Goal: Information Seeking & Learning: Learn about a topic

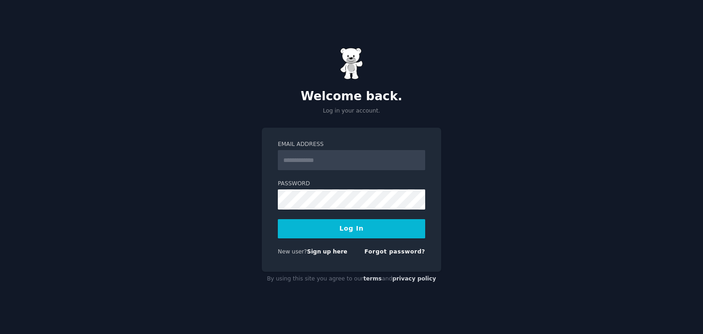
click at [323, 155] on input "Email Address" at bounding box center [351, 160] width 147 height 20
type input "*"
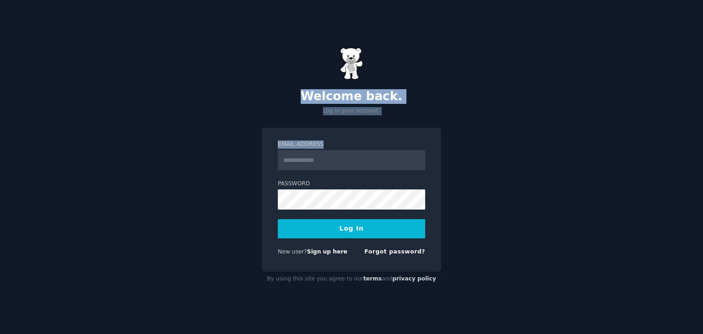
drag, startPoint x: 90, startPoint y: 100, endPoint x: 335, endPoint y: 163, distance: 253.2
click at [335, 163] on div "Welcome back. Log in your account. Email Address Password Log In New user? Sign…" at bounding box center [351, 167] width 703 height 334
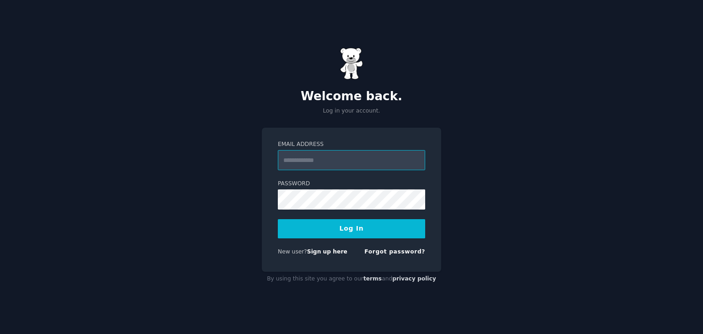
click at [335, 163] on input "Email Address" at bounding box center [351, 160] width 147 height 20
paste input "**********"
type input "**********"
click at [278, 219] on button "Log In" at bounding box center [351, 228] width 147 height 19
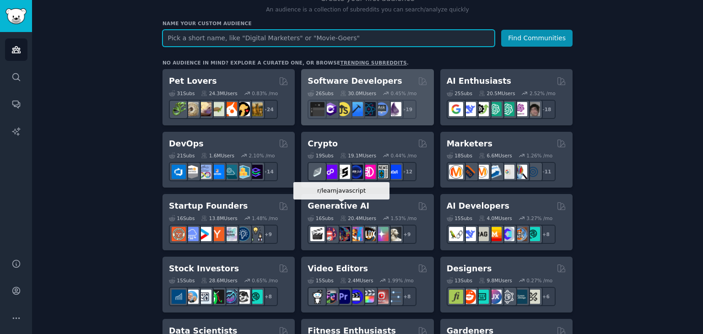
scroll to position [120, 0]
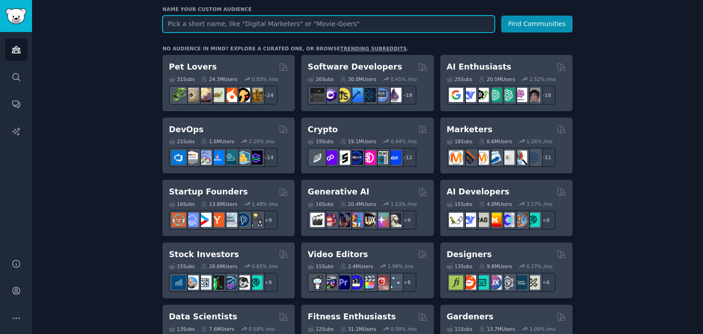
click at [285, 23] on input "text" at bounding box center [328, 24] width 332 height 17
type input "ott"
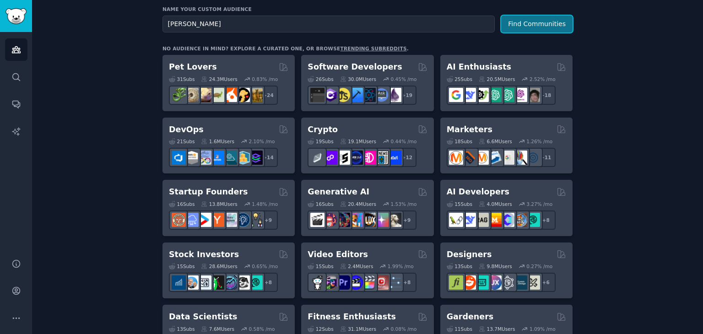
click at [524, 22] on button "Find Communities" at bounding box center [536, 24] width 71 height 17
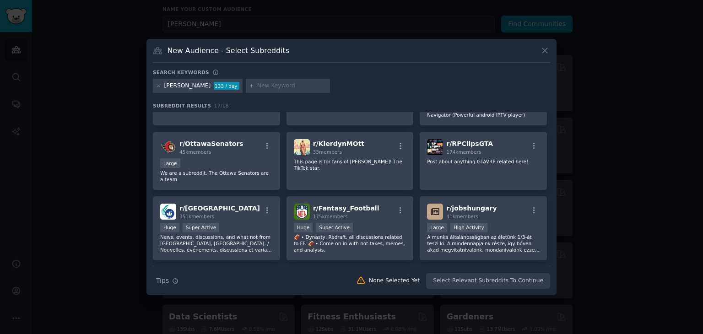
scroll to position [135, 0]
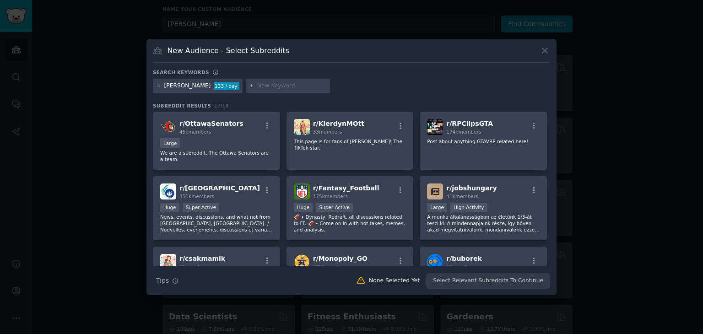
click at [546, 48] on icon at bounding box center [545, 51] width 10 height 10
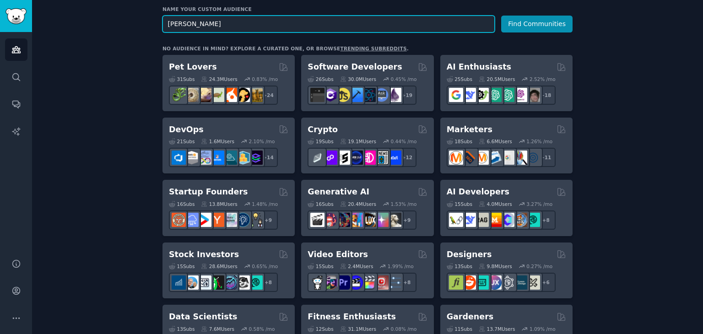
click at [352, 21] on input "[PERSON_NAME]" at bounding box center [328, 24] width 332 height 17
type input "streaming"
click at [501, 16] on button "Find Communities" at bounding box center [536, 24] width 71 height 17
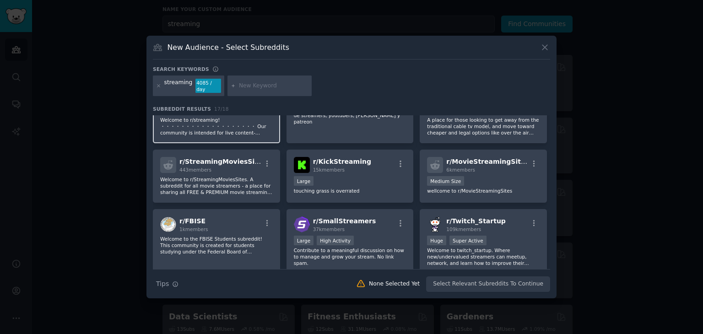
scroll to position [130, 0]
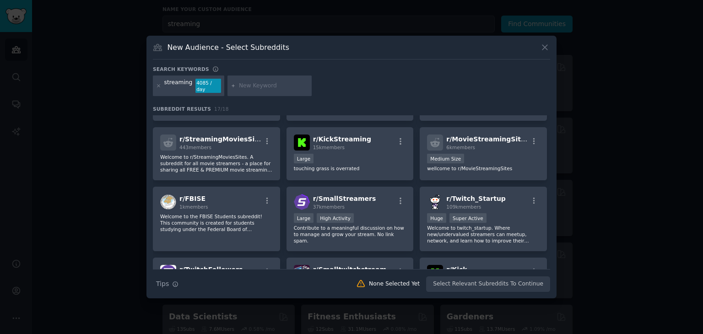
click at [277, 79] on div at bounding box center [269, 86] width 84 height 21
click at [265, 82] on input "text" at bounding box center [274, 86] width 70 height 8
click at [541, 46] on icon at bounding box center [545, 48] width 10 height 10
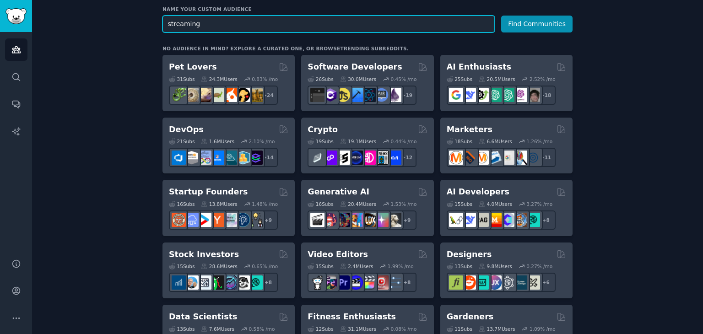
click at [417, 22] on input "streaming" at bounding box center [328, 24] width 332 height 17
type input "iptv"
click at [501, 16] on button "Find Communities" at bounding box center [536, 24] width 71 height 17
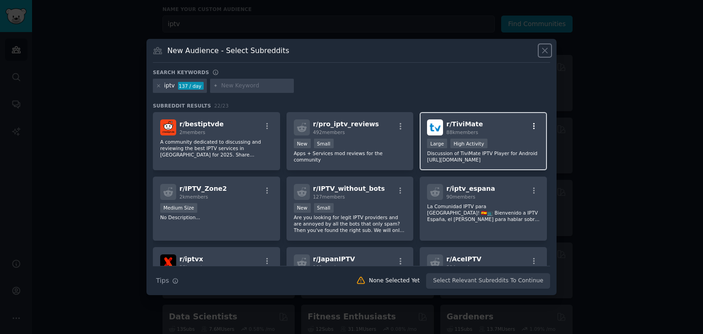
click at [533, 123] on icon "button" at bounding box center [534, 126] width 8 height 8
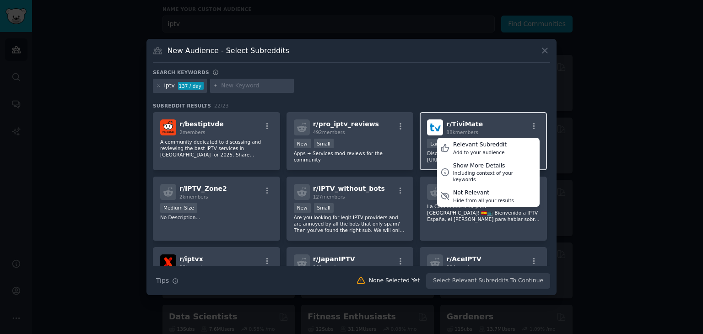
click at [494, 120] on div "r/ TiviMate 88k members Relevant Subreddit Add to your audience Show More Detai…" at bounding box center [483, 127] width 113 height 16
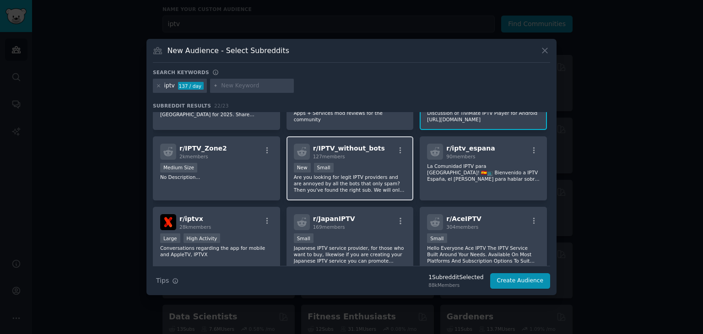
scroll to position [93, 0]
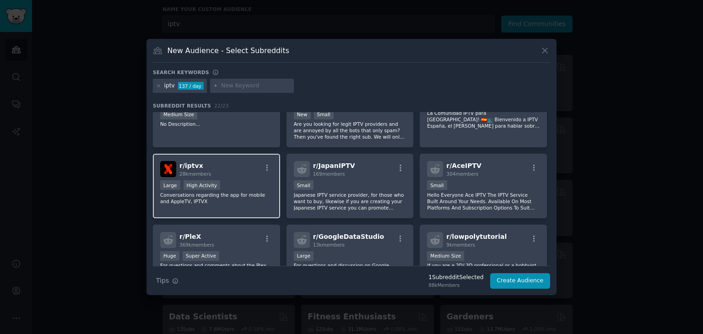
click at [262, 173] on div "r/ iptvx 28k members" at bounding box center [216, 169] width 113 height 16
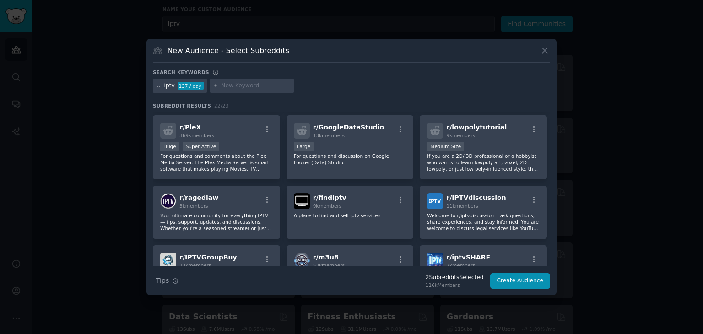
scroll to position [213, 0]
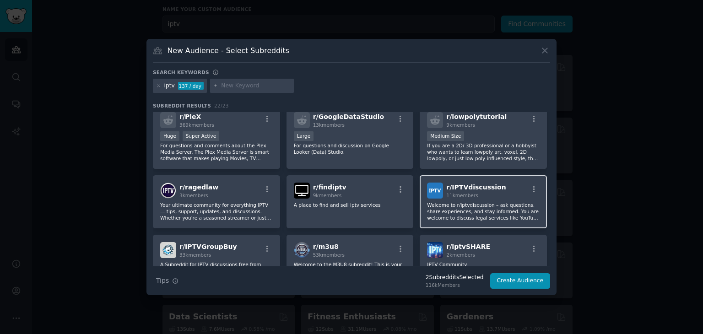
click at [470, 196] on span "11k members" at bounding box center [462, 195] width 32 height 5
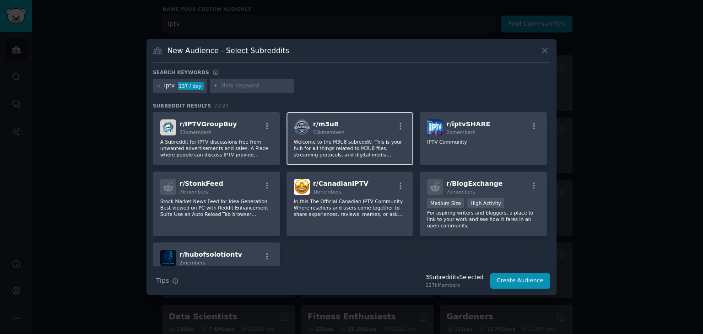
scroll to position [339, 0]
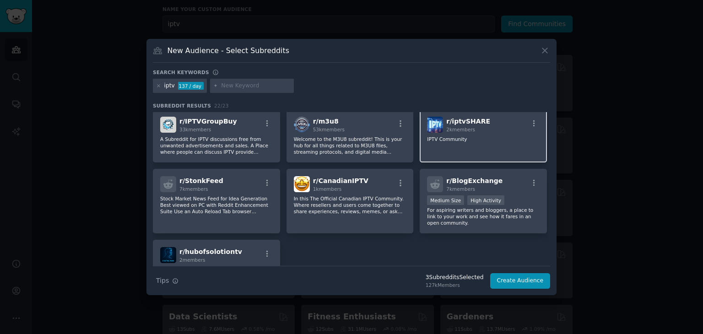
click at [463, 136] on p "IPTV Community" at bounding box center [483, 139] width 113 height 6
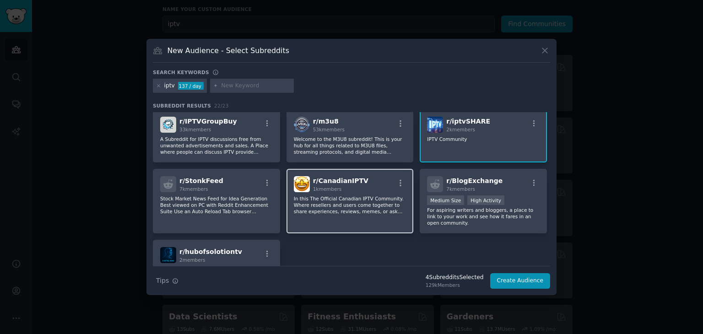
click at [365, 184] on div "r/ CanadianIPTV 1k members" at bounding box center [350, 184] width 113 height 16
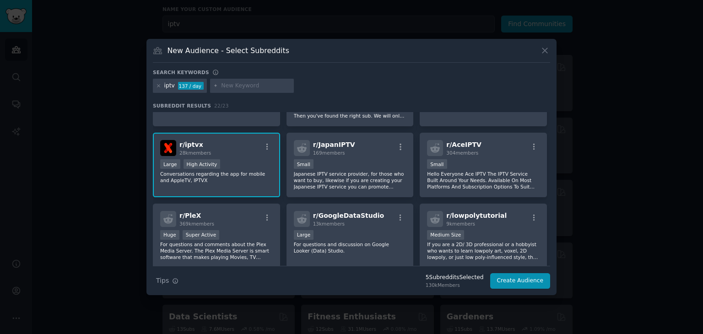
scroll to position [0, 0]
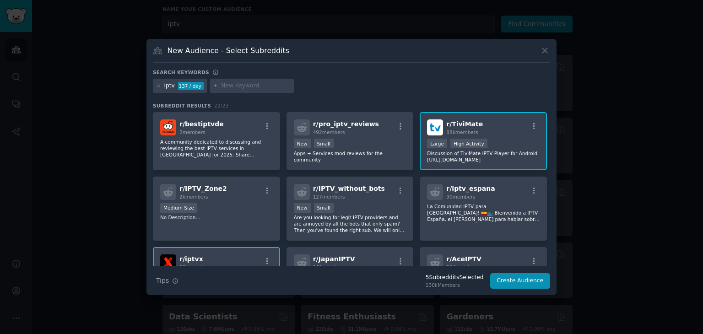
click at [237, 86] on input "text" at bounding box center [256, 86] width 70 height 8
type input "i"
type input "[PERSON_NAME]"
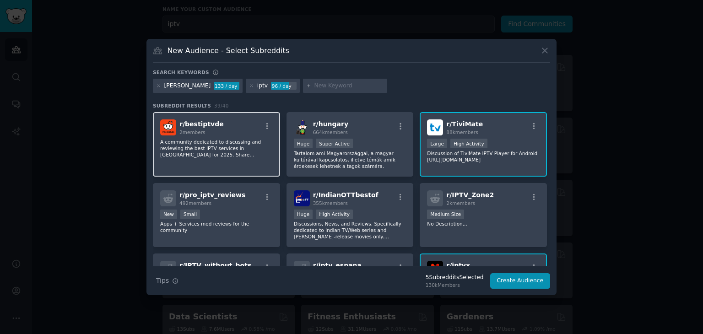
click at [247, 130] on div "r/ bestiptvde 2 members" at bounding box center [216, 127] width 113 height 16
click at [464, 130] on span "88k members" at bounding box center [462, 132] width 32 height 5
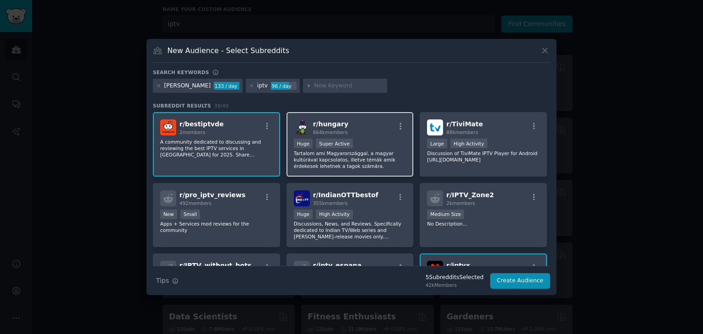
click at [387, 134] on div "r/ hungary 664k members" at bounding box center [350, 127] width 113 height 16
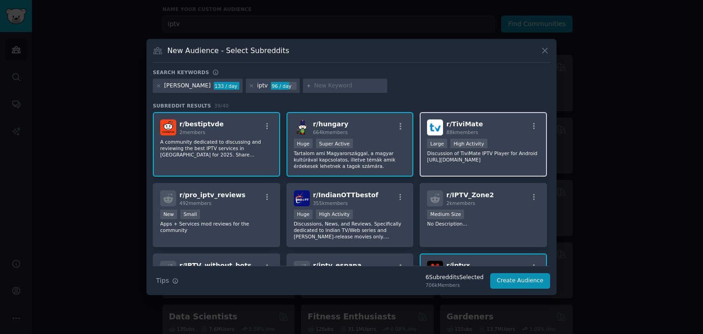
click at [473, 120] on span "r/ TiviMate" at bounding box center [464, 123] width 37 height 7
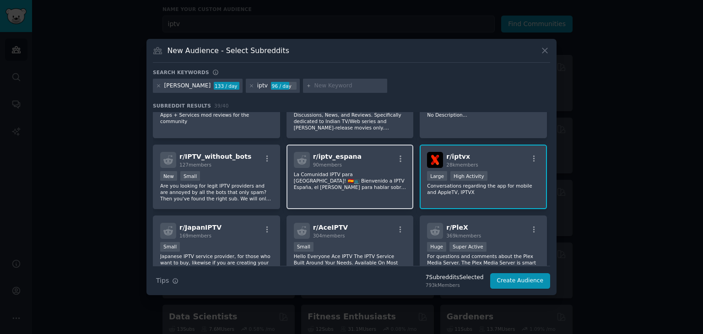
scroll to position [109, 0]
click at [483, 162] on div "r/ iptvx 28k members" at bounding box center [483, 159] width 113 height 16
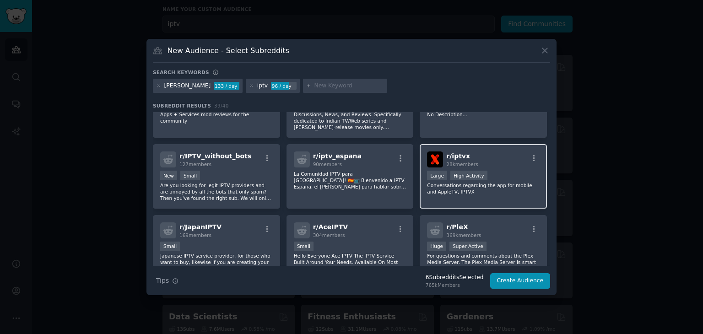
click at [473, 153] on h2 "r/ iptvx 28k members" at bounding box center [462, 159] width 32 height 16
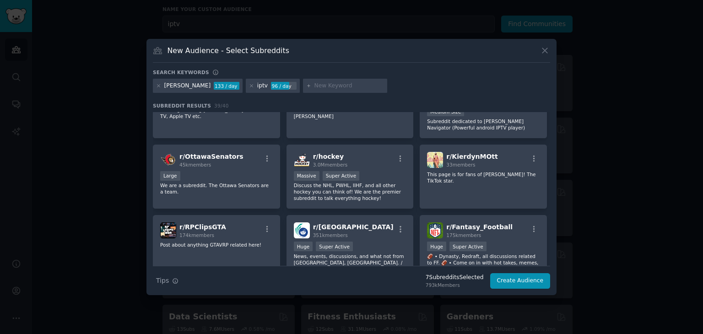
scroll to position [402, 0]
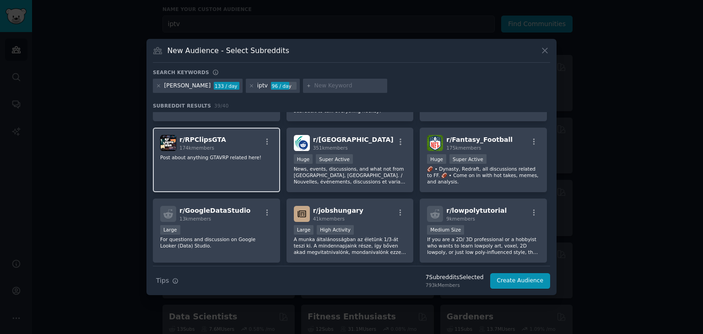
click at [228, 154] on p "Post about anything GTAVRP related here!" at bounding box center [216, 157] width 113 height 6
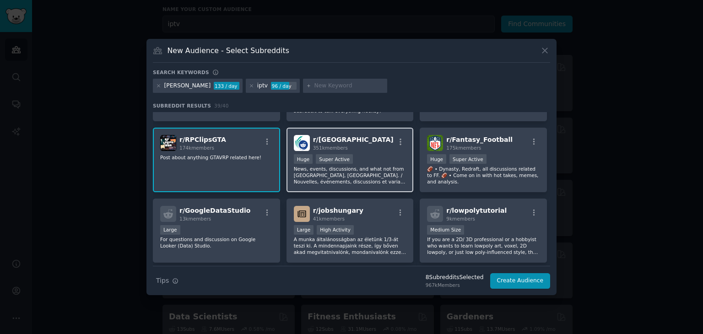
click at [356, 142] on div "r/ ottawa 351k members" at bounding box center [350, 143] width 113 height 16
click at [314, 85] on input "text" at bounding box center [349, 86] width 70 height 8
type input "iptv france"
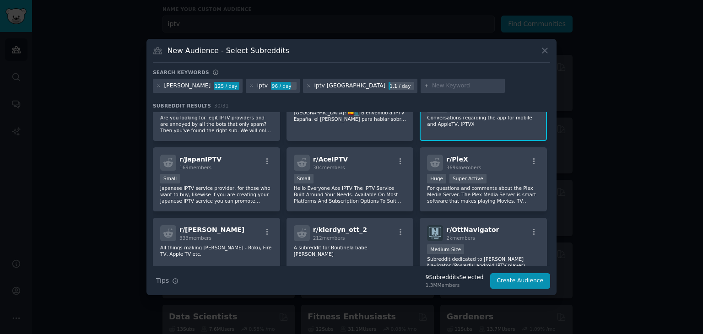
scroll to position [234, 0]
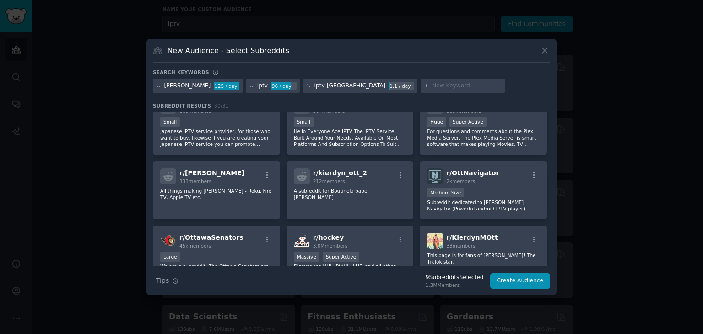
click at [314, 84] on div "iptv france" at bounding box center [349, 86] width 71 height 8
click at [314, 88] on div "iptv france" at bounding box center [349, 86] width 71 height 8
drag, startPoint x: 282, startPoint y: 85, endPoint x: 265, endPoint y: 84, distance: 16.5
click at [303, 84] on div "iptv france 1.1 / day" at bounding box center [360, 86] width 114 height 15
click at [306, 84] on icon at bounding box center [308, 85] width 5 height 5
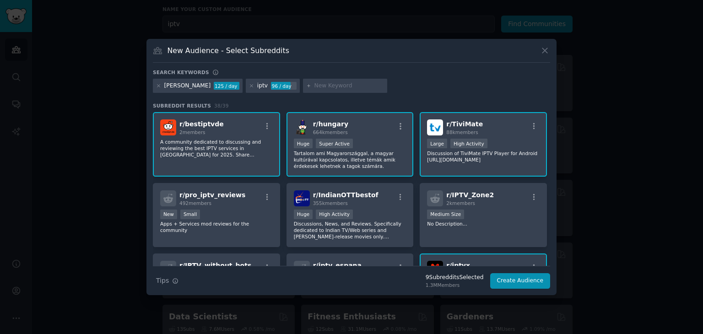
click at [314, 82] on input "text" at bounding box center [349, 86] width 70 height 8
type input "france"
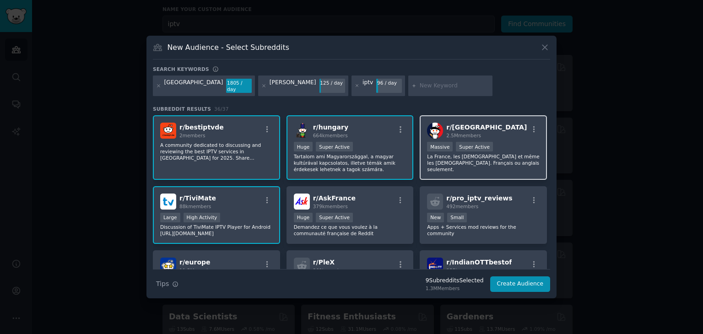
click at [464, 126] on span "r/ france" at bounding box center [486, 127] width 81 height 7
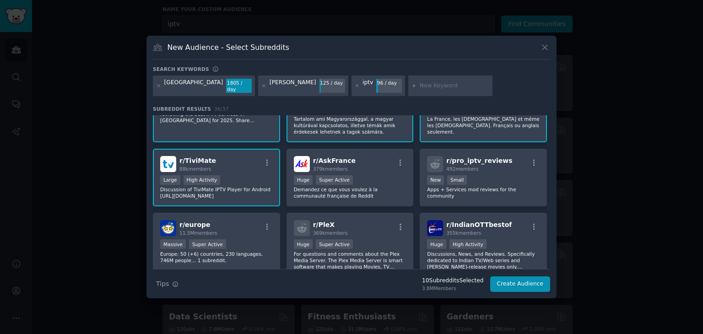
scroll to position [38, 0]
click at [372, 170] on div "r/ AskFrance 379k members Huge Super Active Demandez ce que vous voulez à la co…" at bounding box center [349, 177] width 127 height 58
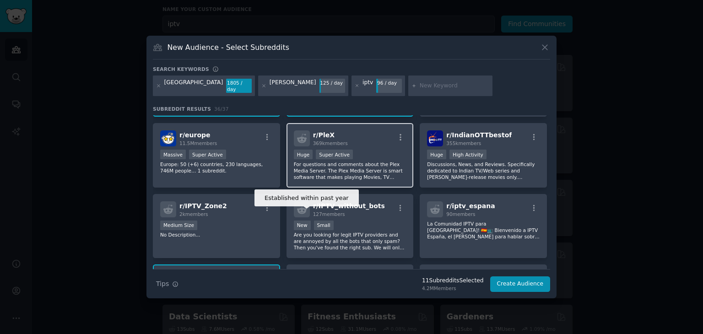
scroll to position [128, 0]
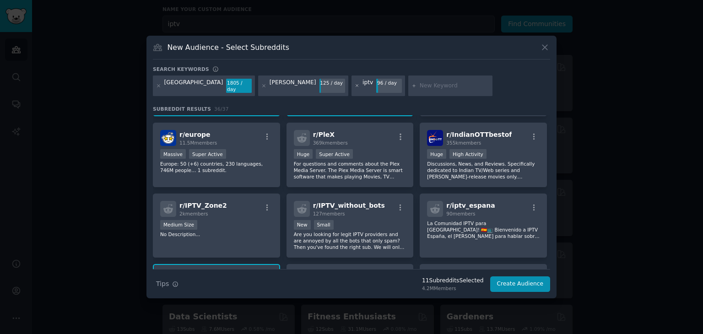
click at [355, 85] on icon at bounding box center [357, 85] width 5 height 5
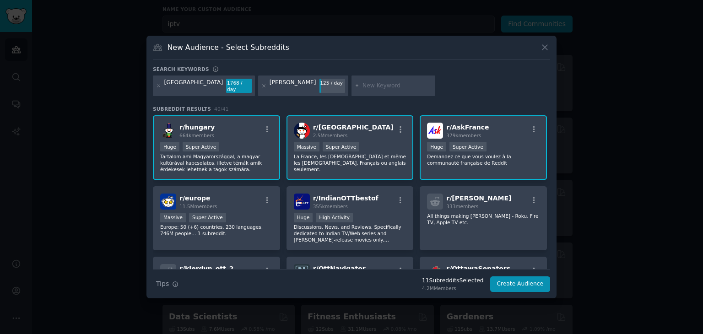
click at [362, 86] on input "text" at bounding box center [397, 86] width 70 height 8
type input "tv france"
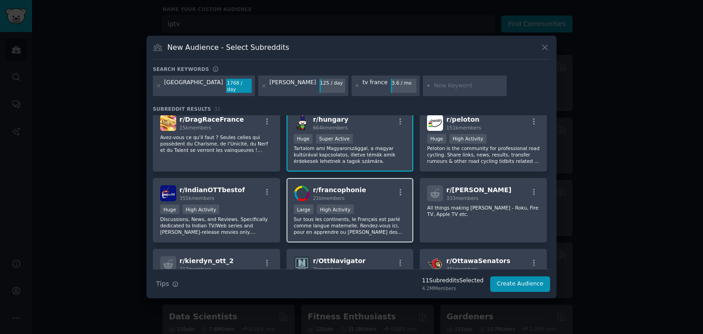
scroll to position [79, 0]
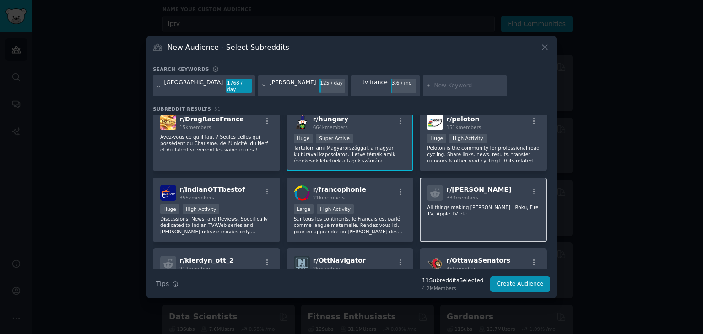
click at [489, 187] on div "r/ OTT 333 members" at bounding box center [483, 193] width 113 height 16
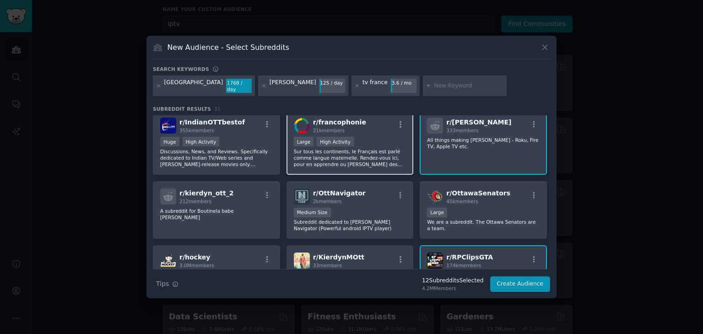
scroll to position [150, 0]
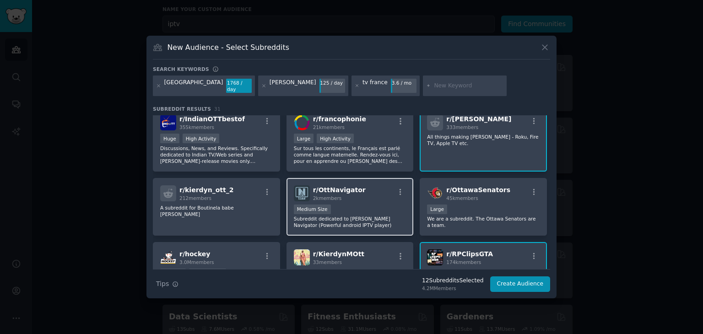
click at [384, 187] on div "r/ OttNavigator 2k members" at bounding box center [350, 193] width 113 height 16
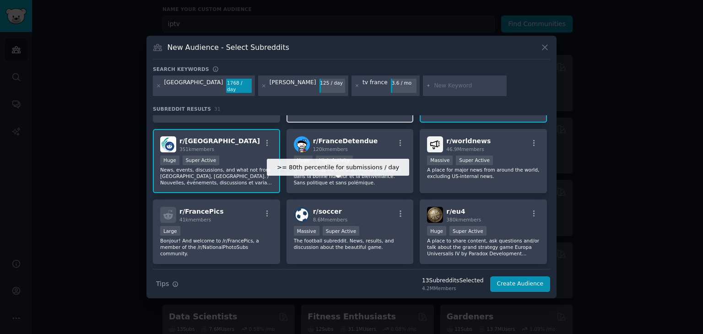
scroll to position [335, 0]
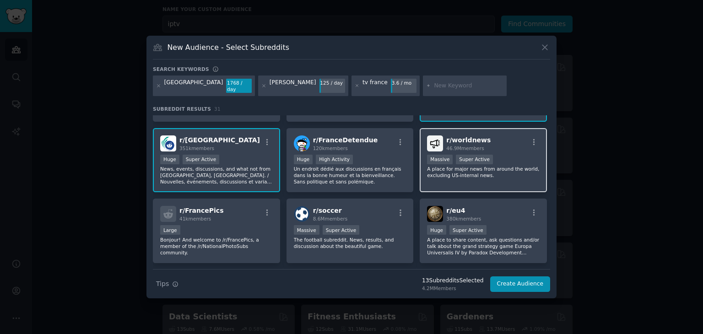
click at [505, 135] on div "r/ worldnews 46.9M members" at bounding box center [483, 143] width 113 height 16
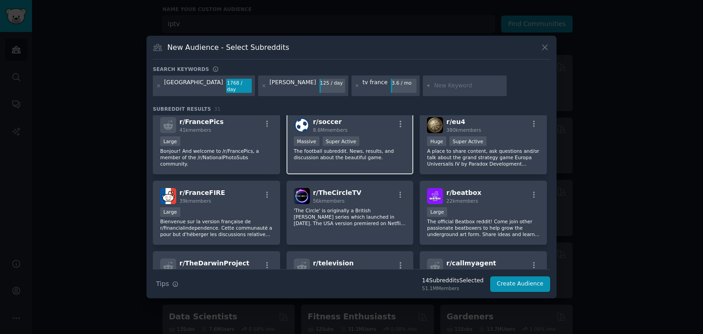
scroll to position [425, 0]
click at [364, 135] on div "Massive Super Active" at bounding box center [350, 140] width 113 height 11
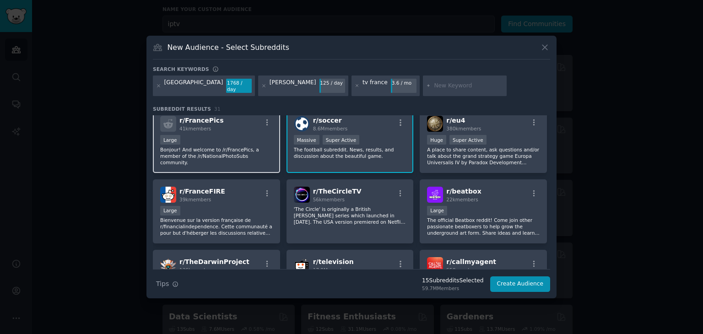
click at [241, 118] on div "r/ FrancePics 41k members" at bounding box center [216, 124] width 113 height 16
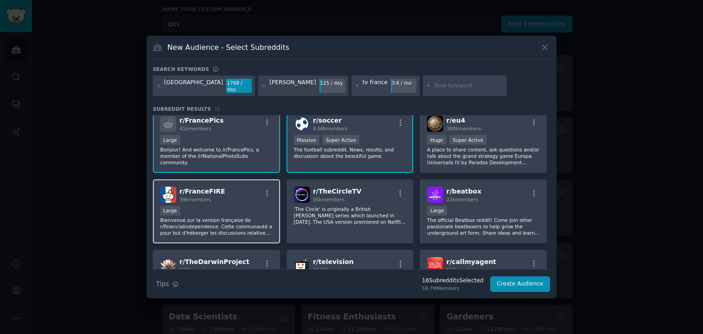
click at [250, 187] on div "r/ FranceFIRE 39k members" at bounding box center [216, 195] width 113 height 16
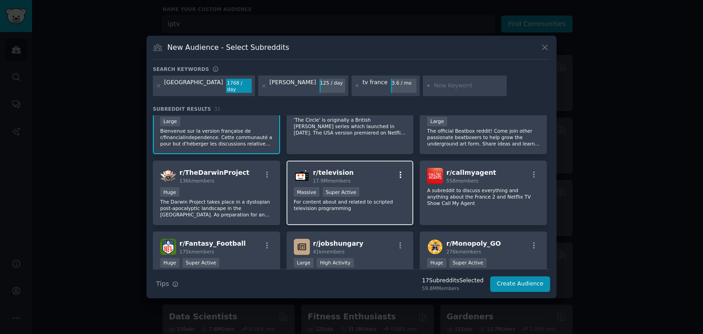
scroll to position [519, 0]
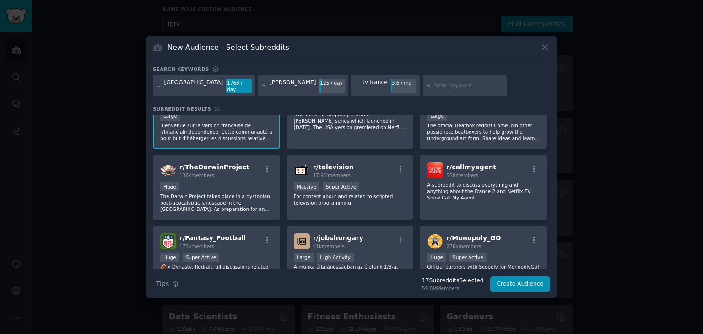
click at [434, 86] on input "text" at bounding box center [469, 86] width 70 height 8
type input "max france"
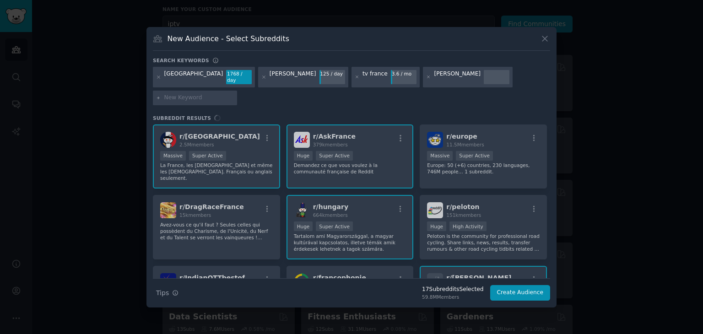
click at [434, 85] on div "max france" at bounding box center [457, 77] width 47 height 15
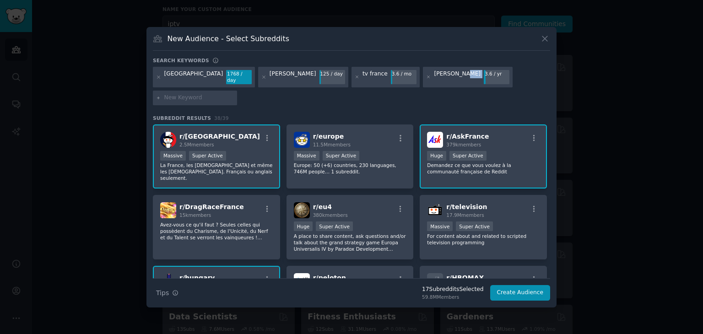
click at [434, 85] on div "max france" at bounding box center [457, 77] width 47 height 15
click at [237, 91] on div at bounding box center [195, 98] width 84 height 15
click at [234, 94] on input "text" at bounding box center [199, 98] width 70 height 8
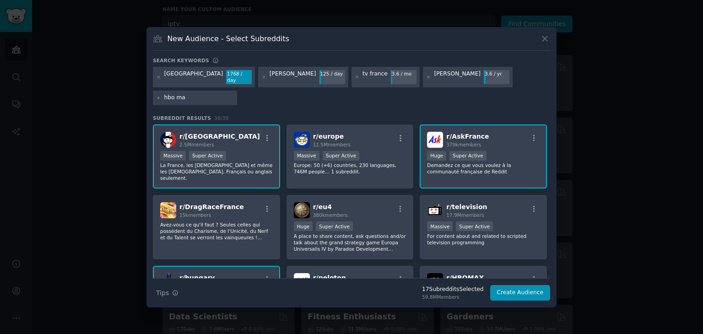
type input "hbo max"
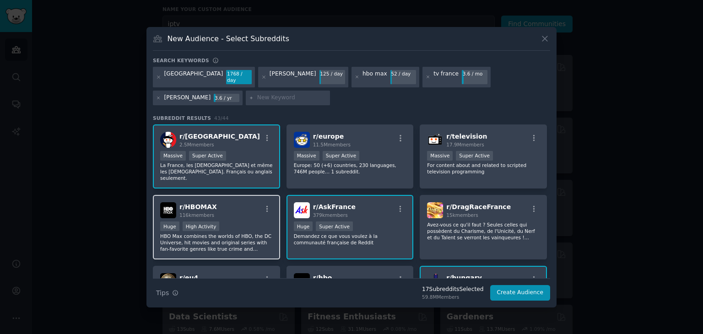
click at [238, 202] on div "r/ HBOMAX 116k members" at bounding box center [216, 210] width 113 height 16
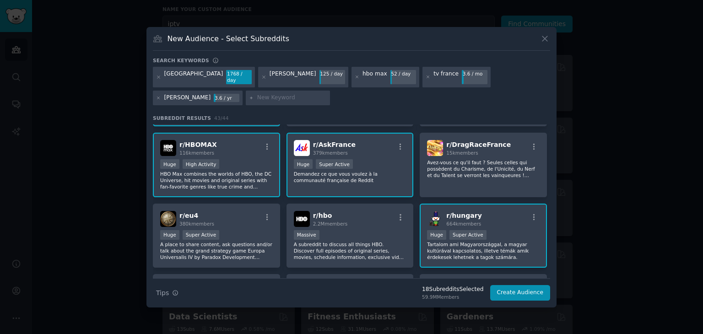
scroll to position [64, 0]
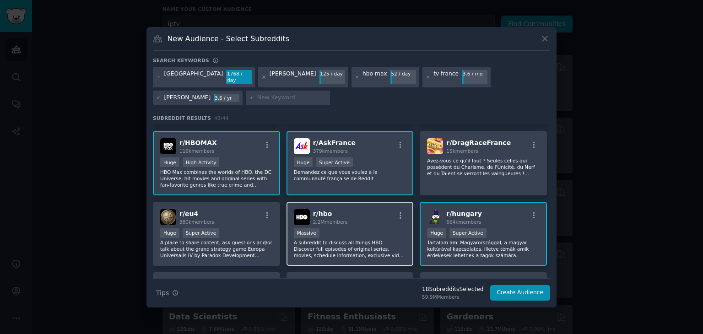
click at [388, 213] on div "r/ hbo 2.2M members" at bounding box center [350, 217] width 113 height 16
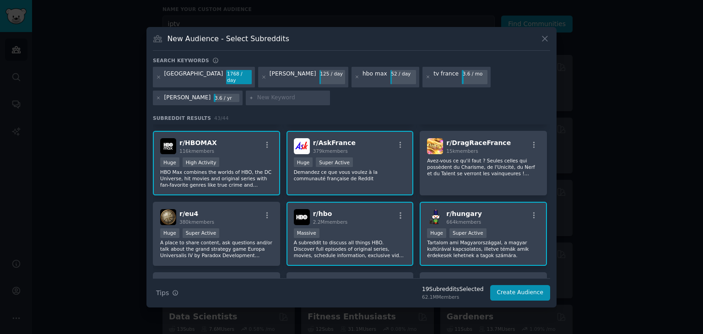
scroll to position [128, 0]
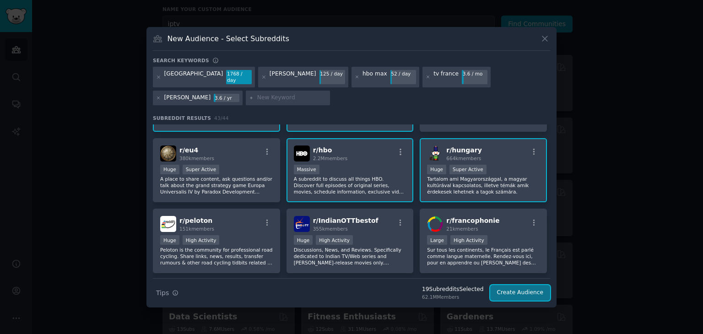
click at [514, 288] on button "Create Audience" at bounding box center [520, 293] width 60 height 16
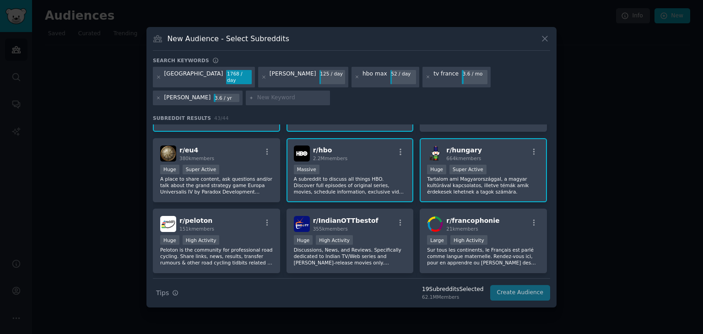
scroll to position [0, 0]
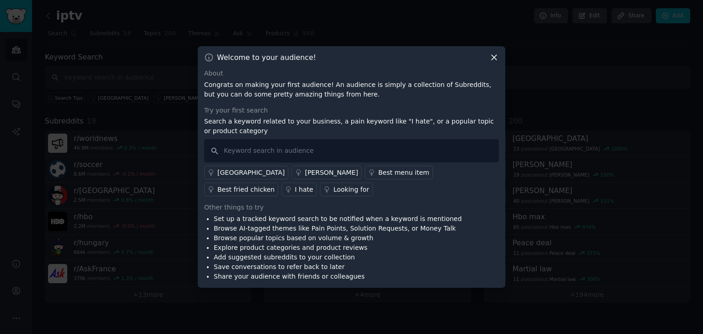
click at [493, 52] on div "Welcome to your audience! About Congrats on making your first audience! An audi…" at bounding box center [352, 167] width 308 height 242
click at [492, 55] on icon at bounding box center [494, 58] width 10 height 10
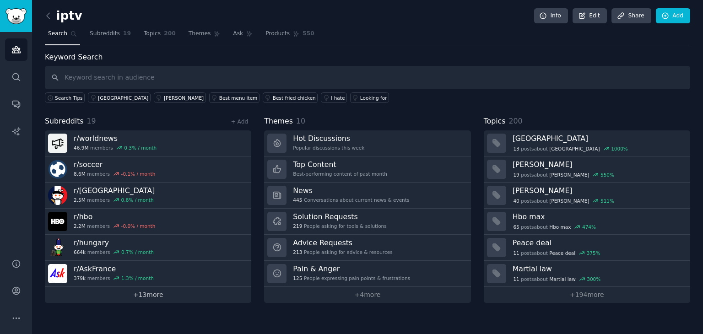
click at [134, 292] on link "+ 13 more" at bounding box center [148, 295] width 206 height 16
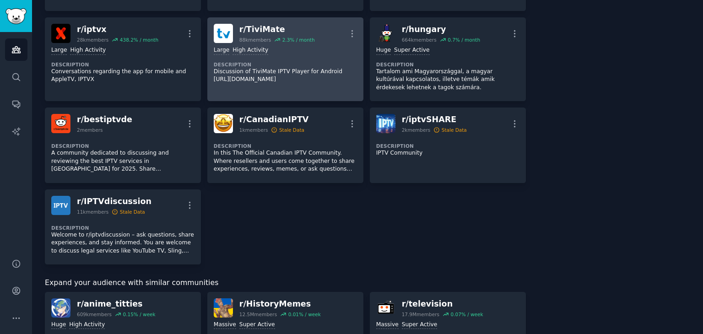
scroll to position [383, 0]
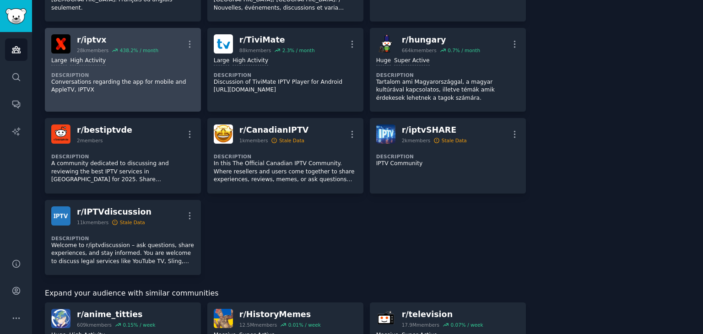
click at [145, 72] on dt "Description" at bounding box center [122, 75] width 143 height 6
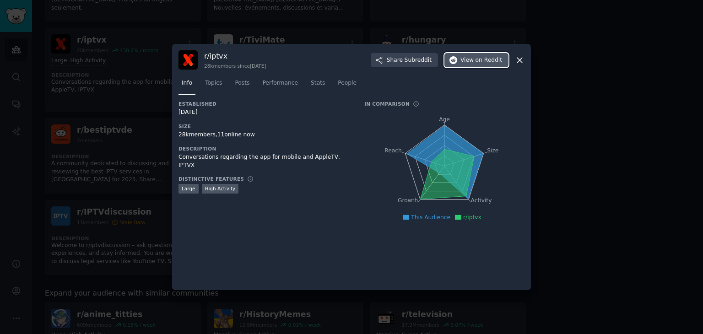
click at [487, 63] on span "on Reddit" at bounding box center [489, 60] width 27 height 8
click at [518, 61] on icon at bounding box center [519, 60] width 5 height 5
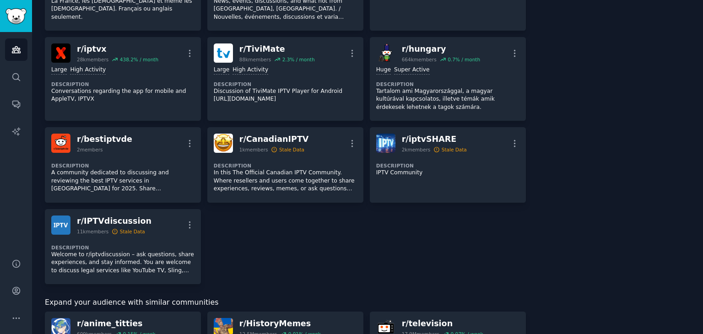
scroll to position [371, 0]
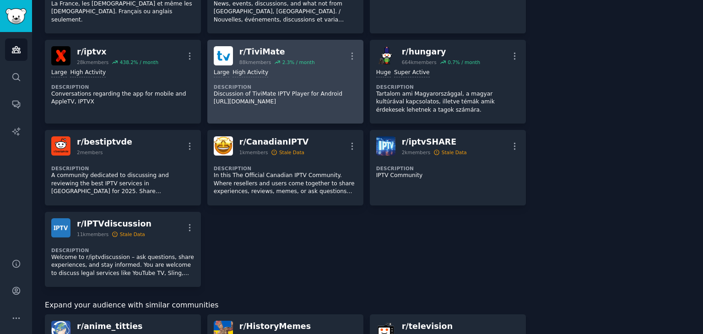
click at [286, 90] on p "Discussion of TiviMate IPTV Player for Android [URL][DOMAIN_NAME]" at bounding box center [285, 98] width 143 height 16
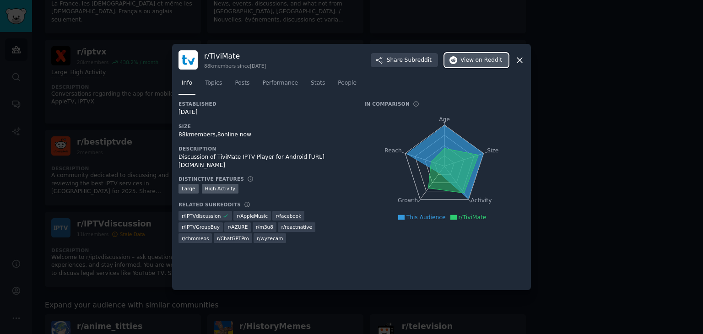
click at [491, 57] on span "on Reddit" at bounding box center [489, 60] width 27 height 8
click at [514, 61] on div "r/ TiviMate 88k members since 12/25/2018 Share Subreddit View on Reddit" at bounding box center [351, 59] width 346 height 19
click at [516, 61] on icon at bounding box center [520, 60] width 10 height 10
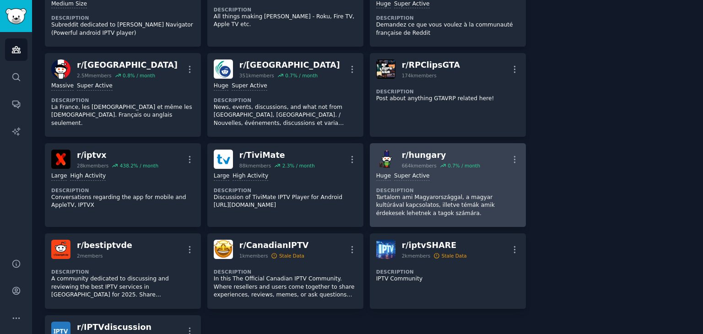
scroll to position [267, 0]
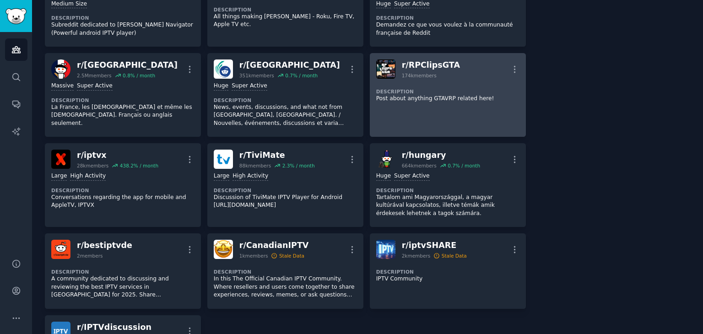
click at [427, 82] on div "Description Post about anything GTAVRP related here!" at bounding box center [447, 92] width 143 height 27
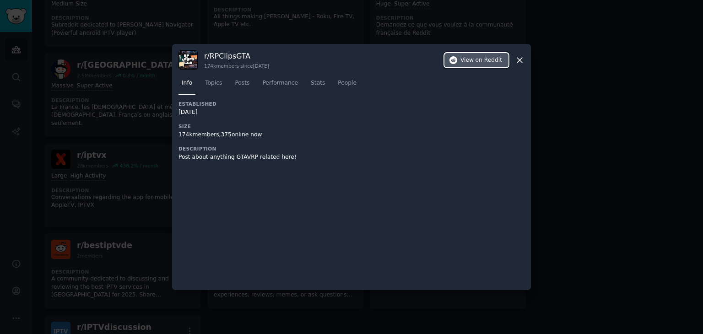
click at [481, 60] on span "on Reddit" at bounding box center [489, 60] width 27 height 8
click at [521, 62] on icon at bounding box center [520, 60] width 10 height 10
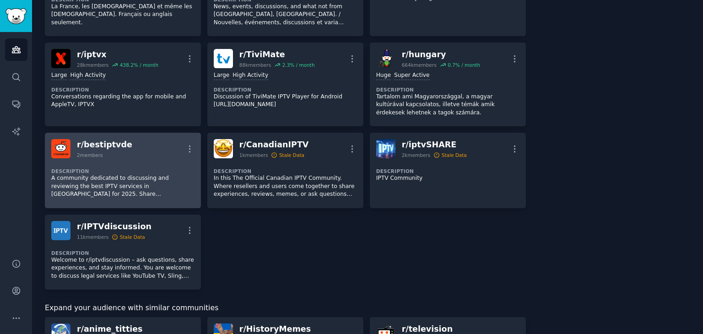
scroll to position [368, 0]
click at [133, 162] on div "Description A community dedicated to discussing and reviewing the best IPTV ser…" at bounding box center [122, 179] width 143 height 43
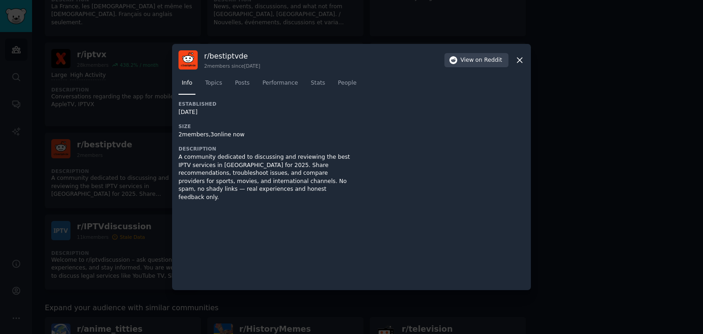
click at [517, 56] on icon at bounding box center [520, 60] width 10 height 10
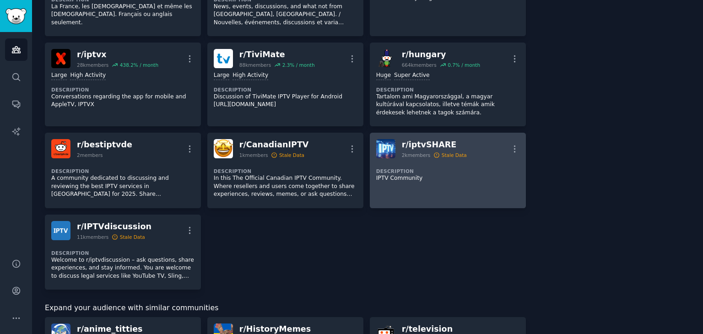
click at [418, 182] on div "Description IPTV Community" at bounding box center [447, 171] width 143 height 27
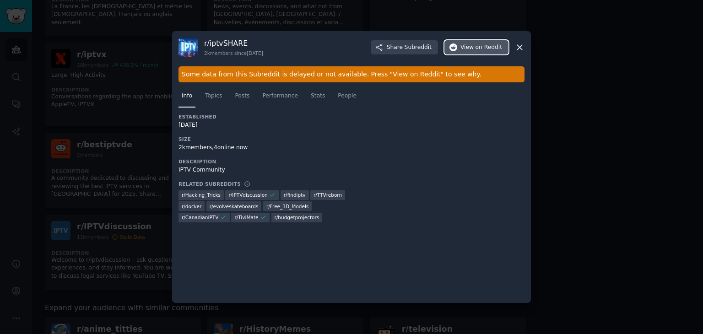
click at [481, 44] on span "on Reddit" at bounding box center [489, 47] width 27 height 8
click at [524, 47] on icon at bounding box center [520, 48] width 10 height 10
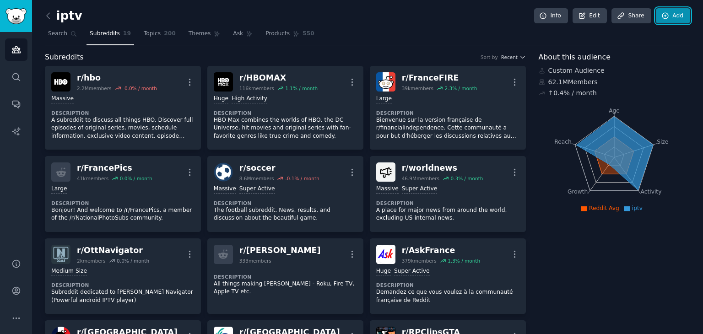
click at [677, 17] on link "Add" at bounding box center [673, 16] width 34 height 16
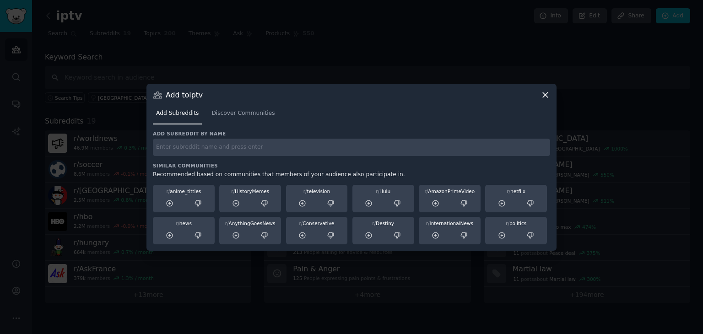
click at [546, 106] on nav "Add Subreddits Discover Communities" at bounding box center [351, 115] width 397 height 19
click at [546, 94] on icon at bounding box center [545, 95] width 10 height 10
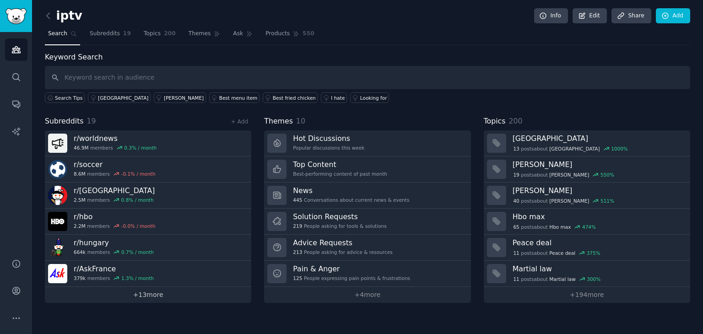
click at [139, 294] on link "+ 13 more" at bounding box center [148, 295] width 206 height 16
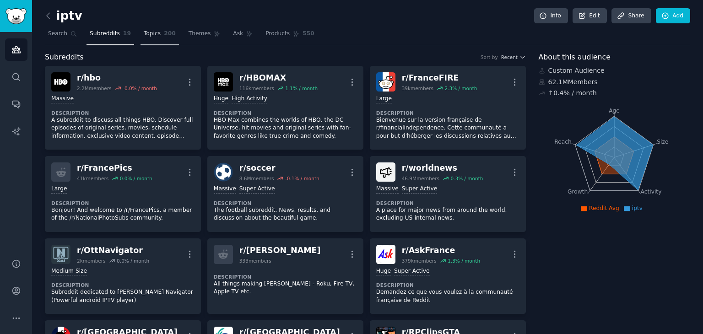
click at [154, 37] on link "Topics 200" at bounding box center [159, 36] width 38 height 19
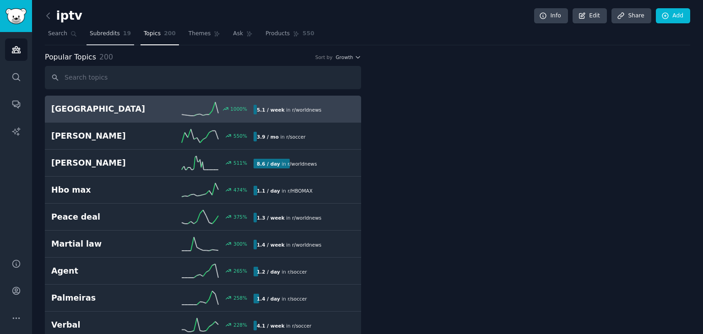
click at [110, 35] on span "Subreddits" at bounding box center [105, 34] width 30 height 8
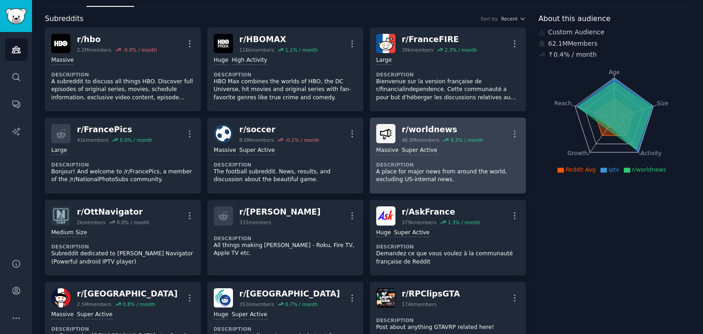
scroll to position [42, 0]
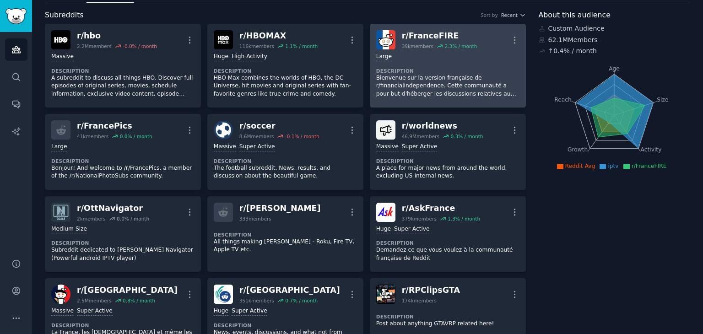
click at [425, 62] on div "Large Description Bienvenue sur la version française de r/financialindependence…" at bounding box center [447, 75] width 143 height 52
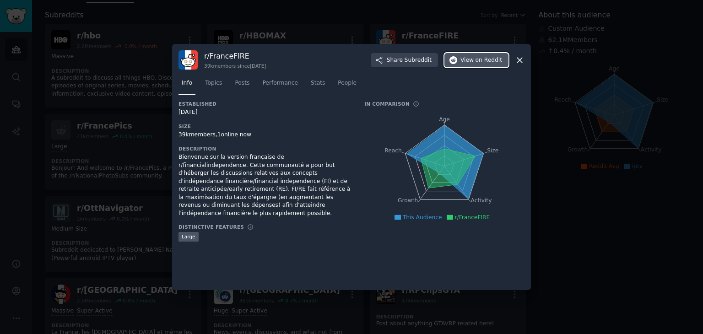
click at [461, 59] on button "View on Reddit" at bounding box center [476, 60] width 64 height 15
click at [519, 60] on icon at bounding box center [519, 60] width 5 height 5
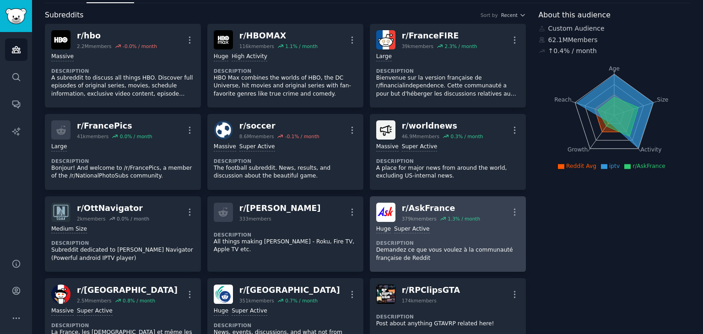
click at [422, 213] on h2 "r/ AskFrance 379k members 1.3 % / month" at bounding box center [441, 212] width 78 height 19
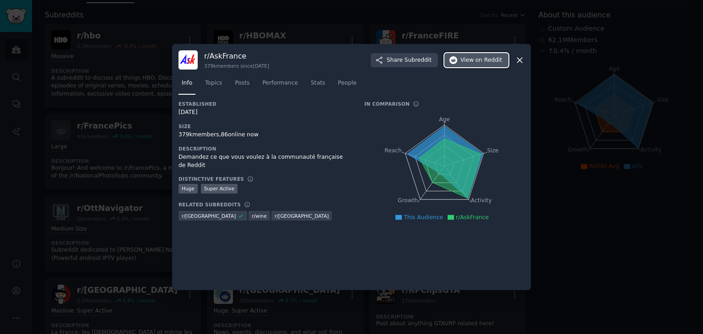
click at [494, 59] on span "on Reddit" at bounding box center [489, 60] width 27 height 8
click at [517, 65] on icon at bounding box center [520, 60] width 10 height 10
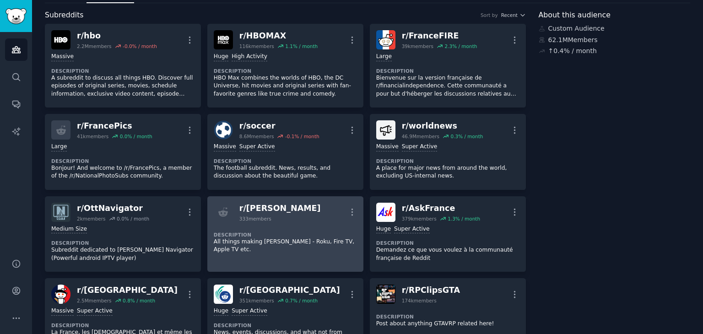
click at [265, 226] on div "Description All things making OTT - Roku, Fire TV, Apple TV etc." at bounding box center [285, 239] width 143 height 35
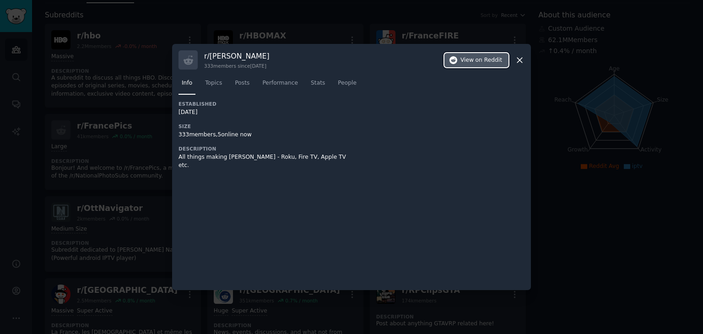
click at [472, 54] on button "View on Reddit" at bounding box center [476, 60] width 64 height 15
click at [520, 60] on icon at bounding box center [519, 60] width 5 height 5
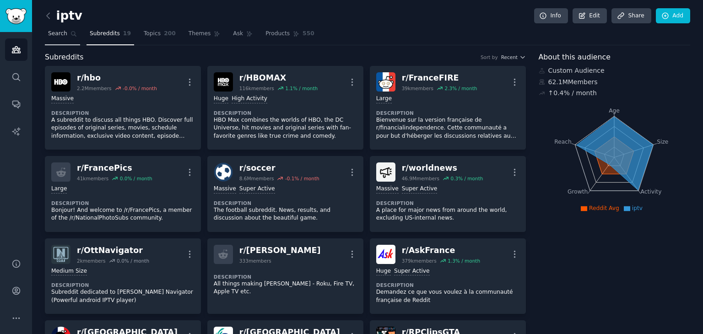
click at [74, 29] on link "Search" at bounding box center [62, 36] width 35 height 19
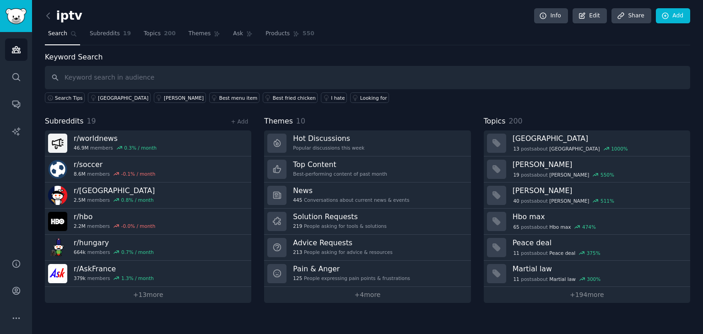
click at [193, 74] on input "text" at bounding box center [367, 77] width 645 height 23
type input "fournisseur iptv"
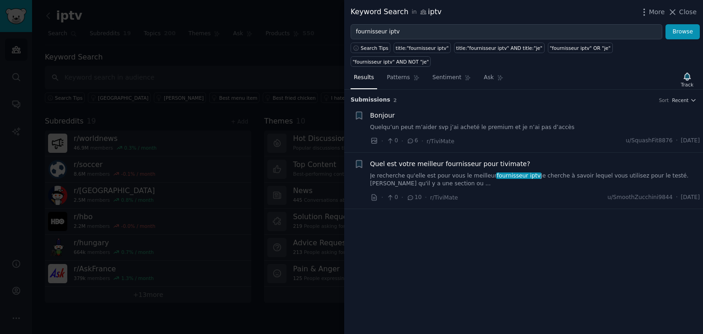
click at [306, 118] on div at bounding box center [351, 167] width 703 height 334
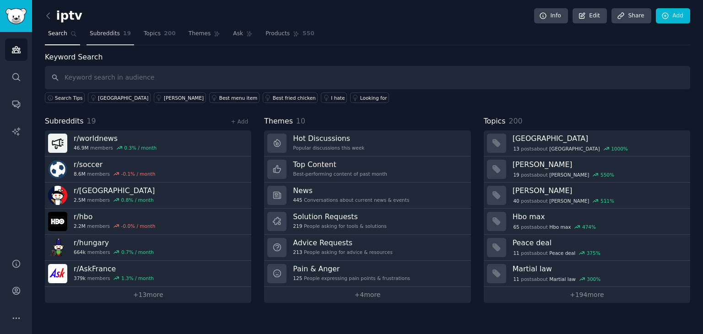
click at [107, 34] on span "Subreddits" at bounding box center [105, 34] width 30 height 8
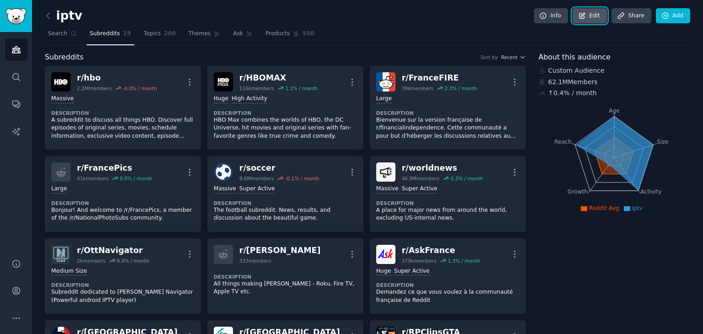
click at [590, 16] on link "Edit" at bounding box center [590, 16] width 34 height 16
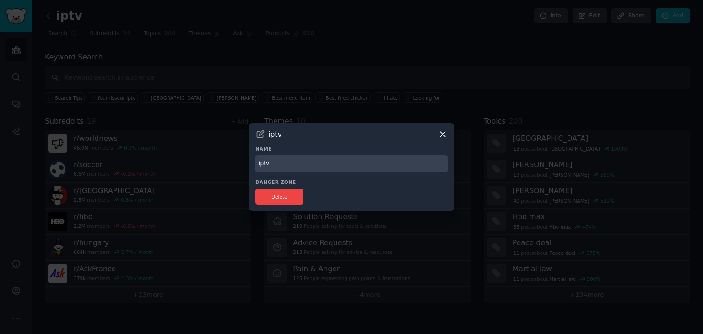
click at [313, 166] on input "iptv" at bounding box center [351, 164] width 192 height 18
click at [270, 193] on button "Delete" at bounding box center [279, 197] width 48 height 16
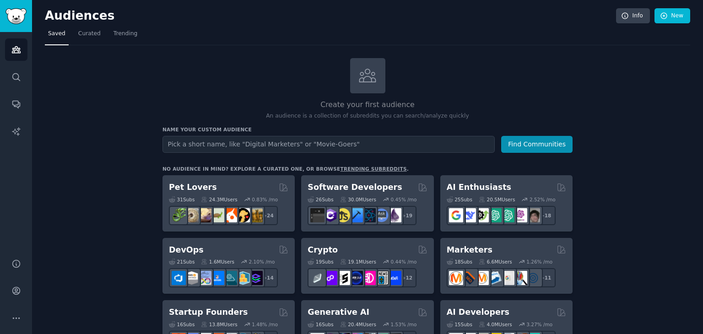
click at [328, 139] on input "text" at bounding box center [328, 144] width 332 height 17
click at [260, 143] on input "text" at bounding box center [328, 144] width 332 height 17
type input "jobs"
click at [501, 136] on button "Find Communities" at bounding box center [536, 144] width 71 height 17
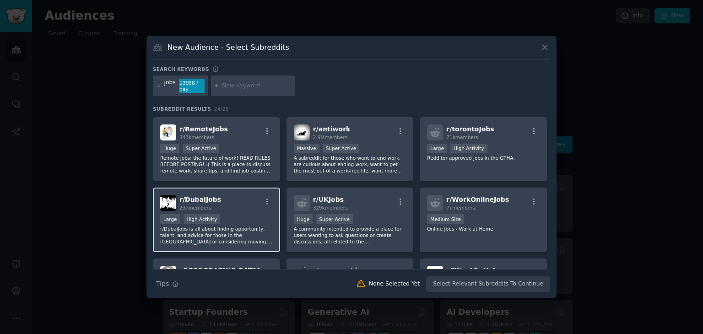
scroll to position [65, 0]
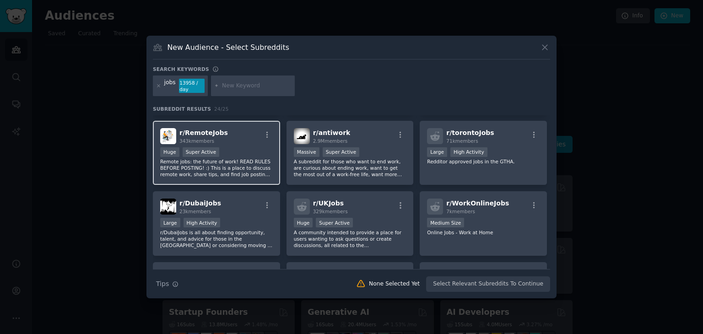
click at [237, 147] on div "Huge Super Active" at bounding box center [216, 152] width 113 height 11
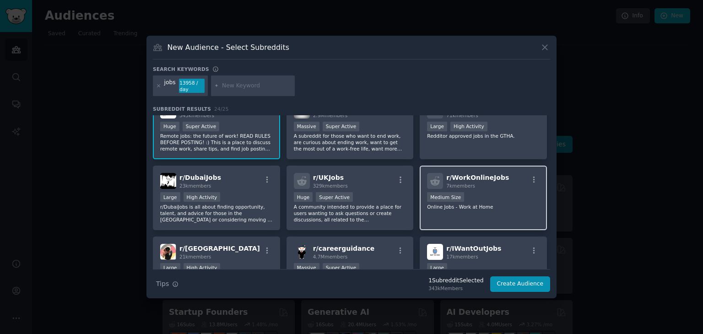
scroll to position [91, 0]
click at [494, 180] on span "r/ WorkOnlineJobs" at bounding box center [477, 177] width 63 height 7
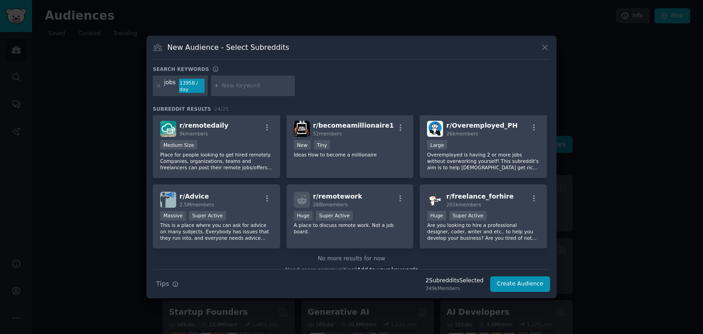
scroll to position [434, 0]
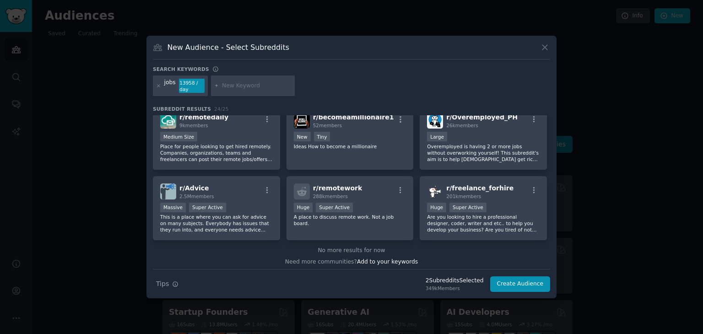
click at [254, 82] on input "text" at bounding box center [257, 86] width 70 height 8
type input "iptvjobs"
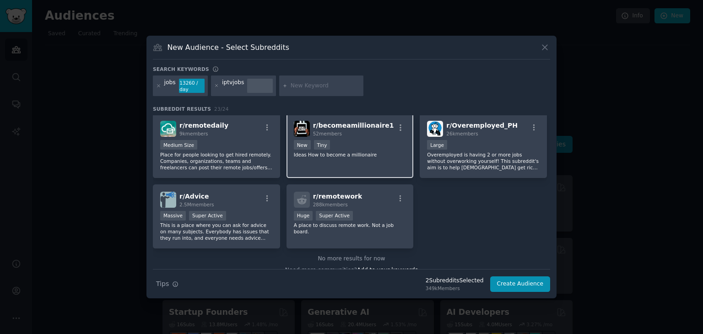
scroll to position [424, 0]
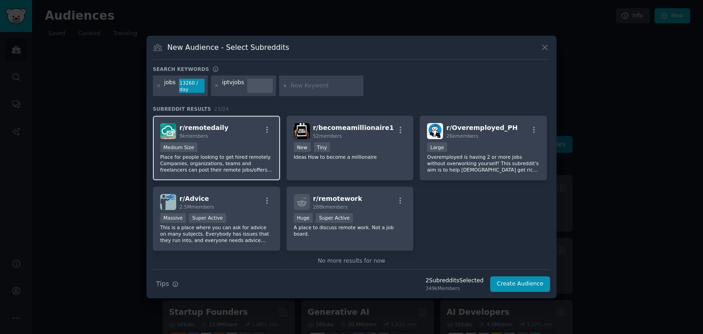
click at [241, 154] on p "Place for people looking to get hired remotely. Companies, organizations, teams…" at bounding box center [216, 163] width 113 height 19
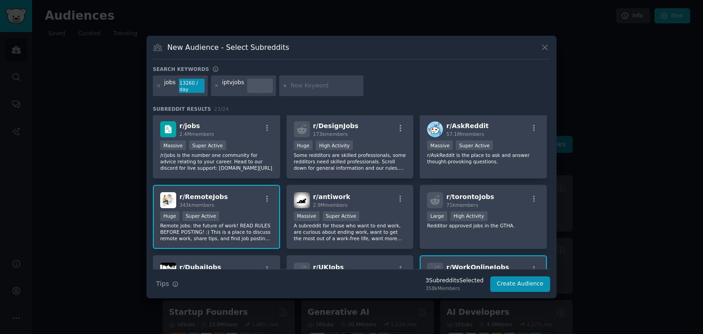
scroll to position [0, 0]
click at [310, 87] on input "text" at bounding box center [326, 86] width 70 height 8
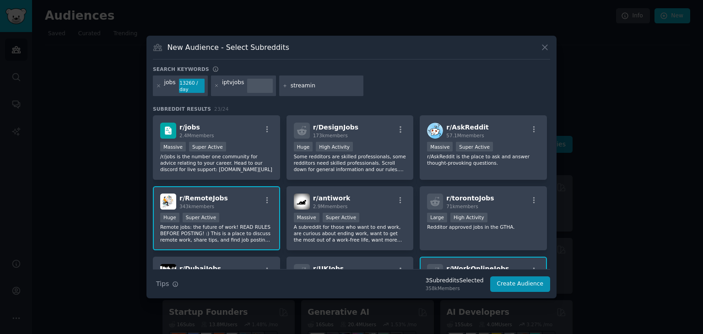
type input "streaming"
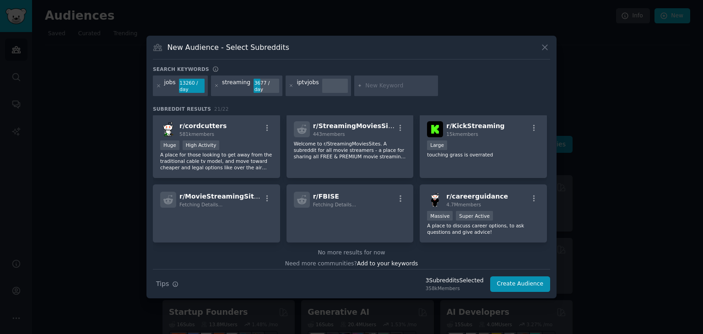
scroll to position [357, 0]
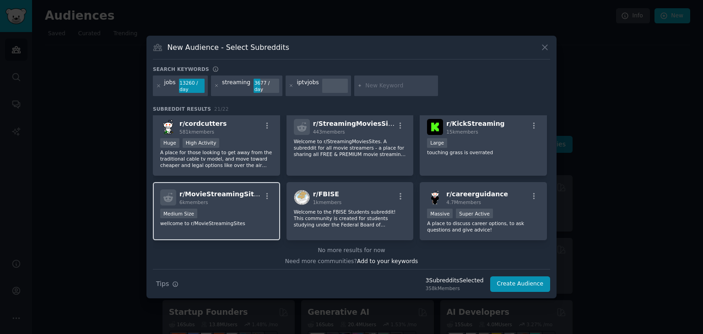
click at [249, 210] on div "Medium Size" at bounding box center [216, 214] width 113 height 11
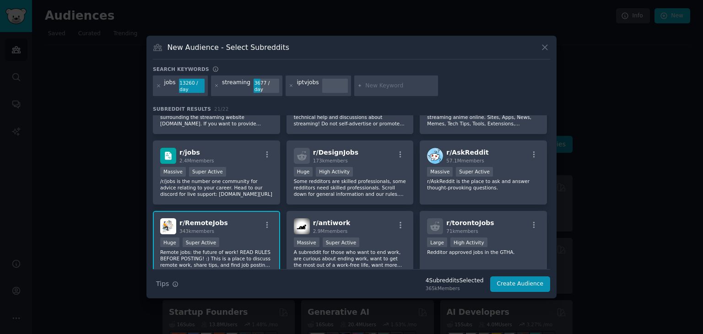
scroll to position [46, 0]
click at [526, 287] on button "Create Audience" at bounding box center [520, 284] width 60 height 16
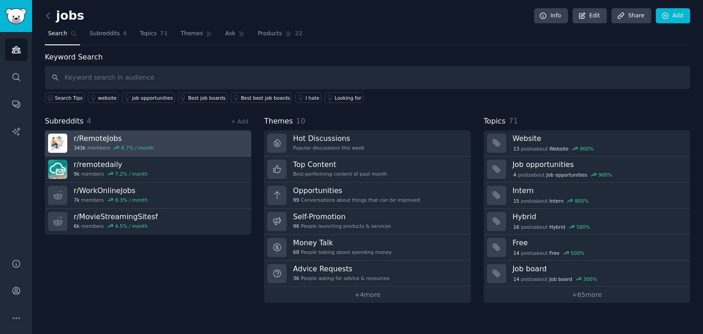
click at [95, 143] on div "r/ RemoteJobs 343k members 6.7 % / month" at bounding box center [114, 143] width 80 height 19
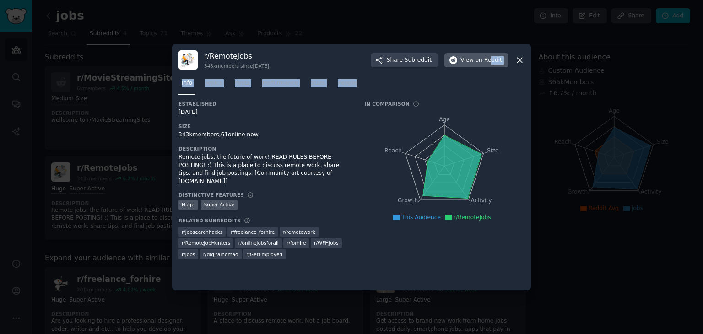
drag, startPoint x: 488, startPoint y: 70, endPoint x: 487, endPoint y: 57, distance: 12.4
click at [487, 57] on div "r/ RemoteJobs 343k members since 12/12/2012 Share Subreddit View on Reddit Info…" at bounding box center [351, 167] width 359 height 246
click at [487, 57] on span "on Reddit" at bounding box center [489, 60] width 27 height 8
click at [518, 61] on icon at bounding box center [520, 60] width 10 height 10
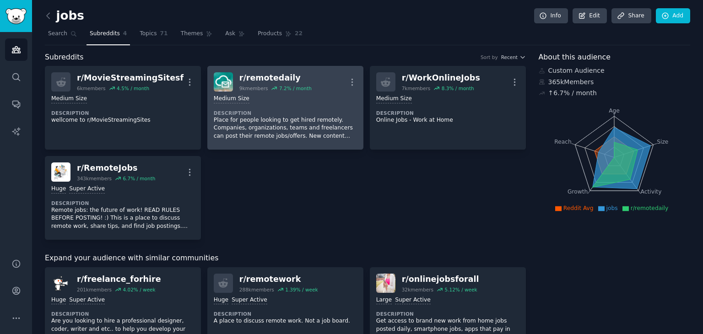
click at [298, 105] on div "Medium Size Description Place for people looking to get hired remotely. Compani…" at bounding box center [285, 118] width 143 height 52
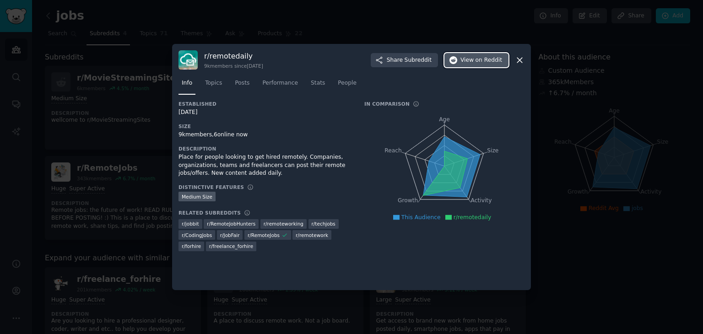
click at [474, 56] on span "View on Reddit" at bounding box center [481, 60] width 42 height 8
click at [520, 57] on icon at bounding box center [520, 60] width 10 height 10
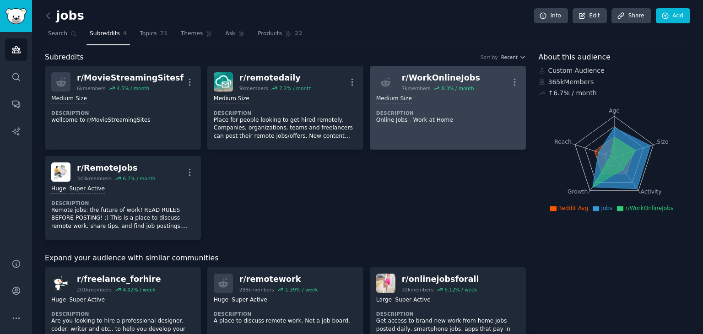
click at [432, 95] on div "1000 - 10,000 members Medium Size" at bounding box center [447, 99] width 143 height 9
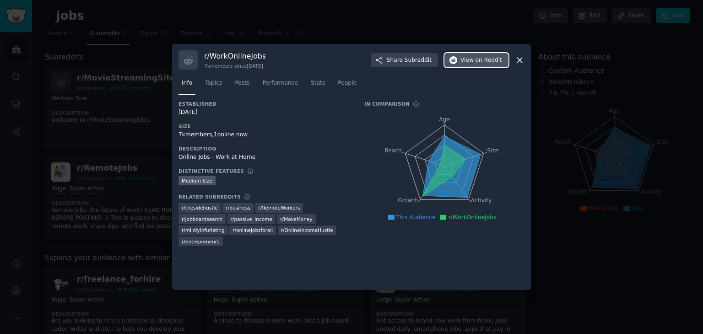
click at [486, 59] on span "on Reddit" at bounding box center [489, 60] width 27 height 8
click at [517, 58] on icon at bounding box center [519, 60] width 5 height 5
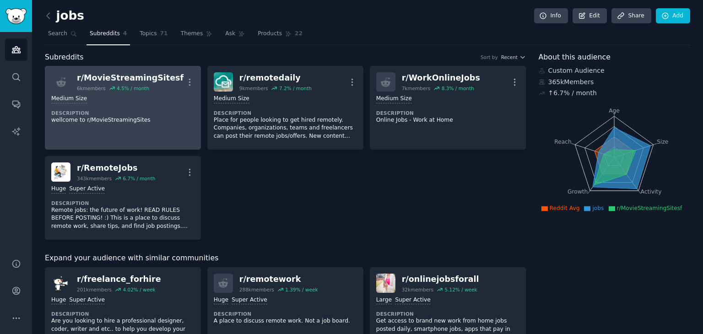
click at [183, 138] on link "r/ MovieStreamingSitesf 6k members 4.5 % / month More Medium Size Description w…" at bounding box center [123, 108] width 156 height 84
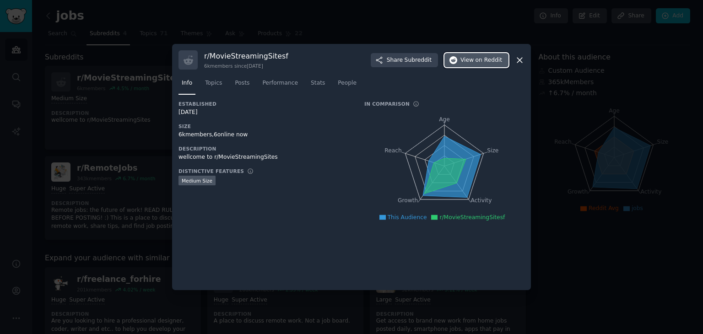
click at [463, 59] on button "View on Reddit" at bounding box center [476, 60] width 64 height 15
click at [516, 60] on icon at bounding box center [520, 60] width 10 height 10
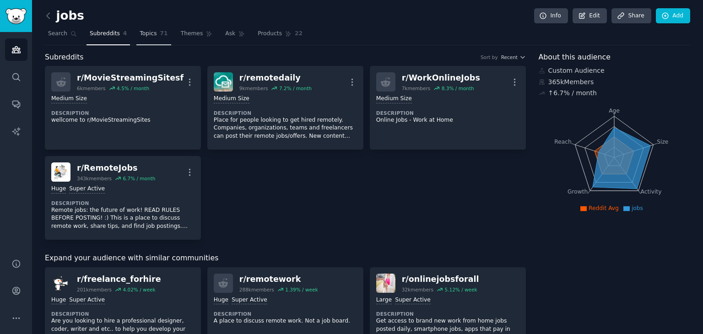
click at [152, 32] on link "Topics 71" at bounding box center [153, 36] width 34 height 19
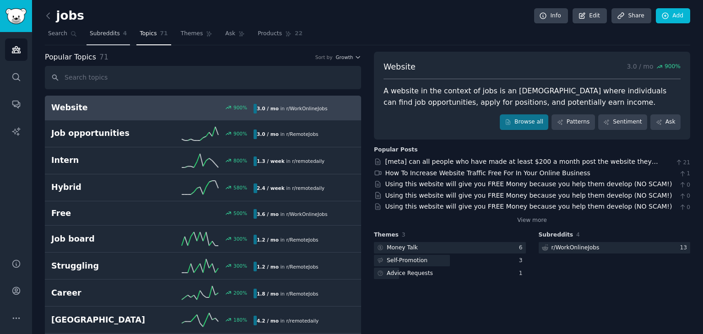
click at [96, 34] on span "Subreddits" at bounding box center [105, 34] width 30 height 8
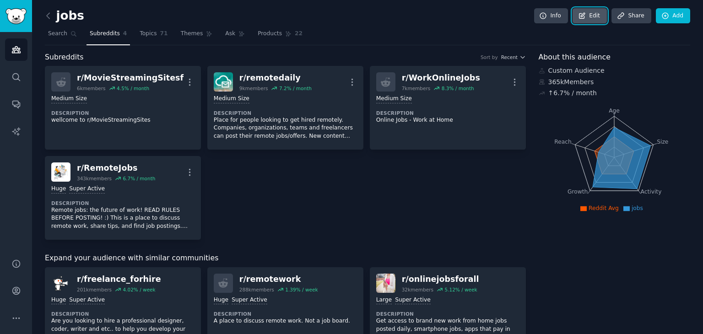
click at [594, 17] on link "Edit" at bounding box center [590, 16] width 34 height 16
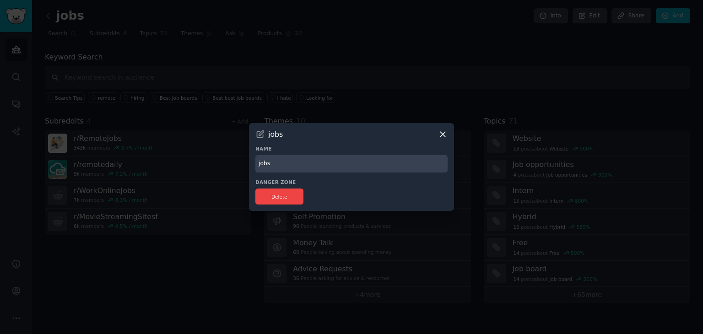
click at [310, 163] on input "jobs" at bounding box center [351, 164] width 192 height 18
click at [259, 131] on icon at bounding box center [260, 133] width 7 height 7
click at [286, 163] on input "jobs" at bounding box center [351, 164] width 192 height 18
click at [278, 199] on button "Delete" at bounding box center [279, 197] width 48 height 16
click at [443, 132] on icon at bounding box center [443, 135] width 10 height 10
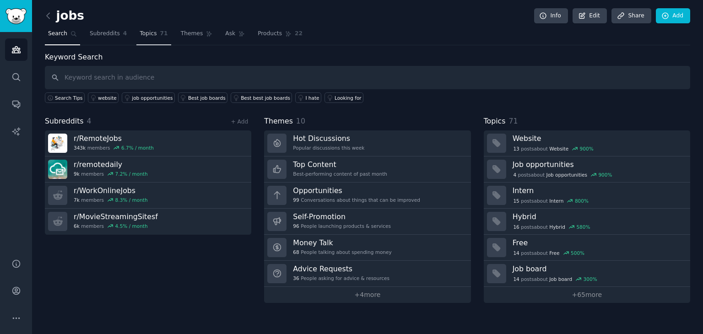
click at [149, 31] on span "Topics" at bounding box center [148, 34] width 17 height 8
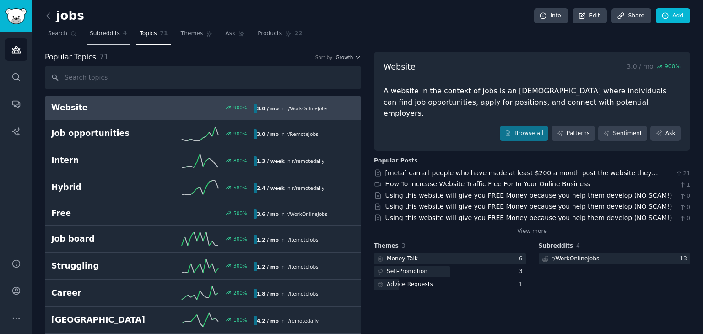
click at [113, 27] on link "Subreddits 4" at bounding box center [107, 36] width 43 height 19
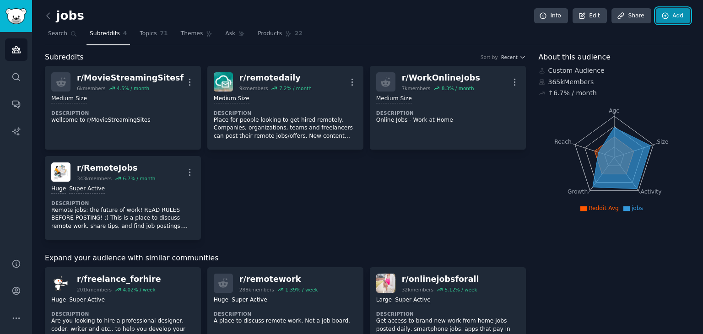
click at [663, 19] on icon at bounding box center [665, 16] width 8 height 8
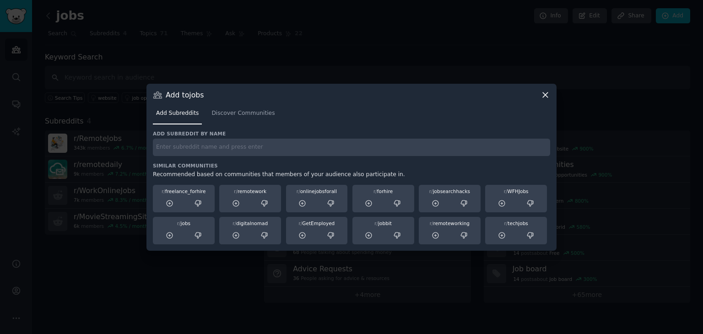
click at [273, 150] on input "text" at bounding box center [351, 148] width 397 height 18
click at [194, 146] on input "text" at bounding box center [351, 148] width 397 height 18
type input "iptv"
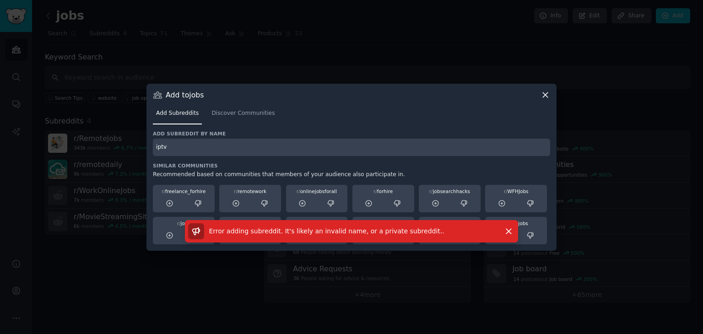
click at [544, 93] on icon at bounding box center [545, 95] width 10 height 10
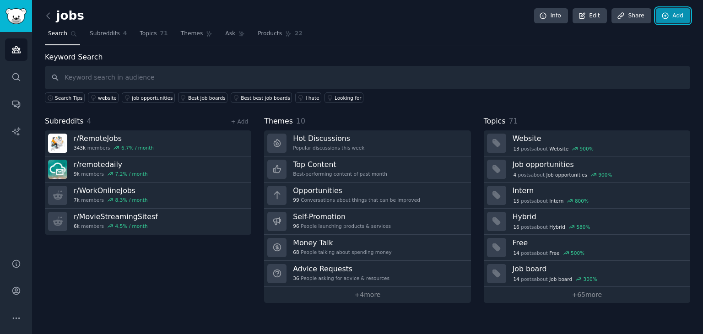
click at [673, 16] on link "Add" at bounding box center [673, 16] width 34 height 16
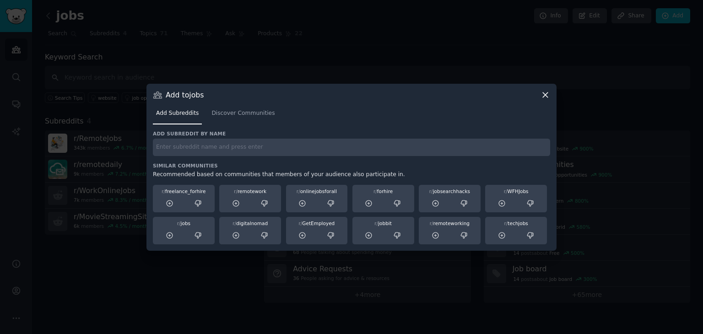
click at [313, 152] on input "text" at bounding box center [351, 148] width 397 height 18
click at [234, 116] on span "Discover Communities" at bounding box center [242, 113] width 63 height 8
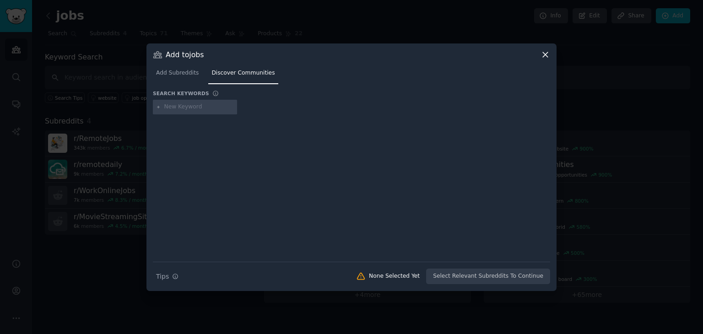
click at [189, 108] on input "text" at bounding box center [199, 107] width 70 height 8
type input "iptv"
click at [447, 277] on div "Search Tips Tips None Selected Yet Select Relevant Subreddits To Continue" at bounding box center [351, 273] width 397 height 23
click at [191, 107] on input "iptv" at bounding box center [199, 107] width 70 height 8
click at [476, 276] on div "Search Tips Tips None Selected Yet Select Relevant Subreddits To Continue" at bounding box center [351, 273] width 397 height 23
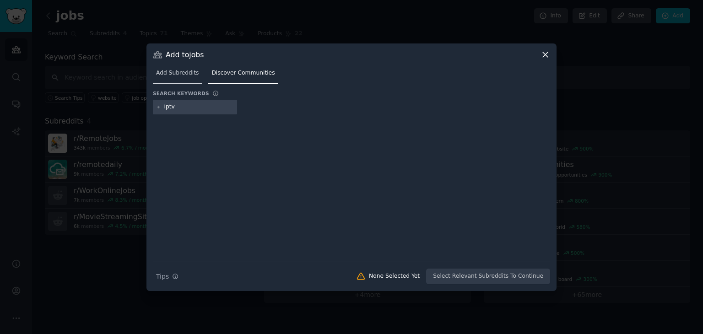
click at [179, 74] on span "Add Subreddits" at bounding box center [177, 73] width 43 height 8
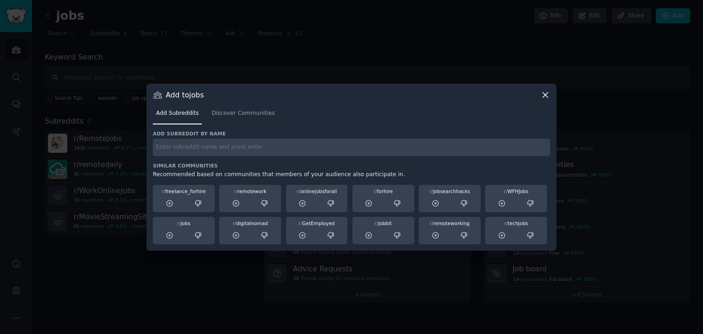
click at [542, 96] on icon at bounding box center [545, 95] width 10 height 10
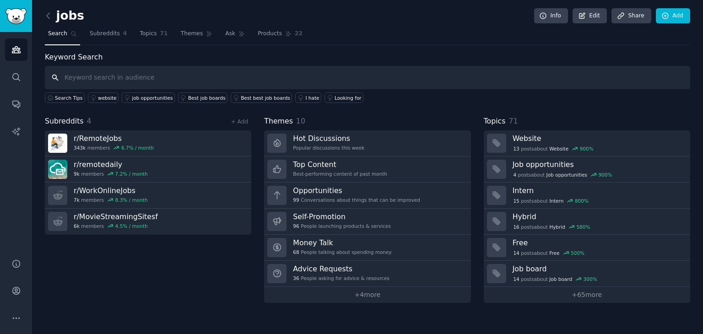
click at [322, 74] on input "text" at bounding box center [367, 77] width 645 height 23
type input "u"
click at [102, 27] on link "Subreddits 4" at bounding box center [107, 36] width 43 height 19
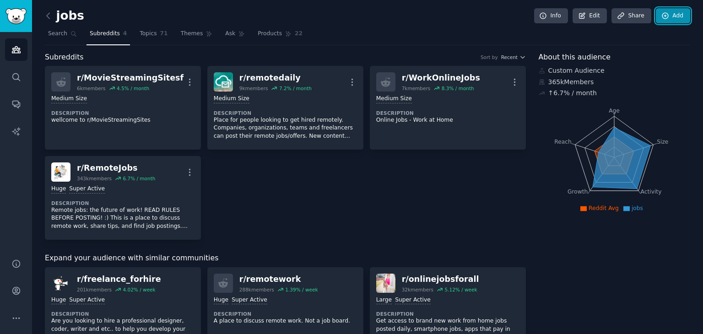
click at [661, 17] on icon at bounding box center [665, 16] width 8 height 8
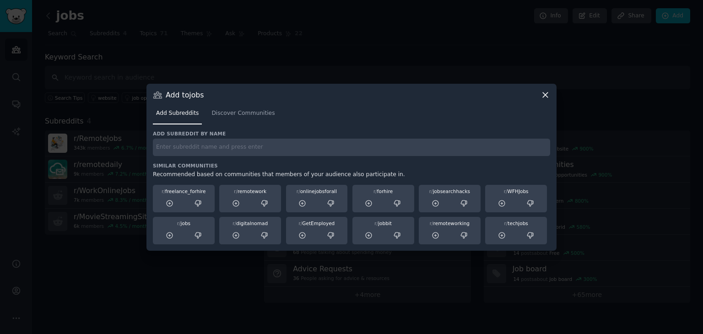
click at [276, 151] on input "text" at bounding box center [351, 148] width 397 height 18
type input "iptv"
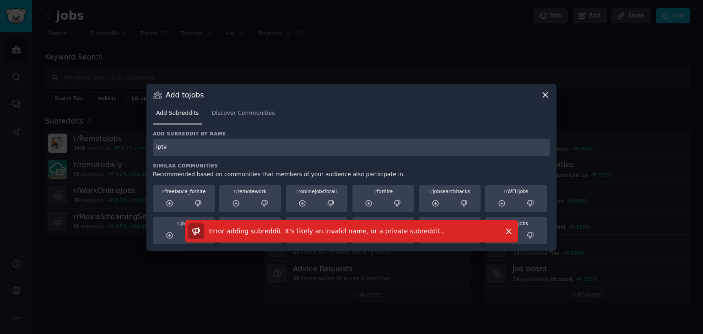
click at [436, 150] on input "iptv" at bounding box center [351, 148] width 397 height 18
type input "[PERSON_NAME]"
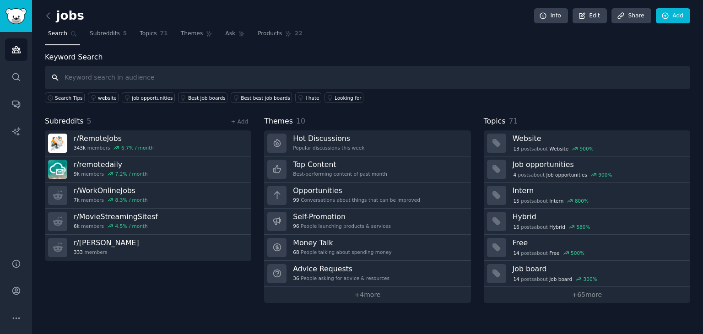
click at [171, 83] on input "text" at bounding box center [367, 77] width 645 height 23
type input "p"
click at [46, 16] on icon at bounding box center [48, 16] width 10 height 10
click at [584, 13] on icon at bounding box center [582, 16] width 8 height 8
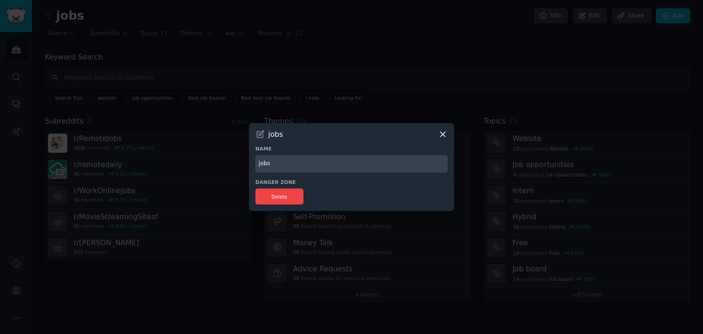
click at [328, 168] on input "jobs" at bounding box center [351, 164] width 192 height 18
click at [260, 135] on icon at bounding box center [260, 133] width 7 height 7
click at [261, 130] on icon at bounding box center [260, 135] width 10 height 10
click at [283, 165] on input "jobs" at bounding box center [351, 164] width 192 height 18
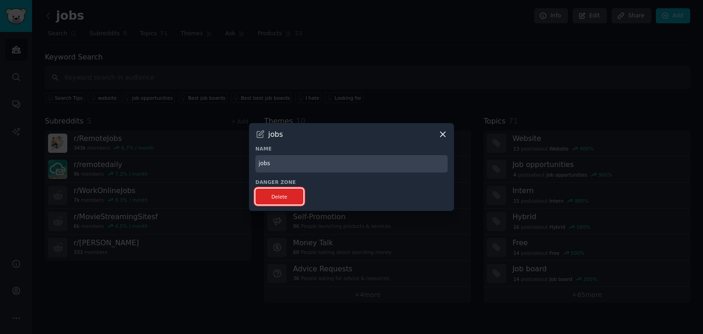
click at [281, 204] on button "Delete" at bounding box center [279, 197] width 48 height 16
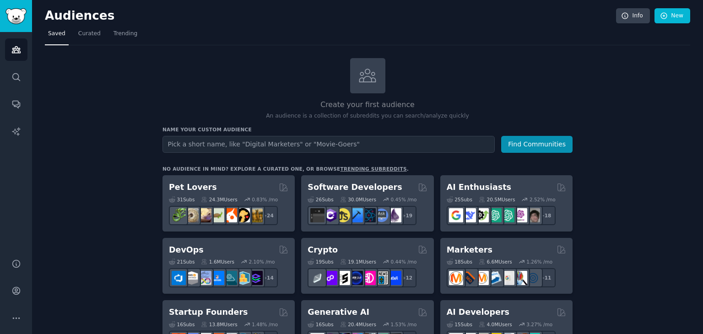
click at [228, 145] on input "text" at bounding box center [328, 144] width 332 height 17
type input "iptv"
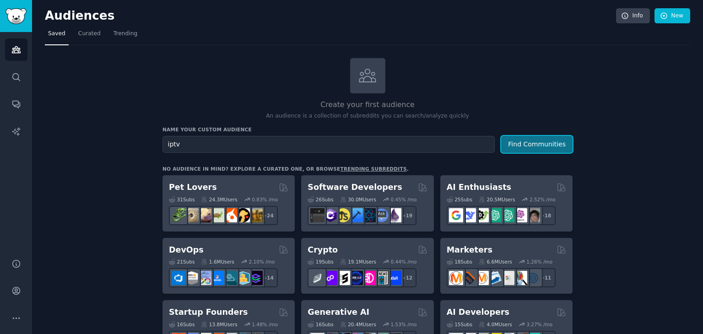
click at [521, 149] on button "Find Communities" at bounding box center [536, 144] width 71 height 17
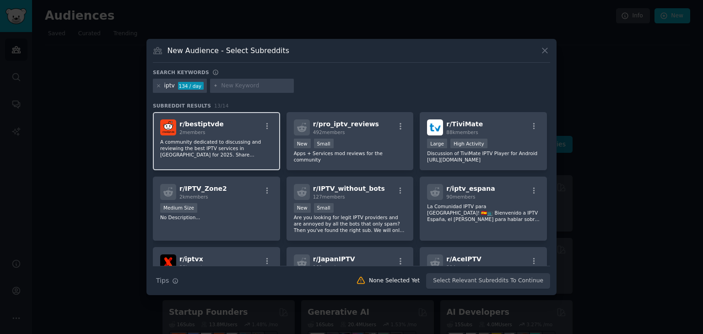
click at [222, 149] on p "A community dedicated to discussing and reviewing the best IPTV services in [GE…" at bounding box center [216, 148] width 113 height 19
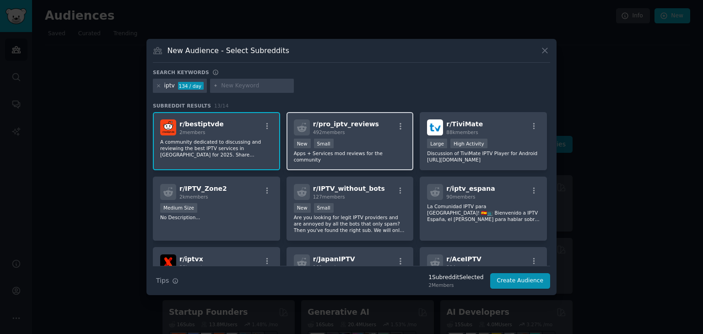
click at [354, 140] on div "100 - 1000 members New Small" at bounding box center [350, 144] width 113 height 11
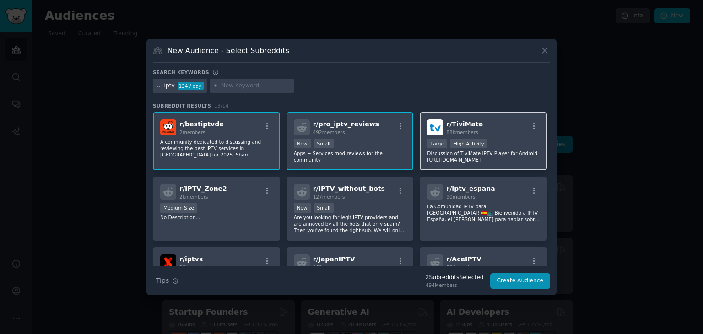
click at [456, 138] on div "r/ TiviMate 88k members Large High Activity Discussion of TiviMate IPTV Player …" at bounding box center [483, 141] width 127 height 58
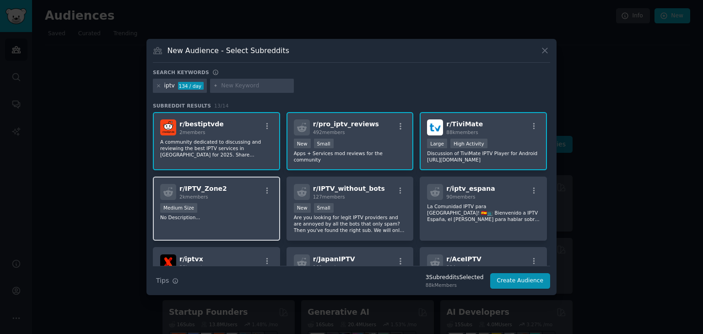
click at [222, 207] on div "Medium Size" at bounding box center [216, 208] width 113 height 11
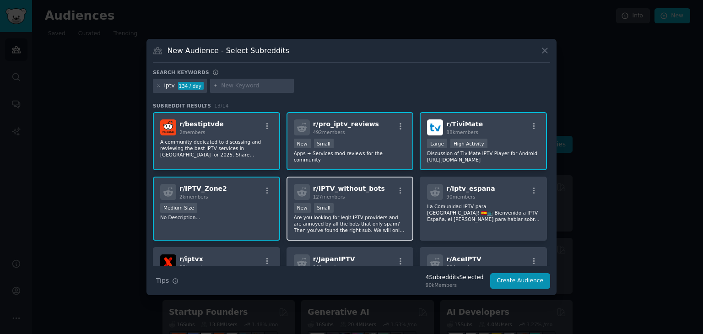
click at [367, 211] on div "New Small" at bounding box center [350, 208] width 113 height 11
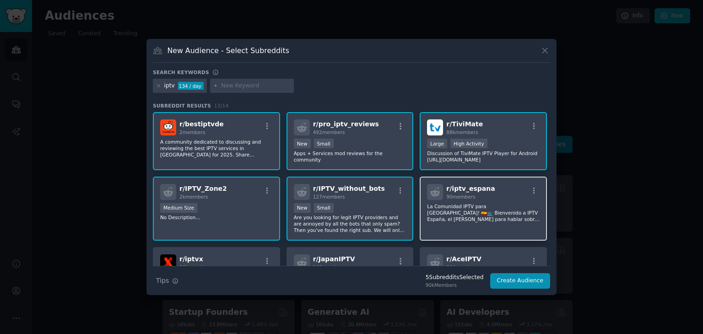
click at [481, 207] on p "La Comunidad IPTV para [GEOGRAPHIC_DATA]! 🇪🇸📺 Bienvenido a IPTV España, el [PER…" at bounding box center [483, 212] width 113 height 19
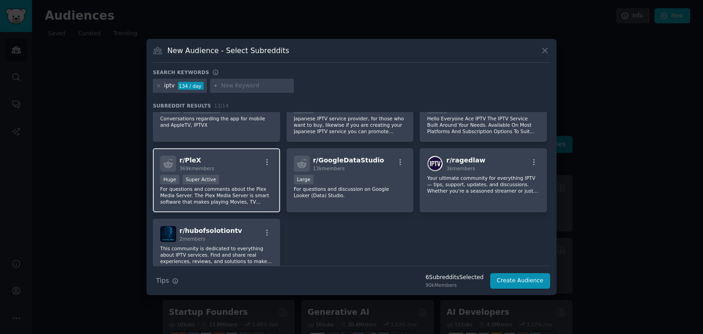
scroll to position [169, 0]
click at [252, 142] on div "r/ bestiptvde 2 members A community dedicated to discussing and reviewing the b…" at bounding box center [351, 108] width 397 height 330
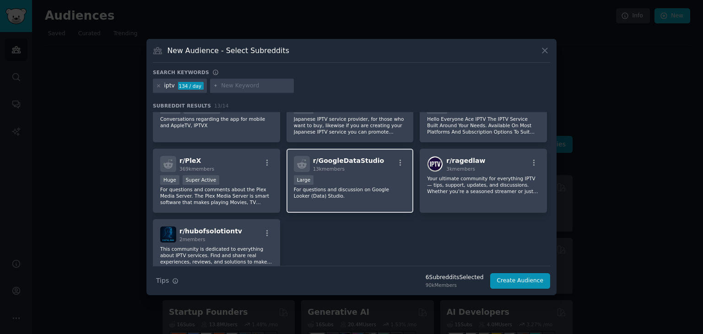
click at [343, 171] on div "r/ GoogleDataStudio 13k members Large For questions and discussion on Google Lo…" at bounding box center [349, 181] width 127 height 65
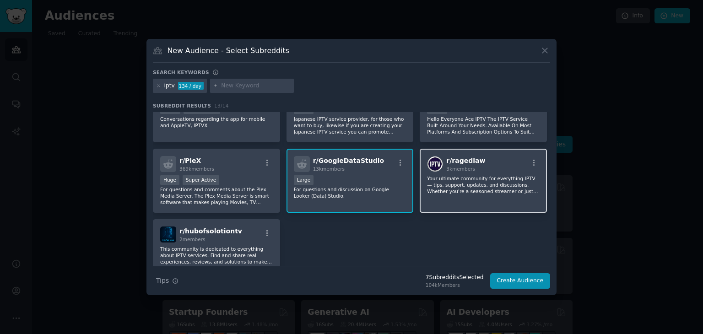
click at [472, 166] on div "3k members" at bounding box center [465, 169] width 39 height 6
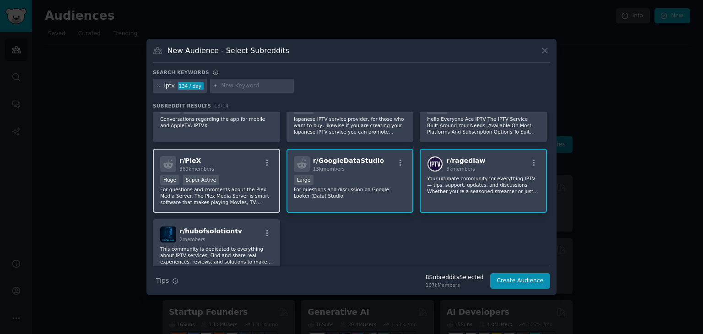
click at [248, 180] on div "Huge Super Active" at bounding box center [216, 180] width 113 height 11
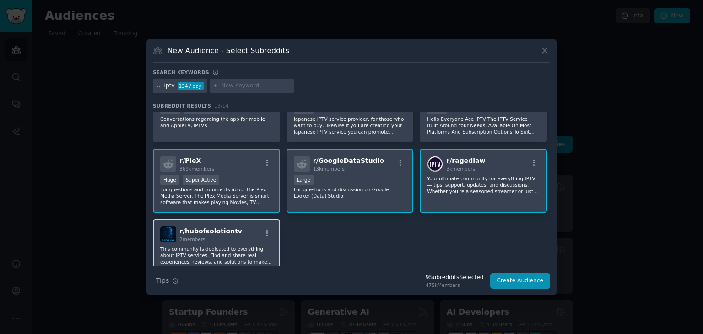
click at [249, 229] on div "r/ hubofsolotiontv 2 members" at bounding box center [216, 235] width 113 height 16
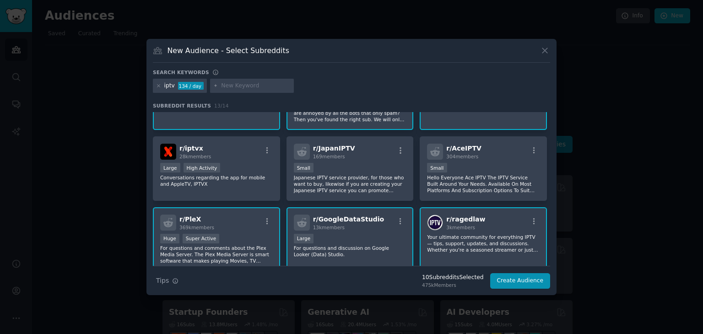
scroll to position [105, 0]
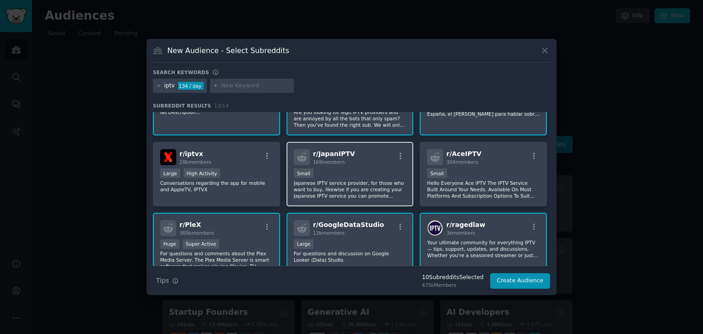
click at [366, 180] on p "Japanese IPTV service provider, for those who want to buy, likewise if you are …" at bounding box center [350, 189] width 113 height 19
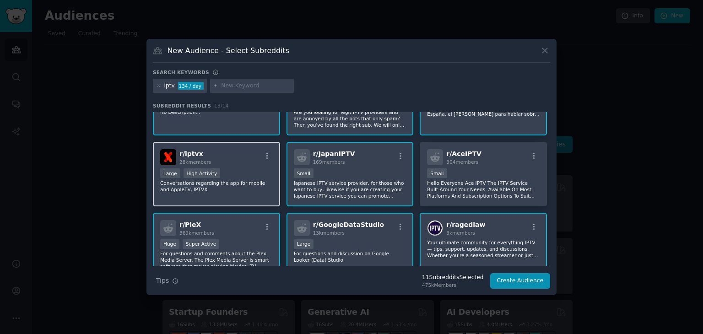
click at [211, 160] on div "r/ iptvx 28k members" at bounding box center [216, 157] width 113 height 16
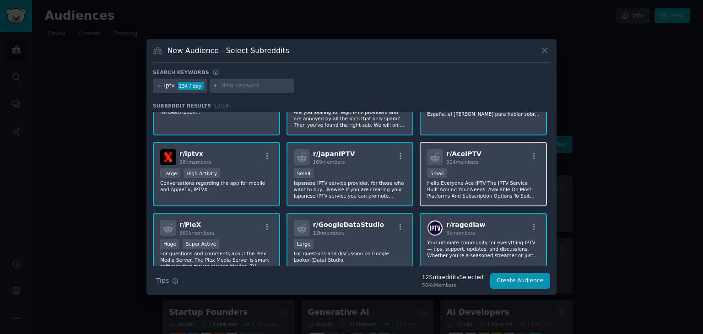
click at [464, 165] on div "r/ AceIPTV 304 members Small Hello Everyone Ace IPTV The IPTV Service Built Aro…" at bounding box center [483, 174] width 127 height 65
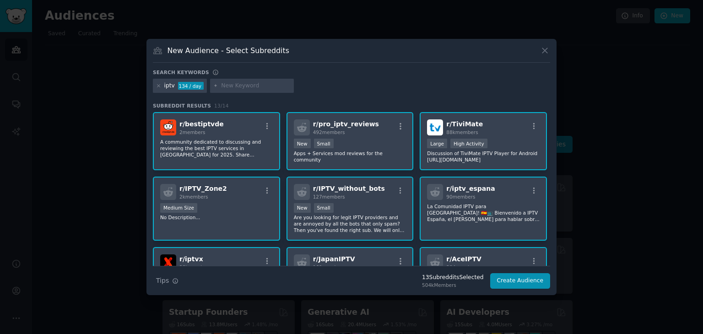
scroll to position [206, 0]
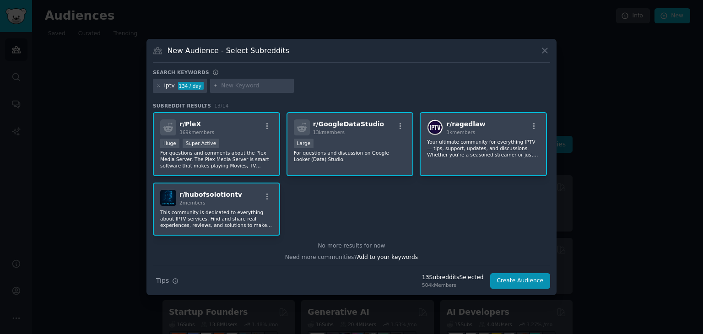
click at [247, 84] on input "text" at bounding box center [256, 86] width 70 height 8
type input "jobs"
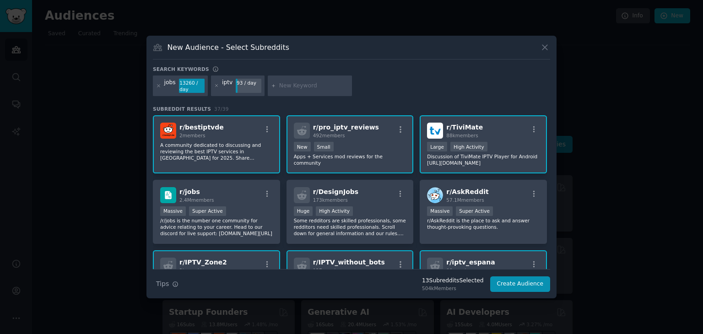
click at [247, 142] on p "A community dedicated to discussing and reviewing the best IPTV services in [GE…" at bounding box center [216, 151] width 113 height 19
click at [347, 138] on div "492 members" at bounding box center [346, 135] width 66 height 6
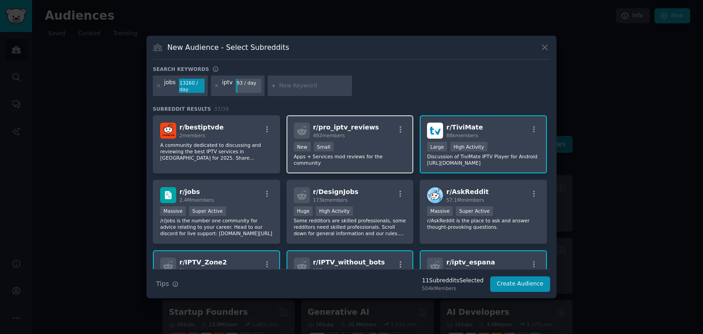
click at [366, 149] on div "100 - 1000 members New Small" at bounding box center [350, 147] width 113 height 11
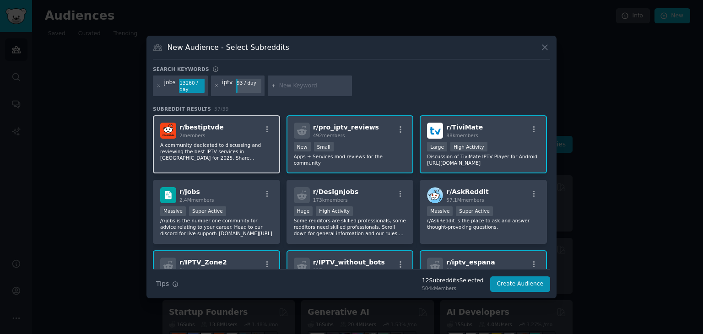
click at [259, 138] on div "r/ bestiptvde 2 members" at bounding box center [216, 131] width 113 height 16
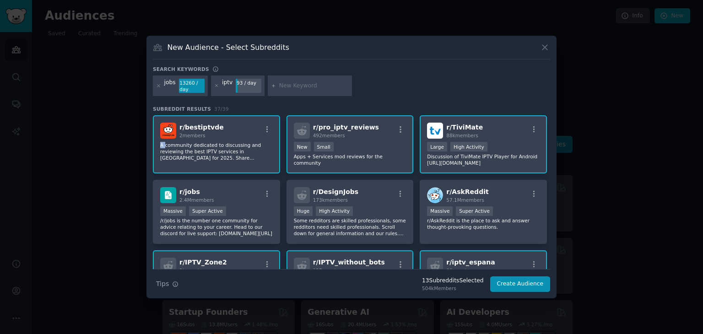
click at [259, 138] on div "r/ bestiptvde 2 members" at bounding box center [216, 131] width 113 height 16
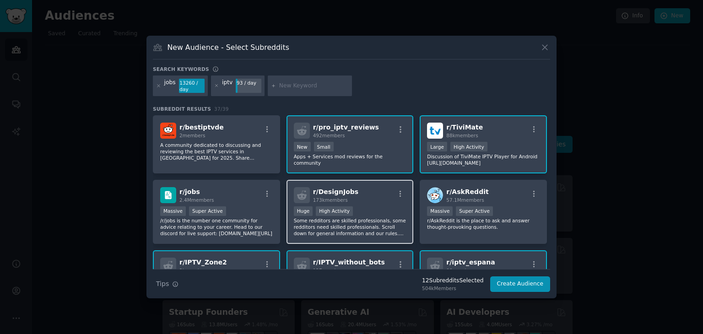
click at [353, 199] on div "r/ DesignJobs 173k members" at bounding box center [350, 195] width 113 height 16
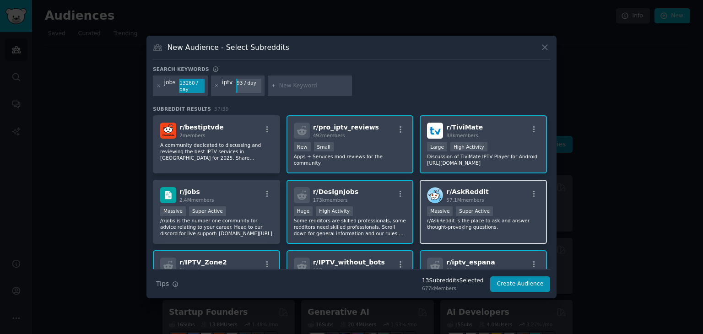
click at [475, 190] on span "r/ AskReddit" at bounding box center [467, 191] width 42 height 7
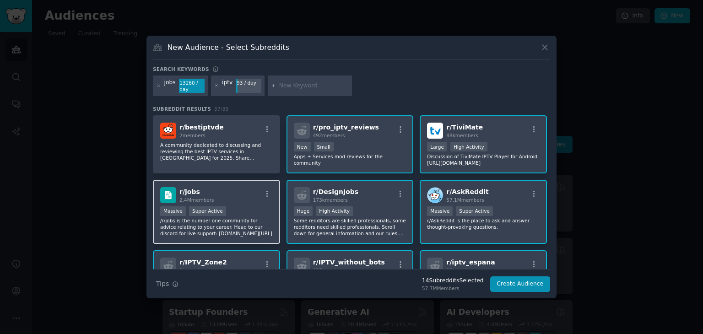
click at [223, 200] on div "r/ jobs 2.4M members" at bounding box center [216, 195] width 113 height 16
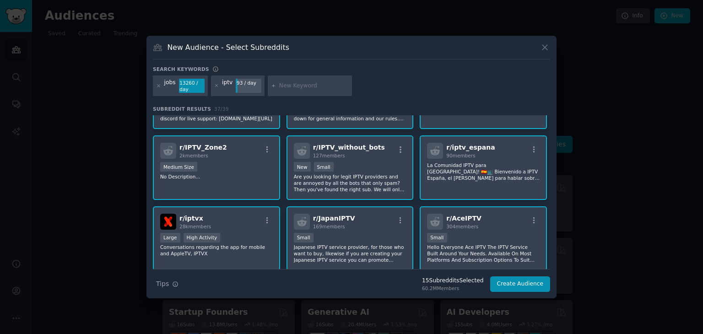
scroll to position [117, 0]
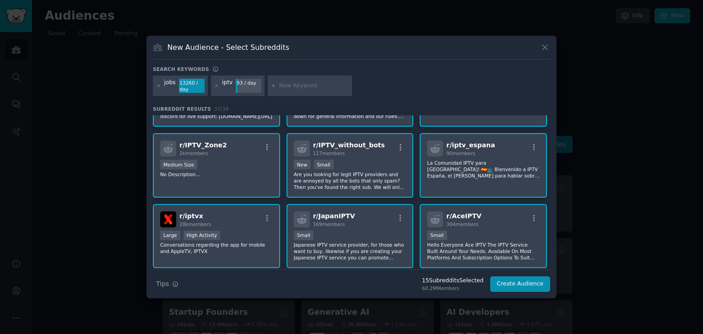
click at [507, 151] on div "r/ iptv_espana 90 members" at bounding box center [483, 148] width 113 height 16
click at [375, 147] on div "r/ IPTV_without_bots 127 members" at bounding box center [350, 148] width 113 height 16
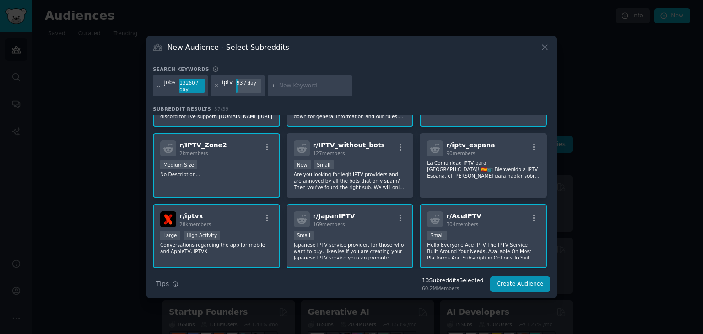
click at [238, 145] on div "r/ IPTV_Zone2 2k members" at bounding box center [216, 148] width 113 height 16
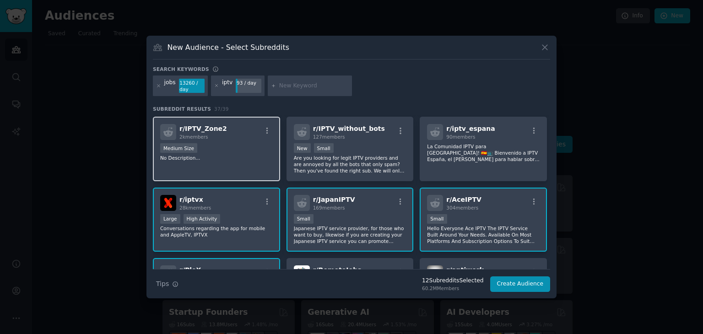
scroll to position [135, 0]
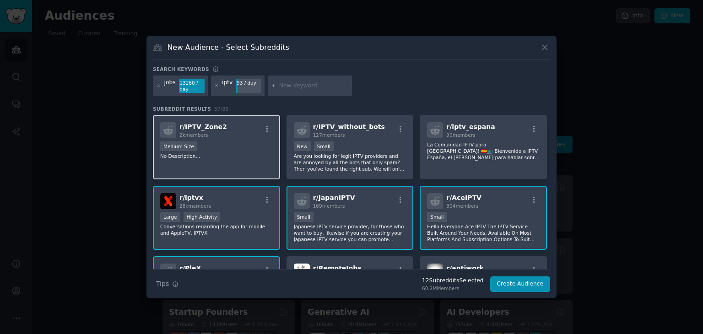
click at [243, 147] on div "Medium Size" at bounding box center [216, 146] width 113 height 11
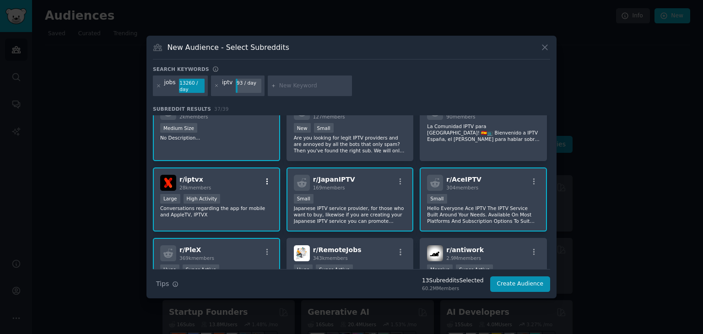
scroll to position [157, 0]
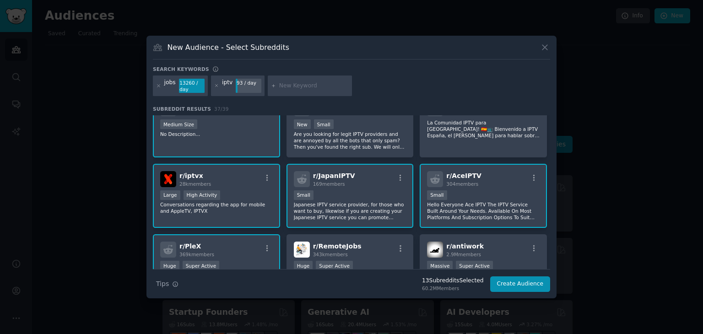
click at [360, 181] on div "r/ [GEOGRAPHIC_DATA] 169 members" at bounding box center [350, 179] width 113 height 16
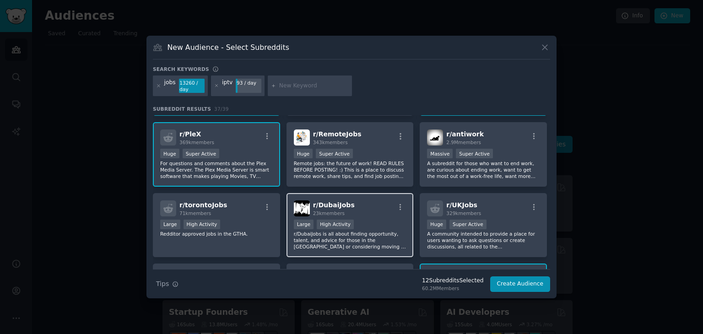
scroll to position [268, 0]
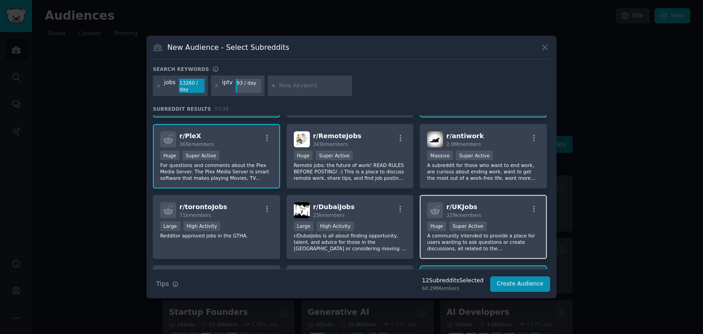
click at [483, 232] on p "A community intended to provide a place for users wanting to ask questions or c…" at bounding box center [483, 241] width 113 height 19
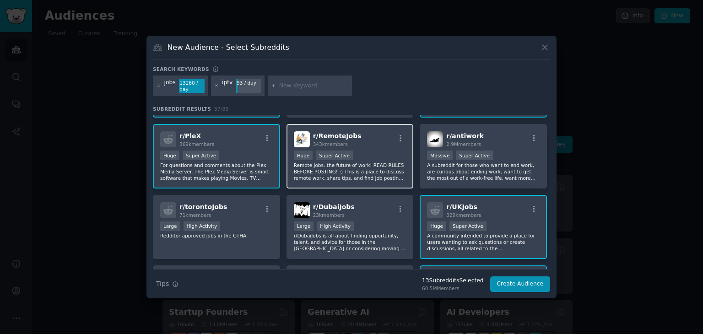
click at [375, 147] on div "r/ RemoteJobs 343k members Huge Super Active Remote jobs: the future of work! R…" at bounding box center [349, 156] width 127 height 65
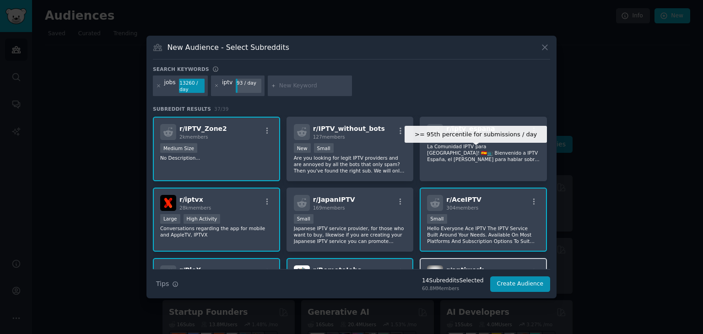
scroll to position [112, 0]
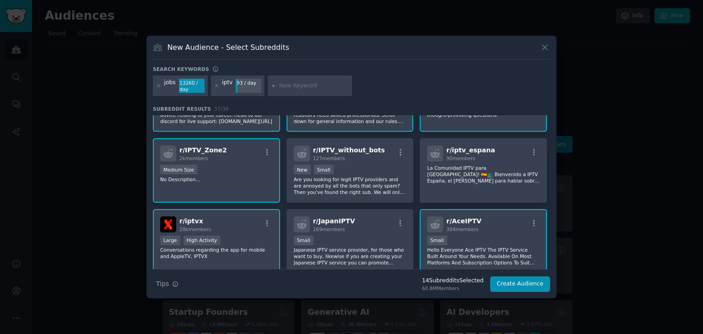
click at [295, 88] on input "text" at bounding box center [314, 86] width 70 height 8
type input "remote job"
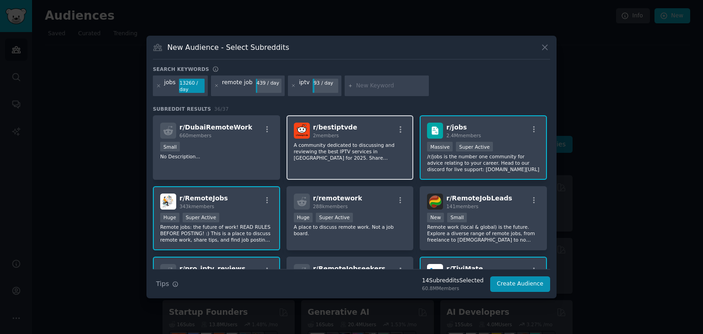
click at [364, 145] on p "A community dedicated to discussing and reviewing the best IPTV services in [GE…" at bounding box center [350, 151] width 113 height 19
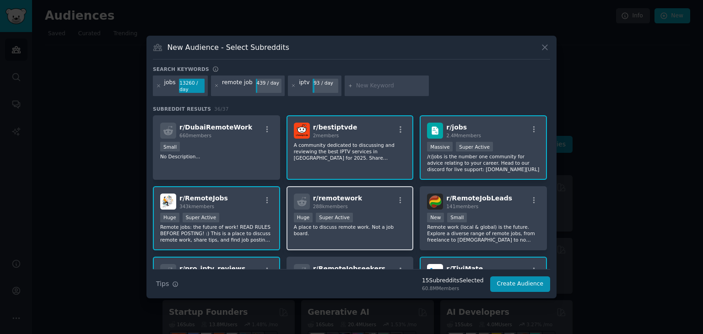
click at [386, 211] on div "r/ remotework 288k members Huge Super Active A place to discuss remote work. No…" at bounding box center [349, 218] width 127 height 65
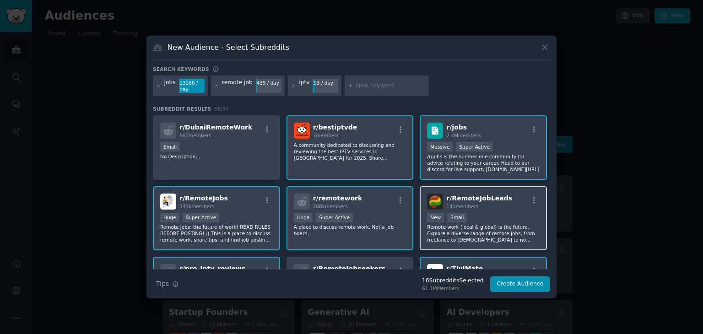
click at [502, 213] on div "100 - 1000 members New Small" at bounding box center [483, 218] width 113 height 11
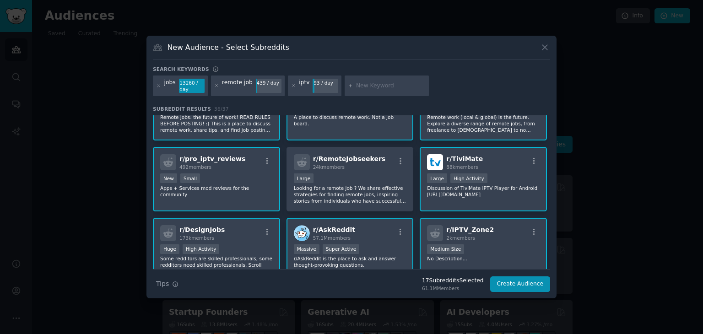
scroll to position [115, 0]
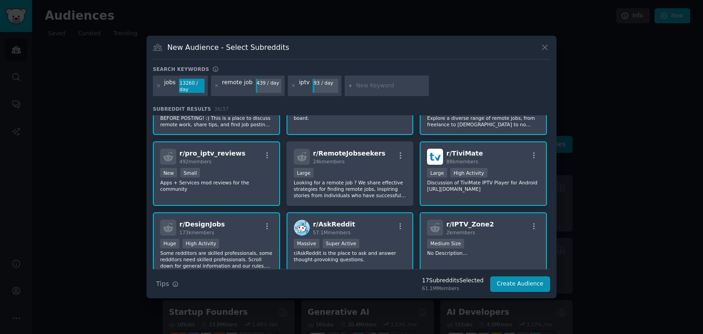
click at [498, 171] on div ">= 80th percentile for submissions / day Large High Activity" at bounding box center [483, 173] width 113 height 11
click at [370, 162] on div "24k members" at bounding box center [349, 161] width 73 height 6
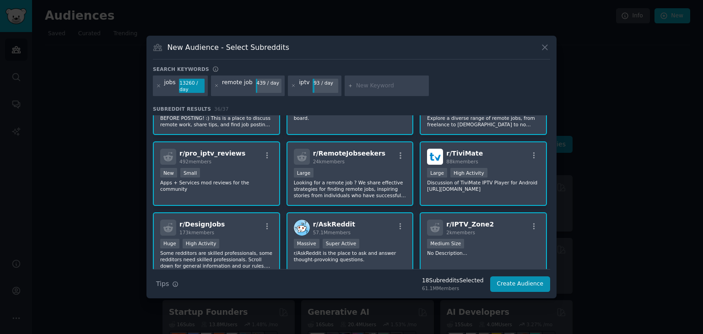
click at [225, 166] on div "r/ pro_iptv_reviews 492 members 100 - 1000 members New Small Apps + Services mo…" at bounding box center [216, 173] width 127 height 65
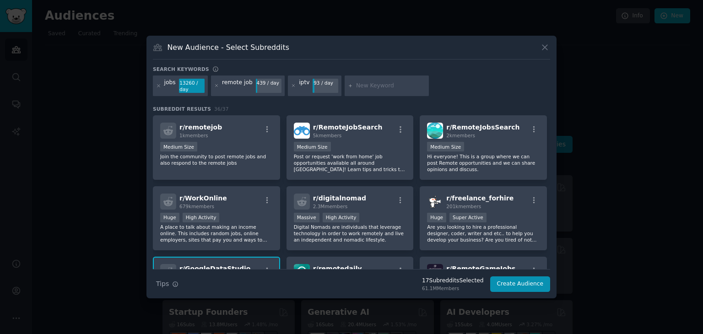
scroll to position [562, 0]
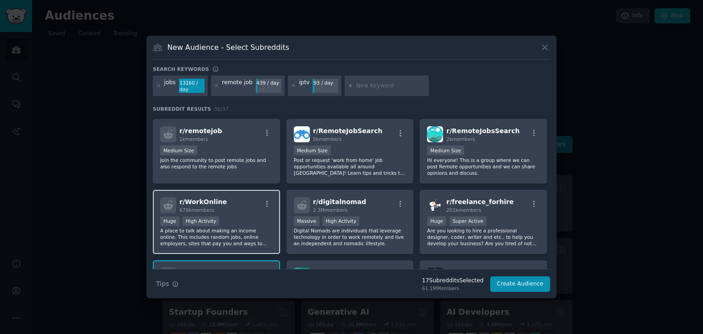
click at [225, 216] on div "Huge High Activity" at bounding box center [216, 221] width 113 height 11
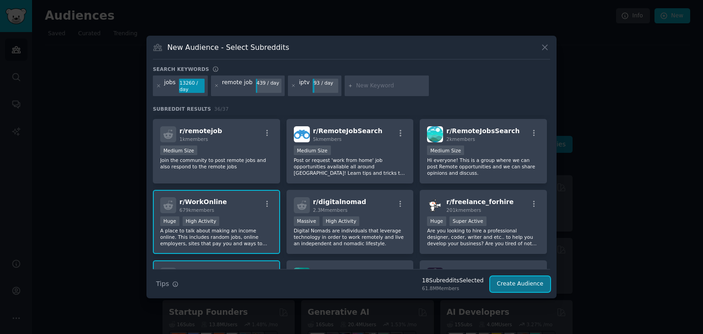
click at [514, 285] on button "Create Audience" at bounding box center [520, 284] width 60 height 16
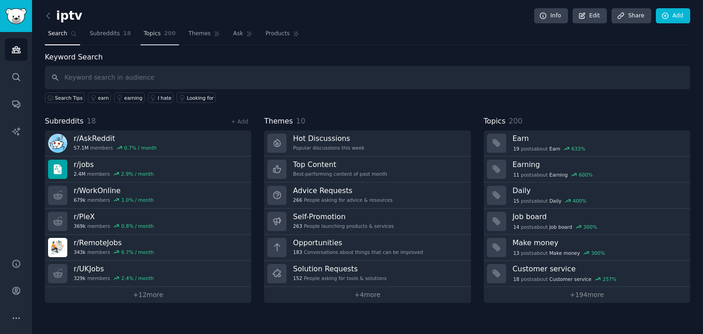
click at [146, 34] on span "Topics" at bounding box center [152, 34] width 17 height 8
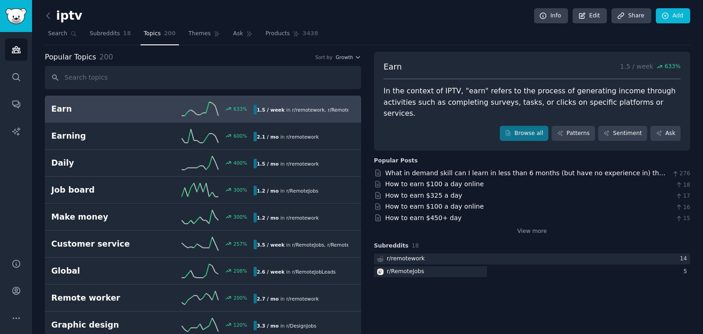
click at [167, 76] on input "text" at bounding box center [203, 77] width 316 height 23
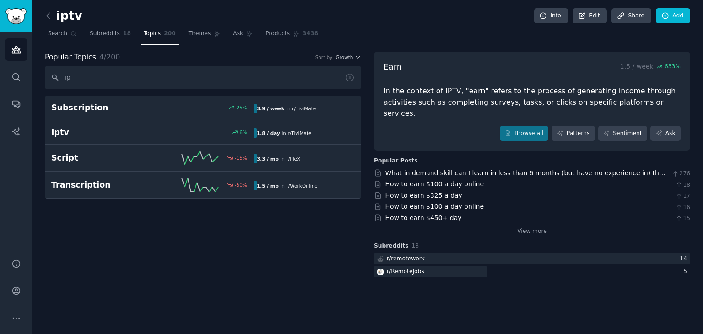
type input "i"
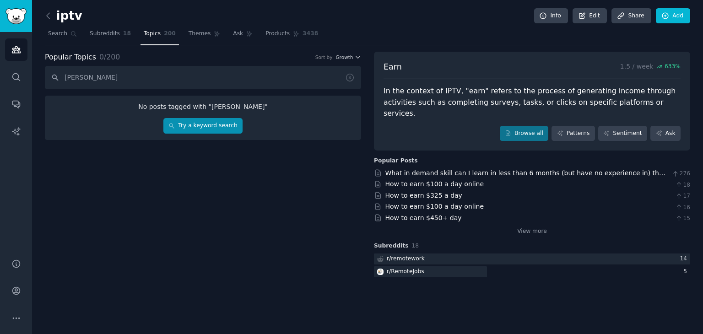
type input "[PERSON_NAME]"
click at [181, 119] on link "Try a keyword search" at bounding box center [202, 126] width 79 height 16
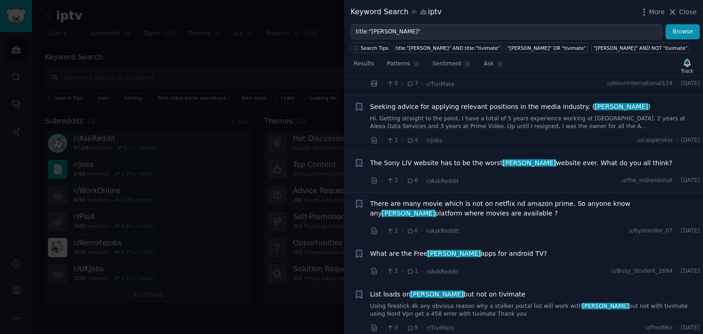
scroll to position [437, 0]
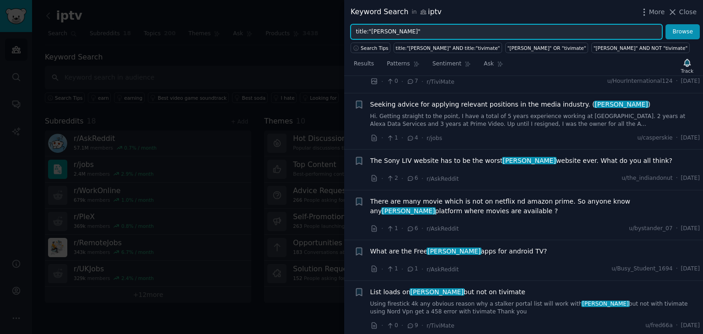
click at [423, 33] on input "title:"[PERSON_NAME]"" at bounding box center [507, 32] width 312 height 16
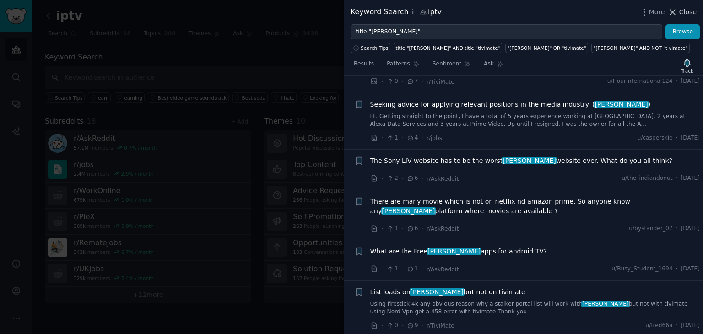
click at [682, 12] on span "Close" at bounding box center [687, 12] width 17 height 10
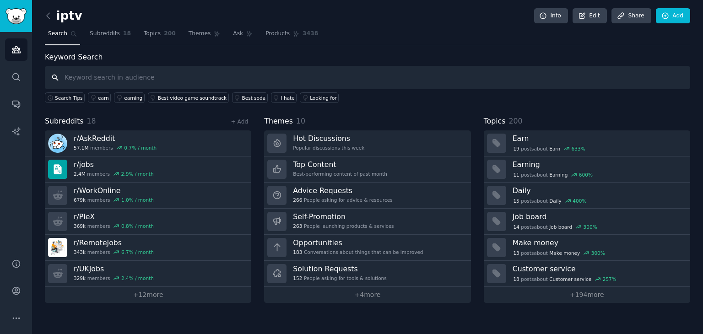
click at [245, 79] on input "text" at bounding box center [367, 77] width 645 height 23
paste input "Applications IPTV"
type input "Applications IPTV"
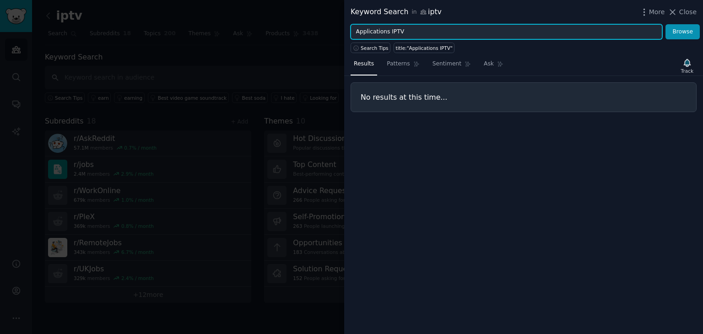
drag, startPoint x: 387, startPoint y: 30, endPoint x: 346, endPoint y: 28, distance: 40.8
click at [346, 28] on div "Applications IPTV Browse" at bounding box center [523, 32] width 359 height 16
click at [545, 24] on input "IPTV" at bounding box center [507, 32] width 312 height 16
type input "IPTV"
click at [665, 24] on button "Browse" at bounding box center [682, 32] width 34 height 16
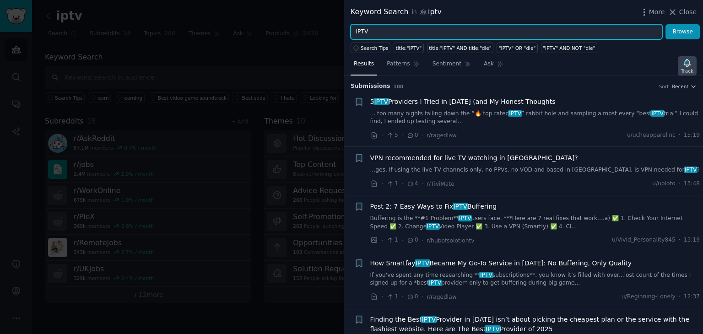
click at [692, 63] on icon "button" at bounding box center [687, 63] width 10 height 10
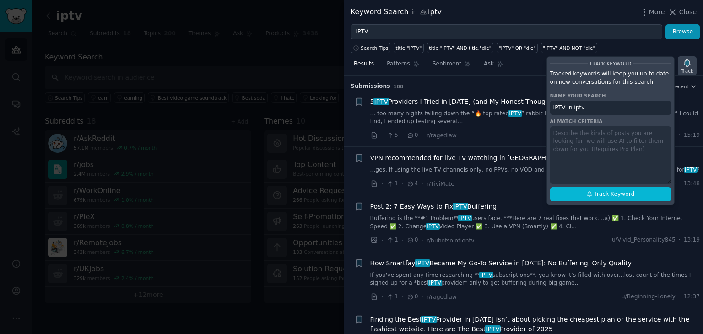
click at [692, 63] on icon "button" at bounding box center [687, 63] width 10 height 10
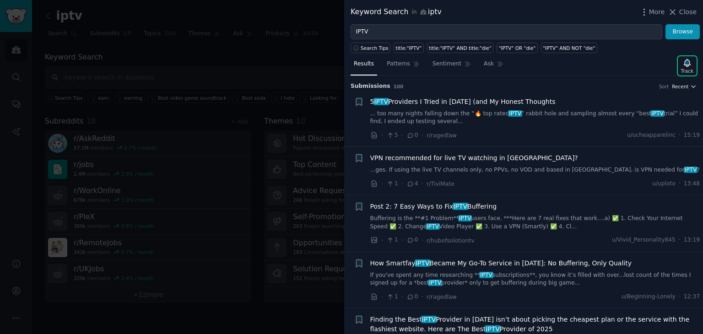
click at [686, 86] on span "Recent" at bounding box center [680, 86] width 16 height 6
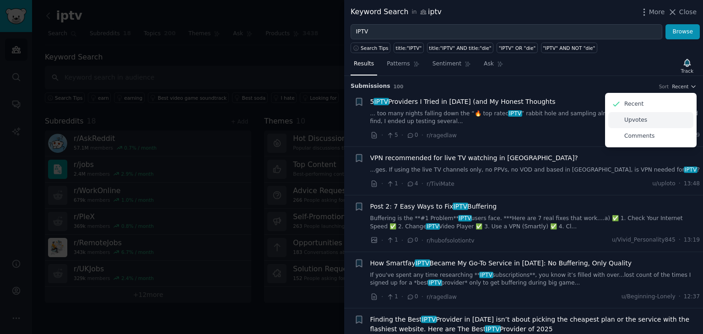
click at [636, 121] on p "Upvotes" at bounding box center [635, 120] width 23 height 8
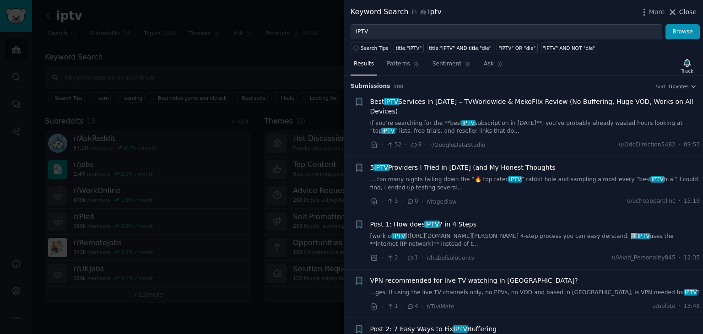
click at [692, 14] on span "Close" at bounding box center [687, 12] width 17 height 10
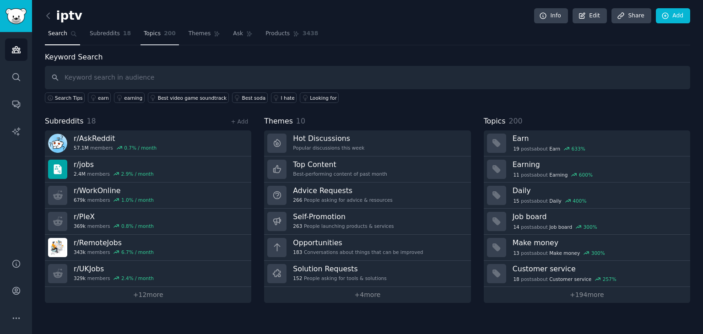
click at [143, 39] on link "Topics 200" at bounding box center [159, 36] width 38 height 19
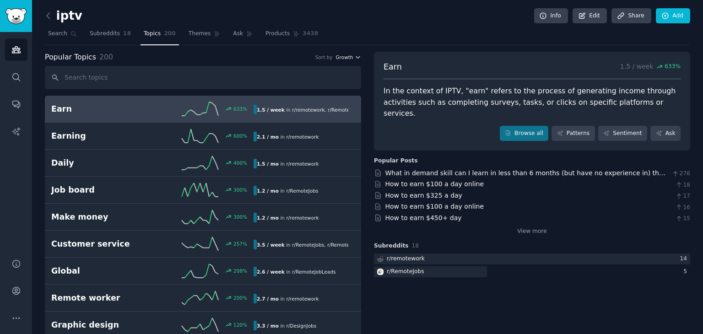
click at [346, 59] on span "Growth" at bounding box center [343, 57] width 17 height 6
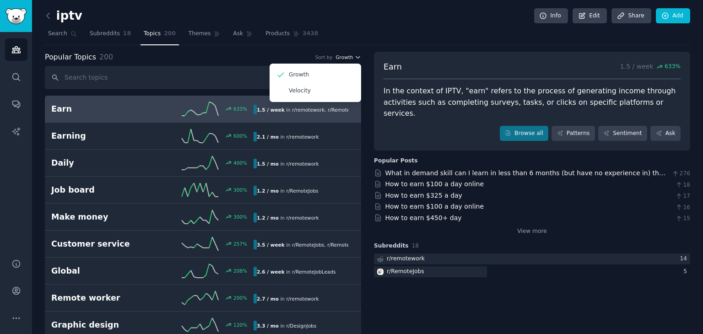
click at [346, 59] on span "Growth" at bounding box center [343, 57] width 17 height 6
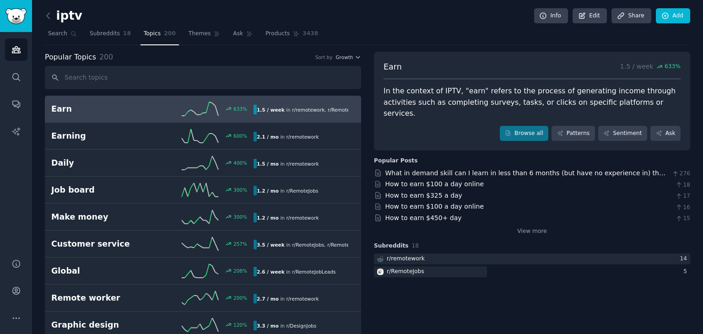
click at [183, 105] on icon at bounding box center [200, 109] width 37 height 14
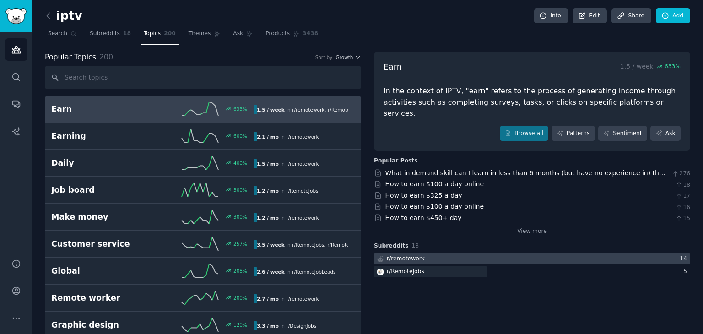
click at [404, 255] on div "r/ remotework" at bounding box center [406, 259] width 38 height 8
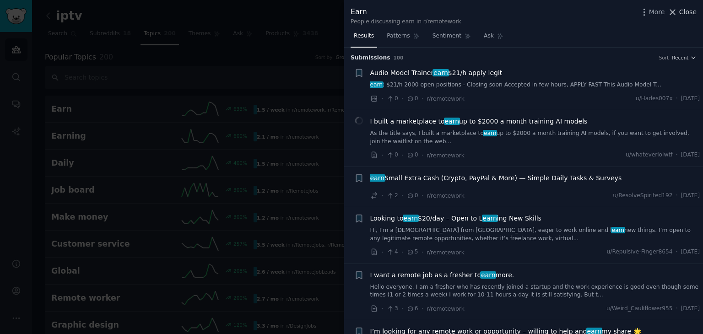
click at [677, 15] on icon at bounding box center [673, 12] width 10 height 10
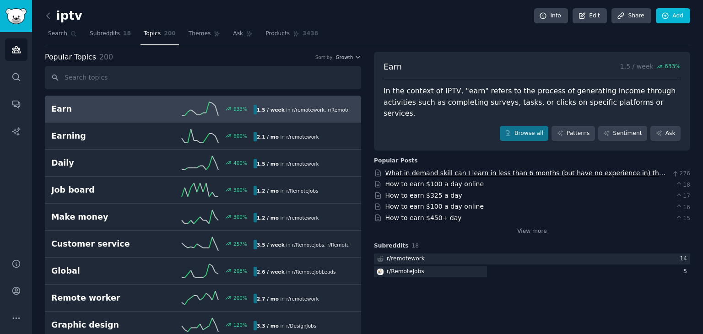
click at [430, 169] on link "What in demand skill can I learn in less than 6 months (but have no experience …" at bounding box center [525, 177] width 281 height 17
click at [446, 180] on link "How to earn $100 a day online" at bounding box center [434, 183] width 99 height 7
click at [581, 12] on icon at bounding box center [582, 16] width 8 height 8
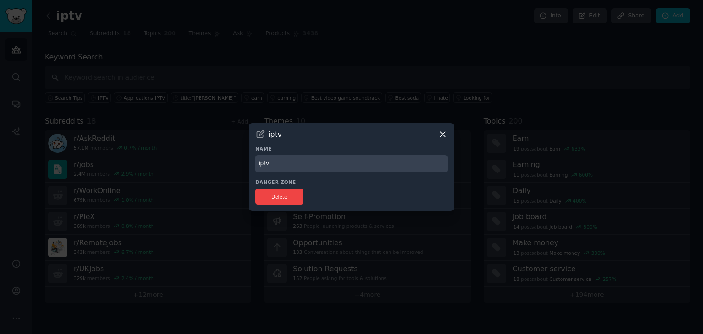
click at [439, 135] on icon at bounding box center [443, 135] width 10 height 10
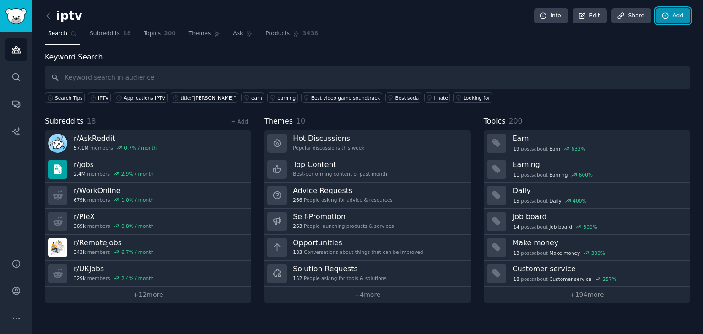
click at [671, 16] on link "Add" at bounding box center [673, 16] width 34 height 16
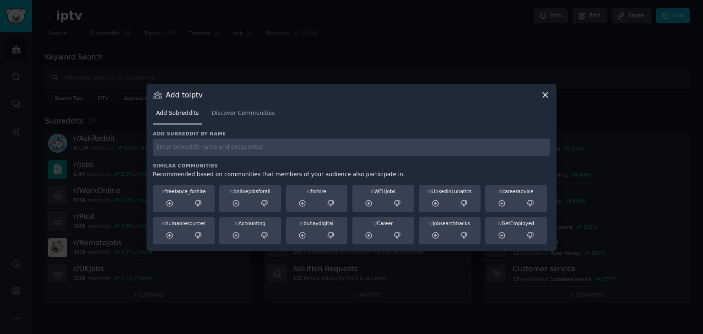
click at [540, 92] on icon at bounding box center [545, 95] width 10 height 10
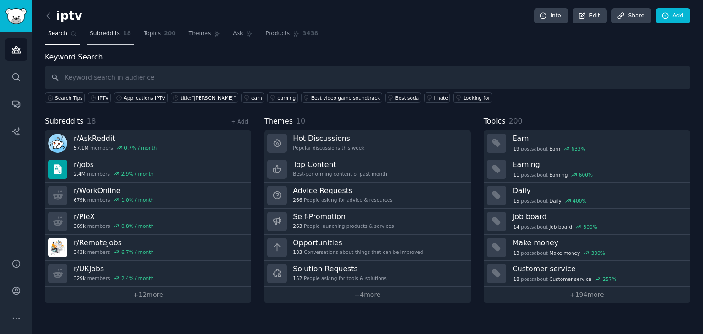
click at [101, 38] on link "Subreddits 18" at bounding box center [110, 36] width 48 height 19
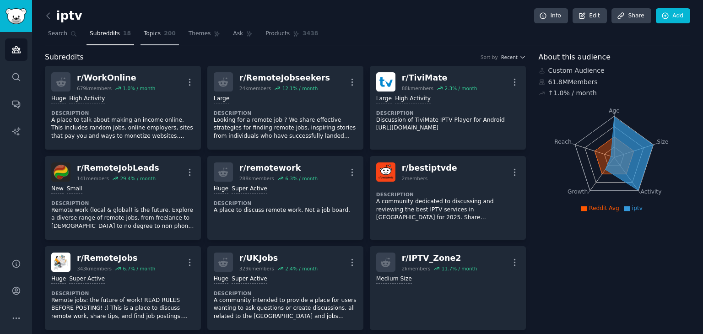
click at [148, 37] on span "Topics" at bounding box center [152, 34] width 17 height 8
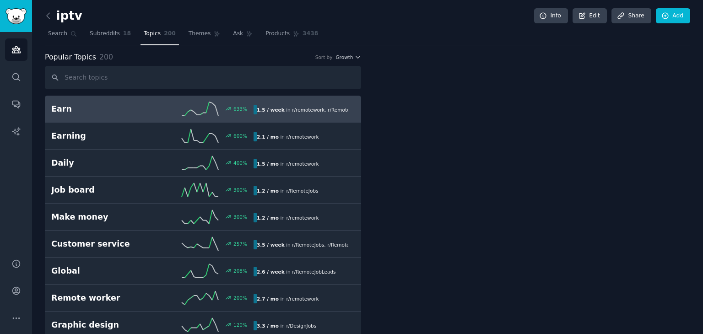
click at [151, 36] on span "Topics" at bounding box center [152, 34] width 17 height 8
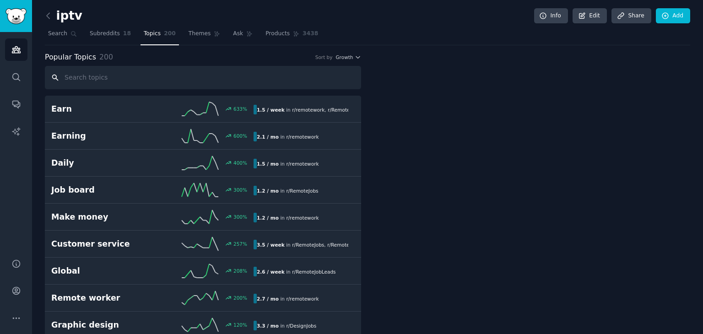
click at [150, 75] on input "text" at bounding box center [203, 77] width 316 height 23
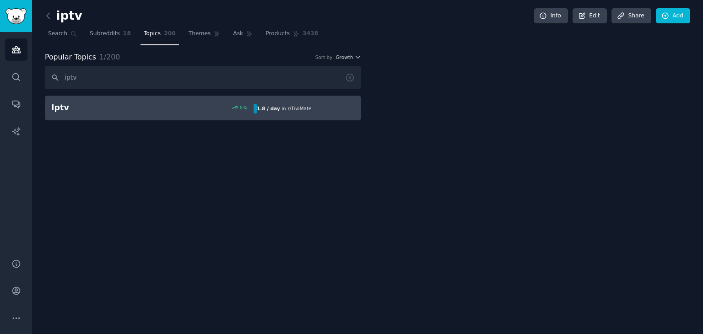
click at [164, 111] on div "Iptv 6 % 1.8 / day in r/ TiviMate" at bounding box center [202, 107] width 303 height 11
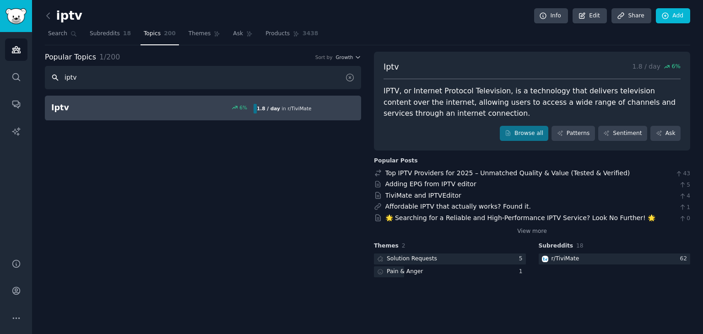
click at [186, 83] on input "iptv" at bounding box center [203, 77] width 316 height 23
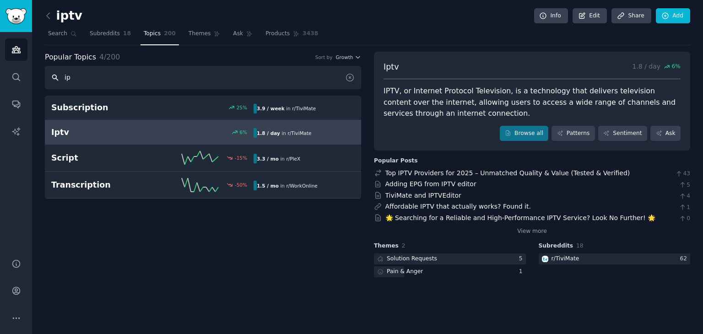
type input "i"
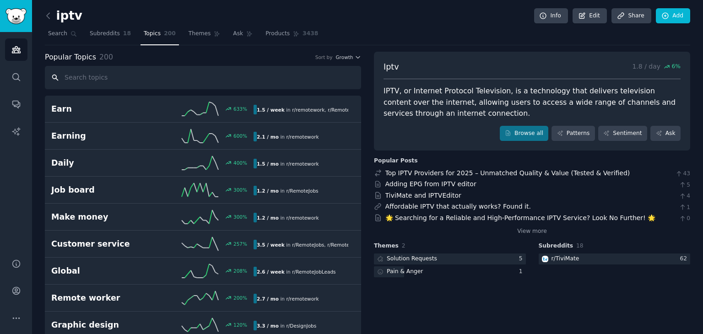
paste input "How to earn $100 a day online"
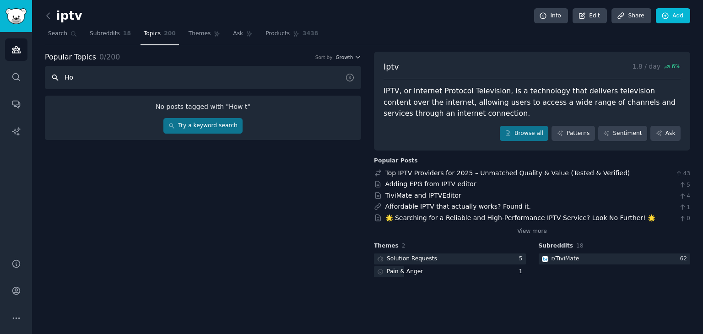
type input "H"
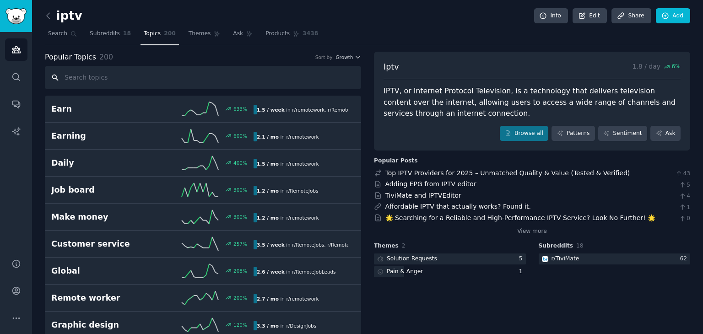
click at [256, 67] on input "text" at bounding box center [203, 77] width 316 height 23
paste input "Applications IPTV"
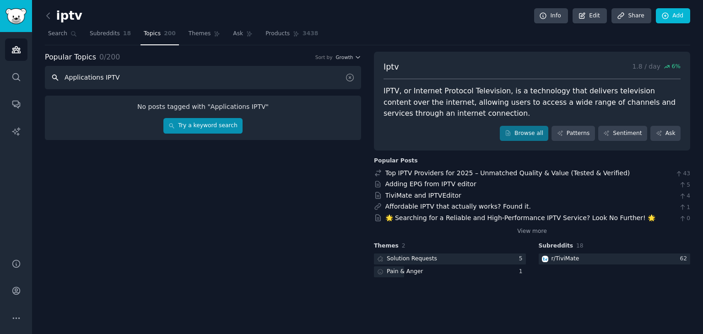
type input "Applications IPTV"
click at [211, 124] on link "Try a keyword search" at bounding box center [202, 126] width 79 height 16
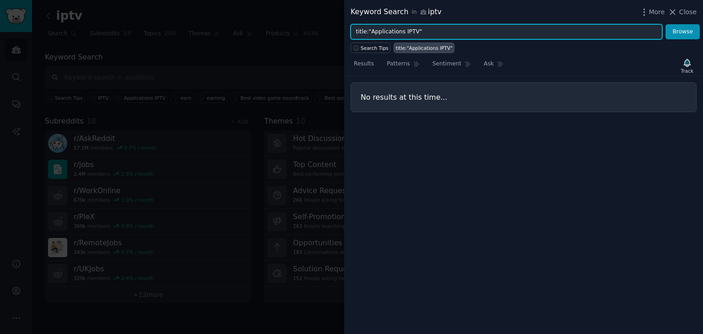
drag, startPoint x: 400, startPoint y: 32, endPoint x: 344, endPoint y: 33, distance: 56.8
click at [344, 33] on div "Keyword Search in iptv More Close title:"Applications IPTV" Browse Search Tips …" at bounding box center [351, 167] width 703 height 334
type input "IPTV""
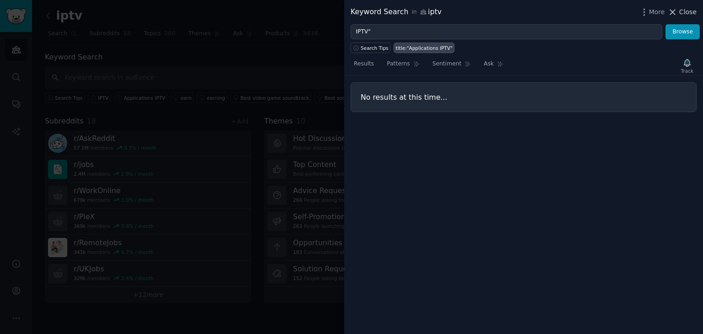
click at [680, 7] on button "Close" at bounding box center [682, 12] width 29 height 10
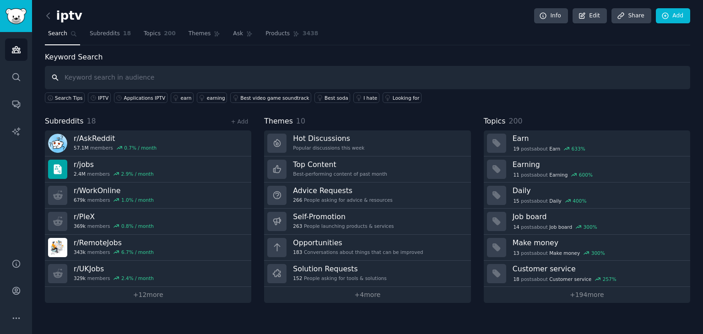
click at [148, 85] on input "text" at bounding box center [367, 77] width 645 height 23
paste input "Applications IPTV"
type input "Applications IPTV"
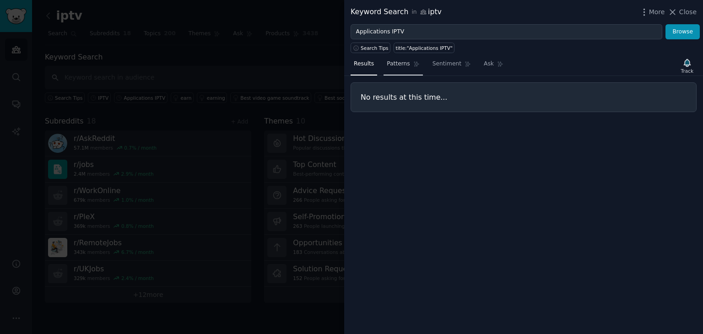
click at [394, 69] on link "Patterns" at bounding box center [403, 66] width 39 height 19
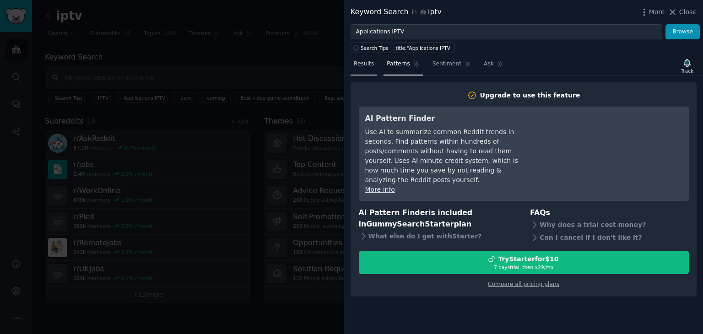
click at [358, 67] on span "Results" at bounding box center [364, 64] width 20 height 8
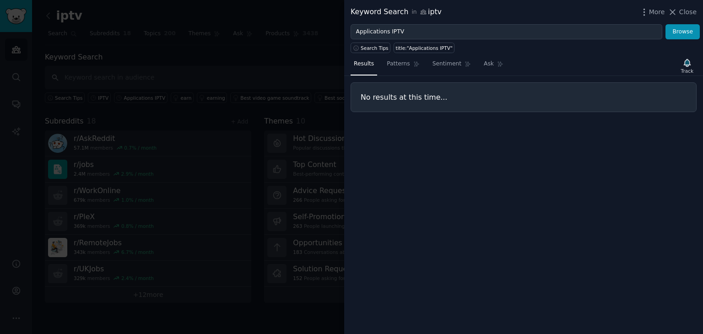
click at [697, 12] on div "Keyword Search in iptv More Close" at bounding box center [523, 12] width 359 height 24
click at [135, 65] on div at bounding box center [351, 167] width 703 height 334
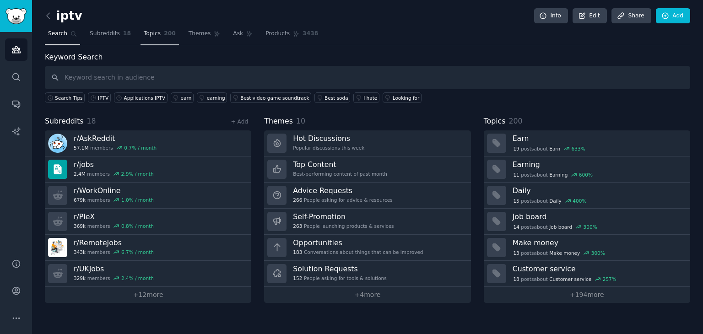
click at [141, 42] on link "Topics 200" at bounding box center [159, 36] width 38 height 19
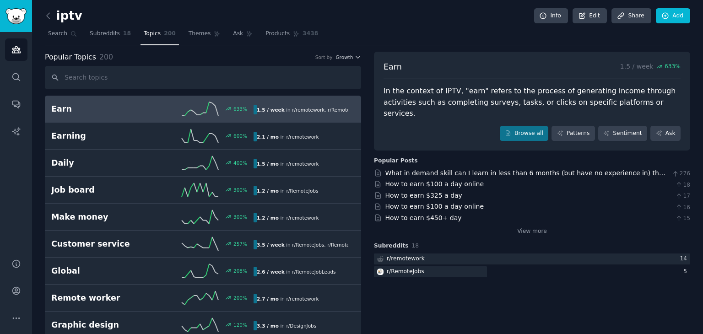
click at [138, 83] on input "text" at bounding box center [203, 77] width 316 height 23
type input "i"
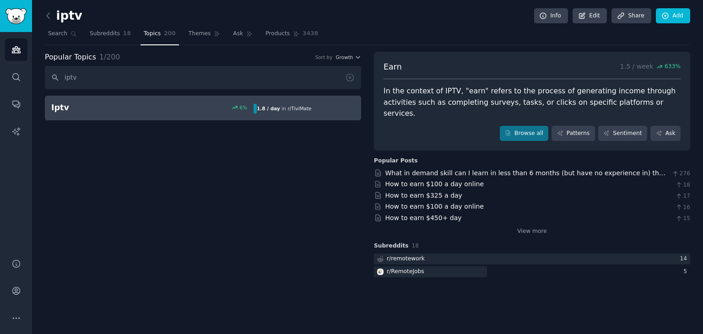
type input "iptv"
click at [141, 115] on link "Iptv 6 % 1.8 / day in r/ TiviMate" at bounding box center [203, 108] width 316 height 25
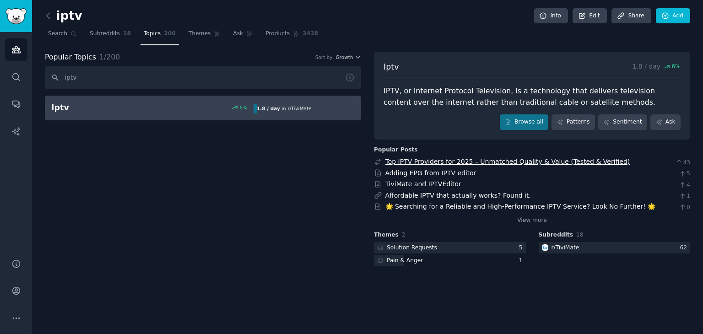
click at [441, 160] on link "Top IPTV Providers for 2025 – Unmatched Quality & Value (Tested & Verified)" at bounding box center [507, 161] width 245 height 7
click at [108, 76] on input "iptv" at bounding box center [203, 77] width 316 height 23
type input "p"
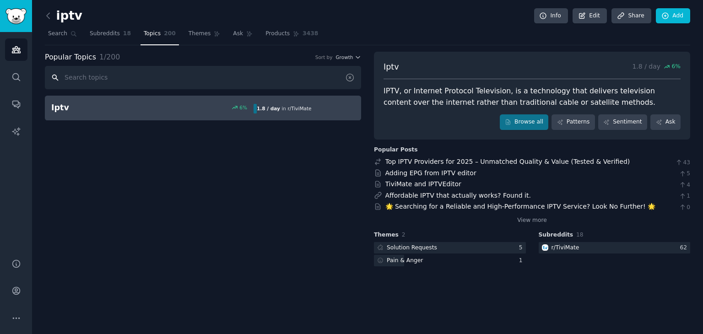
click at [125, 79] on input "text" at bounding box center [203, 77] width 316 height 23
click at [348, 75] on input "text" at bounding box center [203, 77] width 316 height 23
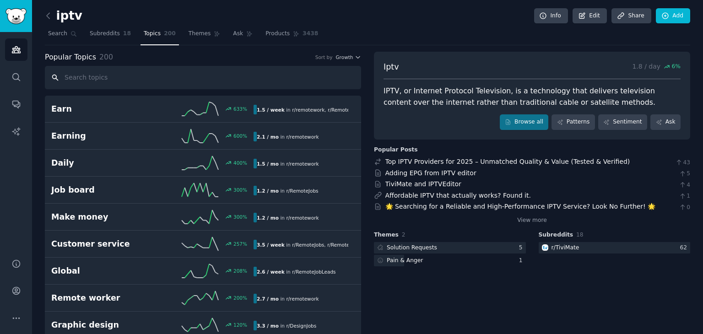
click at [214, 79] on input "text" at bounding box center [203, 77] width 316 height 23
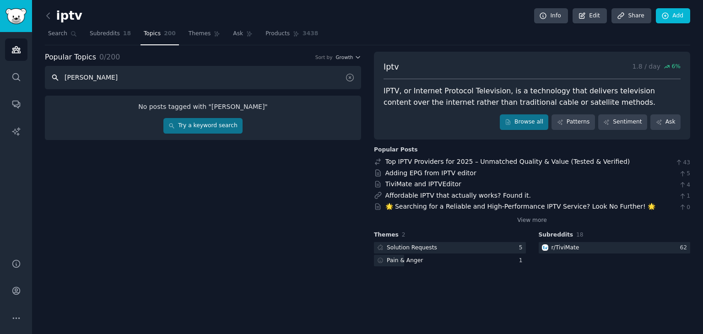
click at [193, 81] on input "[PERSON_NAME]" at bounding box center [203, 77] width 316 height 23
type input "[PERSON_NAME]"
click at [86, 76] on input "[PERSON_NAME]" at bounding box center [203, 77] width 316 height 23
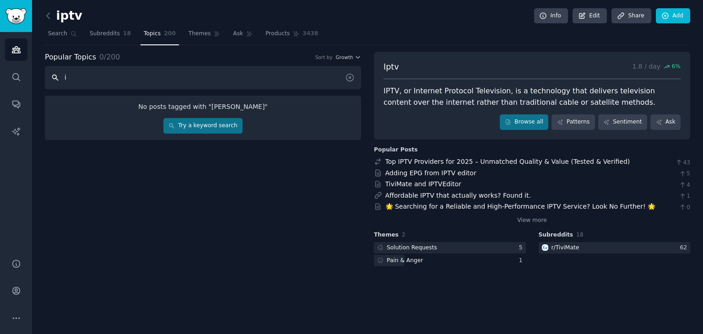
click at [86, 76] on input "i" at bounding box center [203, 77] width 316 height 23
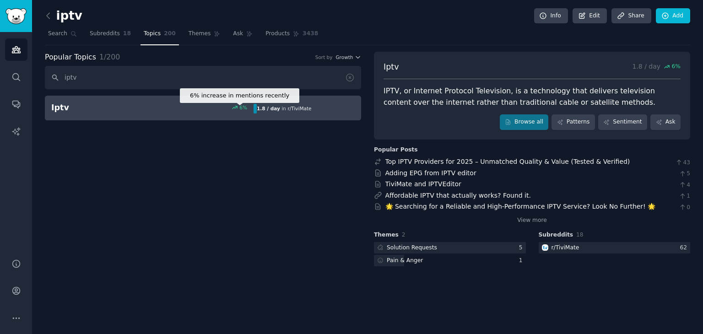
click at [244, 104] on div "6 %" at bounding box center [243, 107] width 8 height 6
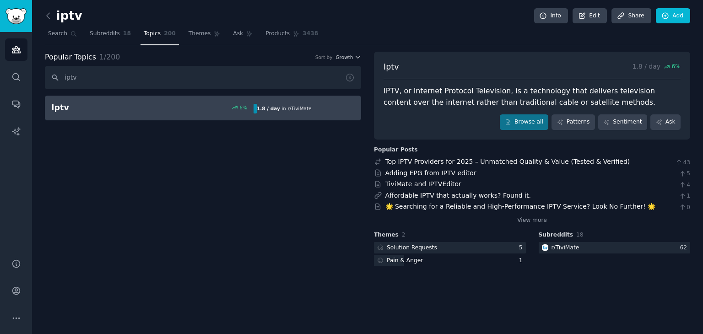
click at [276, 104] on div "1.8 / day in r/ TiviMate" at bounding box center [284, 109] width 61 height 10
click at [571, 248] on div "r/ TiviMate" at bounding box center [565, 248] width 28 height 8
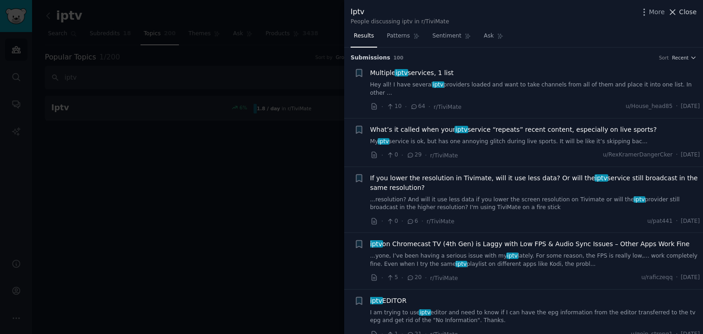
click at [675, 10] on icon at bounding box center [672, 12] width 5 height 5
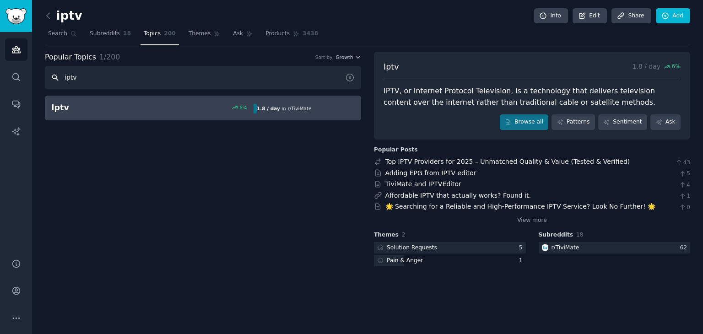
click at [199, 83] on input "iptv" at bounding box center [203, 77] width 316 height 23
paste input "IPTV apps"
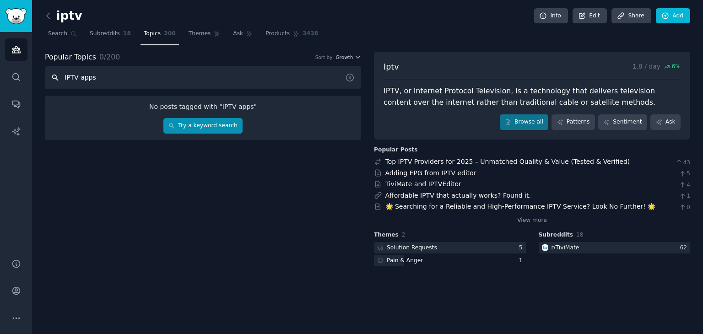
type input "IPTV apps"
click at [207, 125] on link "Try a keyword search" at bounding box center [202, 126] width 79 height 16
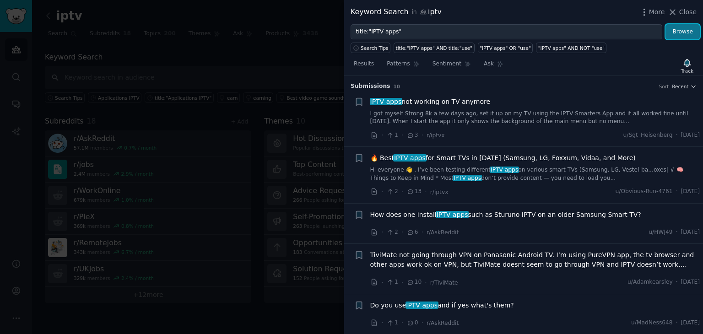
click at [682, 30] on button "Browse" at bounding box center [682, 32] width 34 height 16
click at [686, 62] on icon "button" at bounding box center [687, 62] width 6 height 7
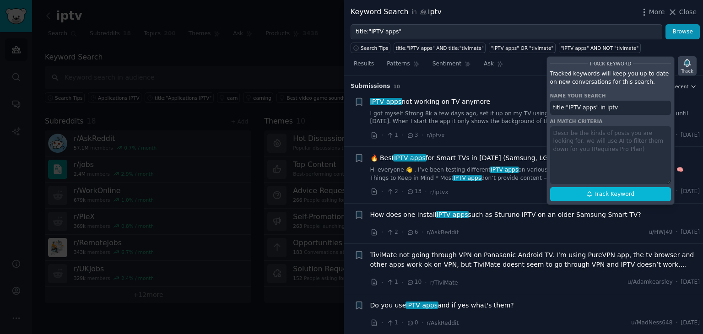
click at [682, 65] on div "Track" at bounding box center [687, 65] width 19 height 19
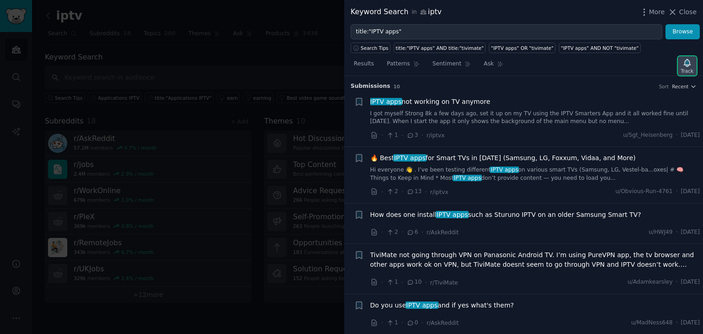
click at [681, 66] on div "Track" at bounding box center [687, 65] width 19 height 19
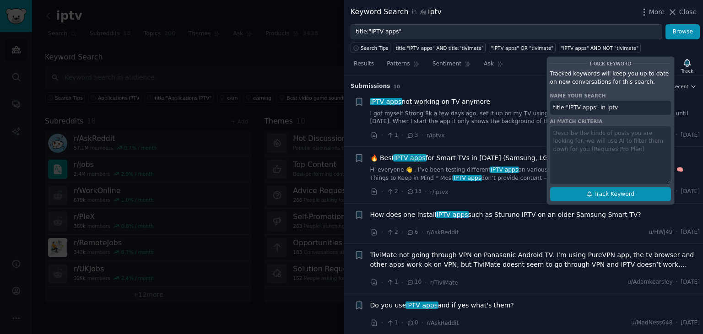
click at [609, 190] on span "Track Keyword" at bounding box center [614, 194] width 40 height 8
type input "title:"IPTV apps" in iptv"
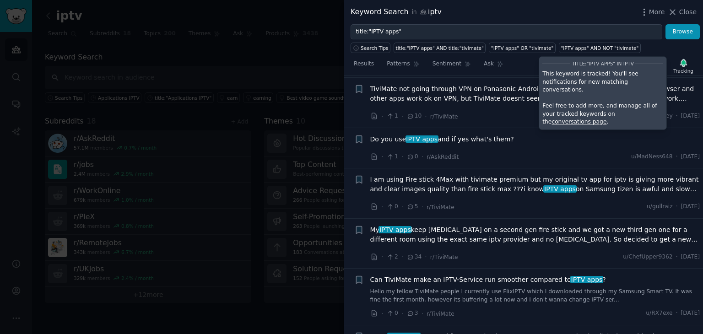
scroll to position [168, 0]
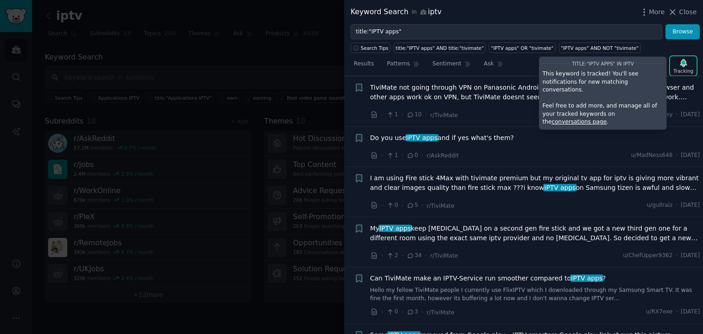
click at [205, 76] on div at bounding box center [351, 167] width 703 height 334
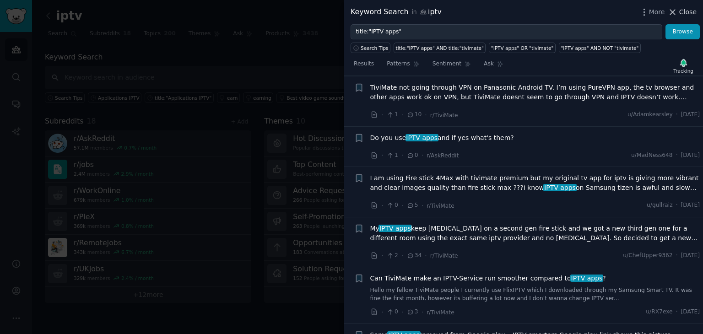
click at [674, 12] on icon at bounding box center [673, 12] width 10 height 10
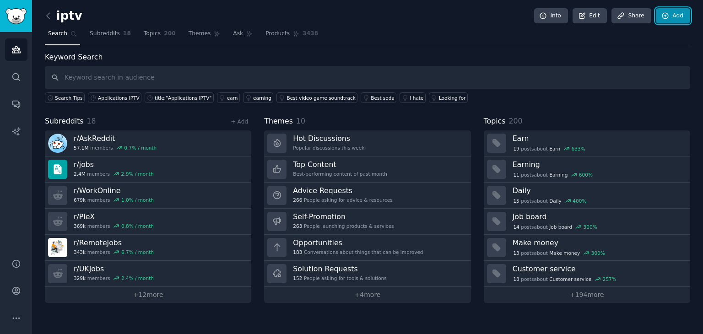
click at [662, 17] on icon at bounding box center [665, 16] width 8 height 8
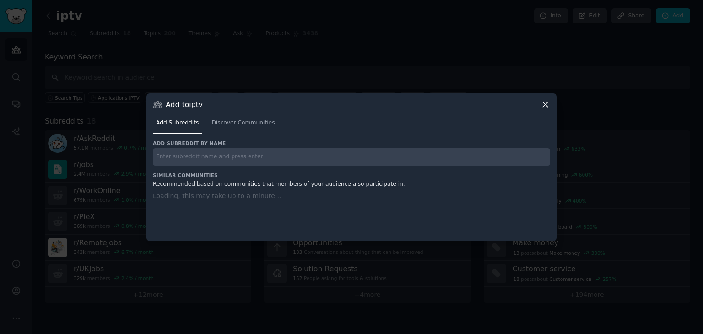
click at [260, 157] on input "text" at bounding box center [351, 157] width 397 height 18
paste input "IPTV apps"
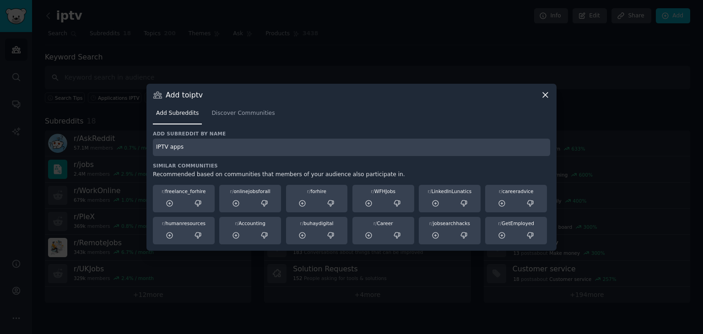
type input "IPTV apps"
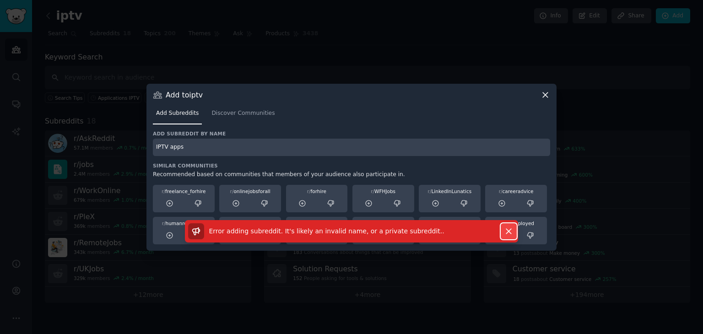
click at [510, 233] on icon "button" at bounding box center [508, 231] width 5 height 5
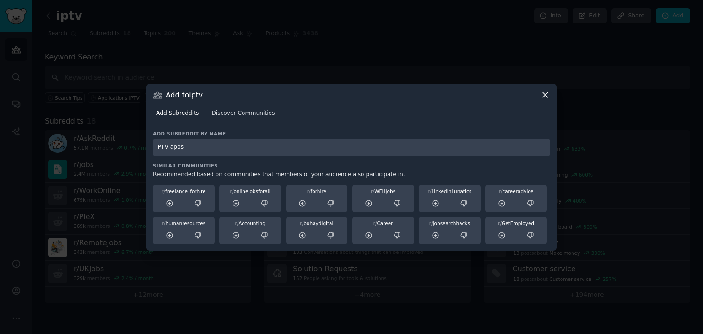
click at [221, 119] on link "Discover Communities" at bounding box center [243, 115] width 70 height 19
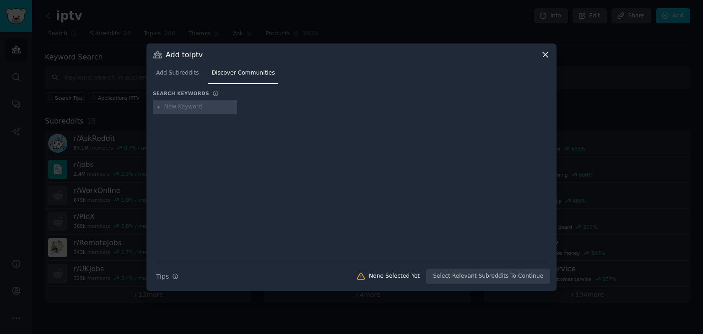
click at [198, 108] on input "text" at bounding box center [199, 107] width 70 height 8
type input "IPTV apps"
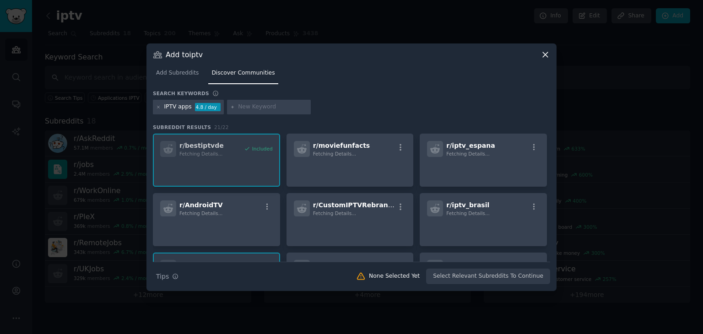
click at [209, 159] on div "r/ bestiptvde Fetching Details... Included r/ moviefunfacts Fetching Details...…" at bounding box center [351, 250] width 397 height 232
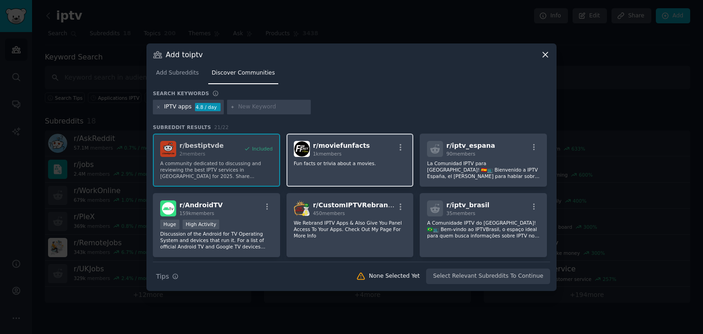
click at [337, 154] on span "1k members" at bounding box center [327, 153] width 29 height 5
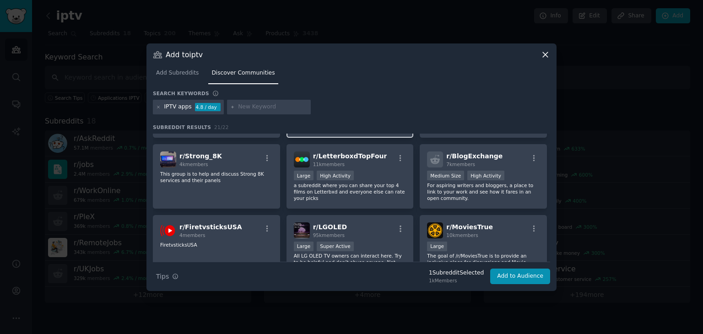
scroll to position [286, 0]
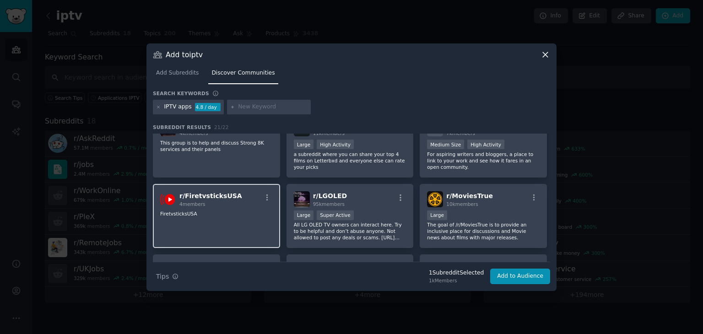
click at [264, 212] on p "FiretvsticksUSA" at bounding box center [216, 214] width 113 height 6
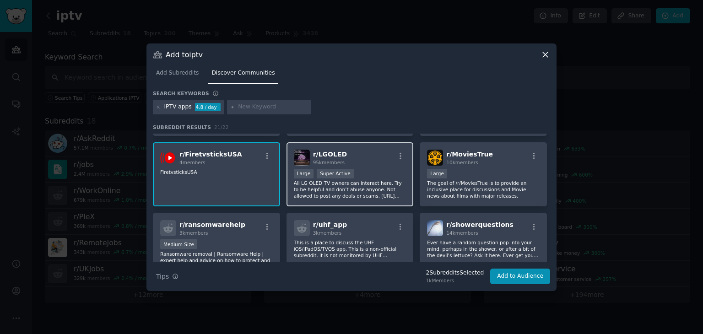
scroll to position [328, 0]
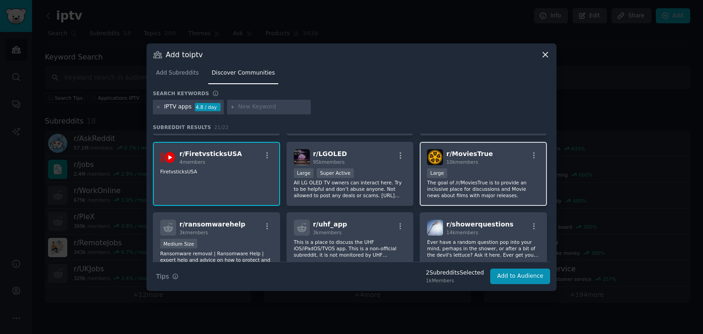
click at [476, 159] on div "10k members" at bounding box center [469, 162] width 47 height 6
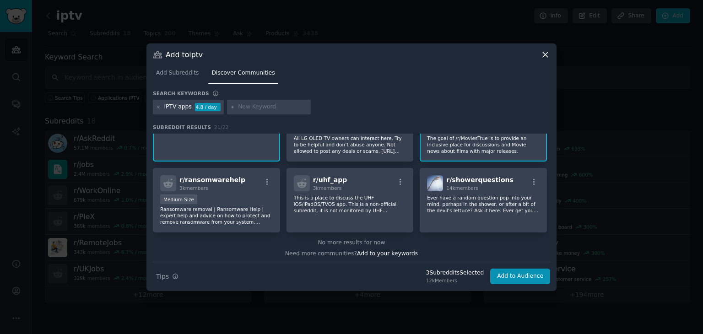
scroll to position [0, 0]
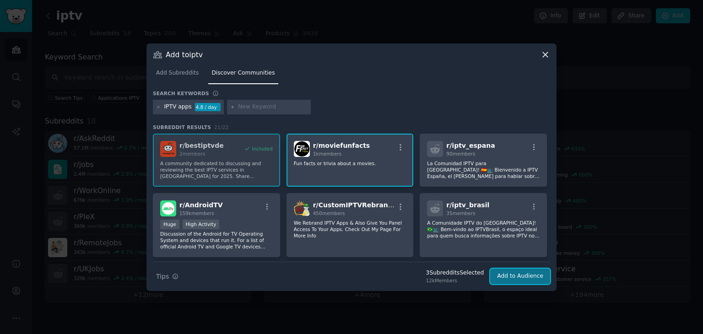
click at [505, 276] on button "Add to Audience" at bounding box center [520, 277] width 60 height 16
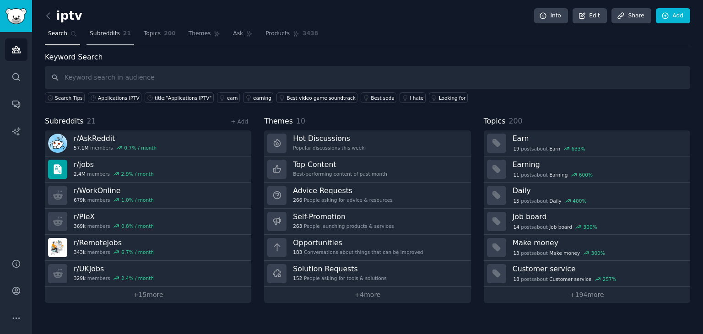
click at [110, 33] on span "Subreddits" at bounding box center [105, 34] width 30 height 8
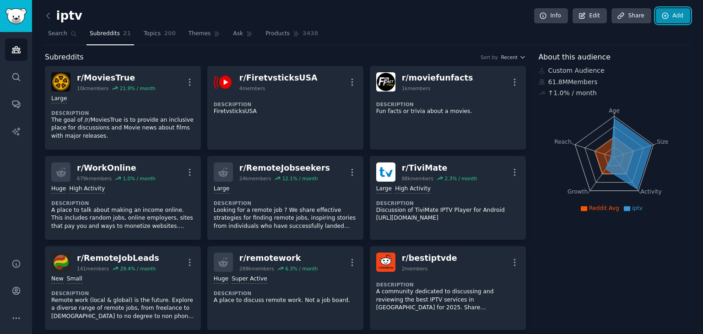
click at [680, 15] on link "Add" at bounding box center [673, 16] width 34 height 16
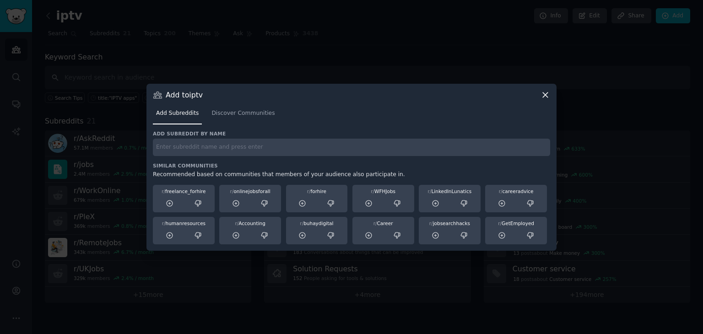
click at [223, 149] on input "text" at bounding box center [351, 148] width 397 height 18
paste input "r/androidapps"
type input "r/androidapps"
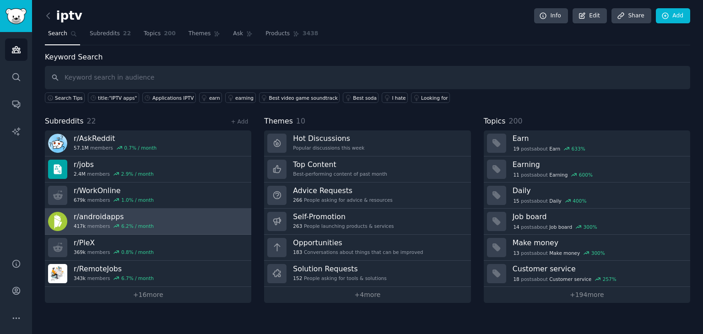
click at [150, 220] on link "r/ androidapps 417k members 6.2 % / month" at bounding box center [148, 222] width 206 height 26
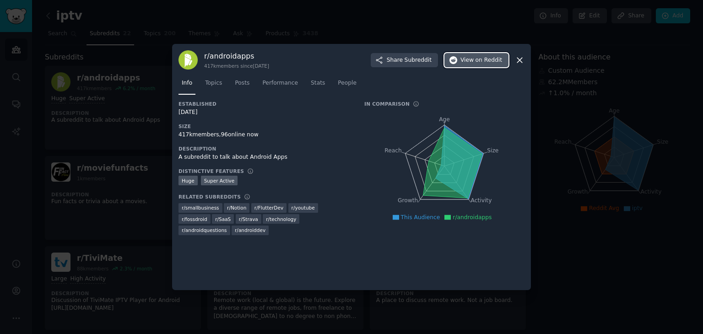
click at [487, 54] on button "View on Reddit" at bounding box center [476, 60] width 64 height 15
click at [517, 59] on icon at bounding box center [520, 60] width 10 height 10
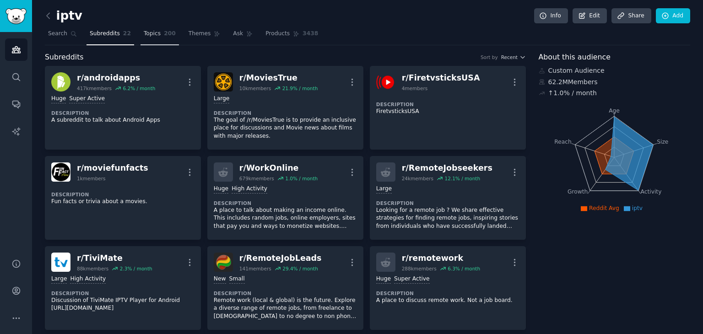
click at [144, 33] on span "Topics" at bounding box center [152, 34] width 17 height 8
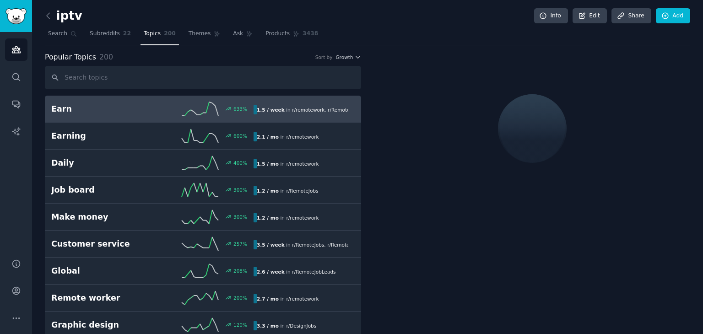
click at [159, 75] on input "text" at bounding box center [203, 77] width 316 height 23
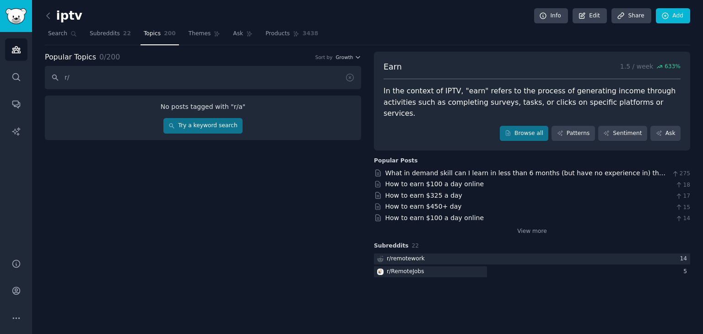
type input "r"
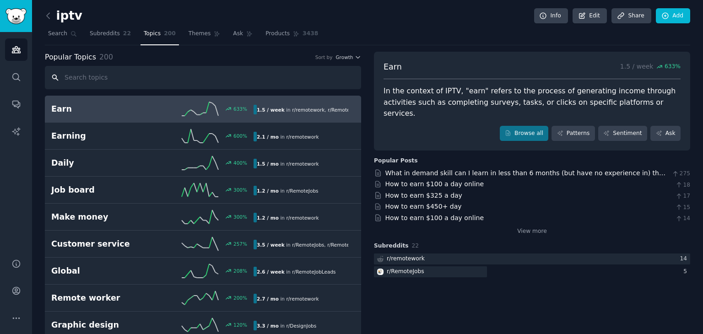
click at [230, 79] on input "text" at bounding box center [203, 77] width 316 height 23
paste input "Applications IPTV"
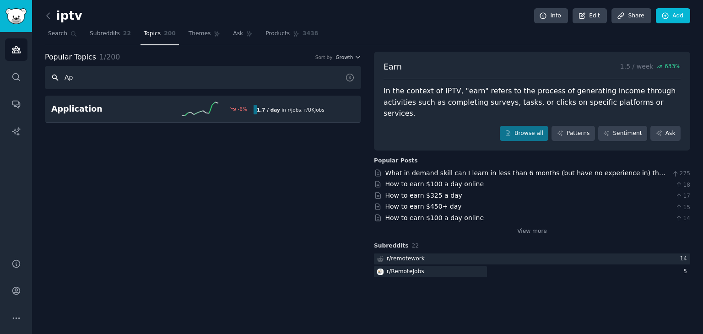
type input "A"
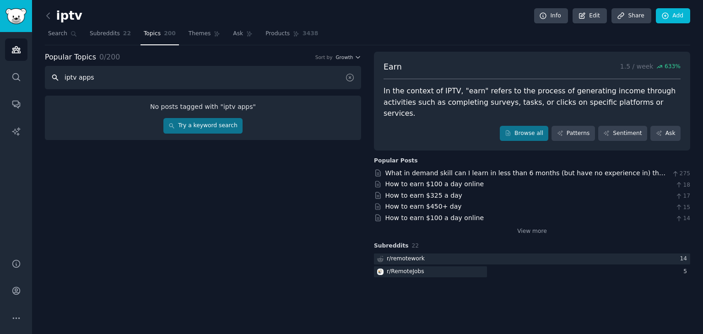
type input "iptv apps"
click at [238, 79] on input "iptv apps" at bounding box center [203, 77] width 316 height 23
click at [93, 33] on span "Subreddits" at bounding box center [105, 34] width 30 height 8
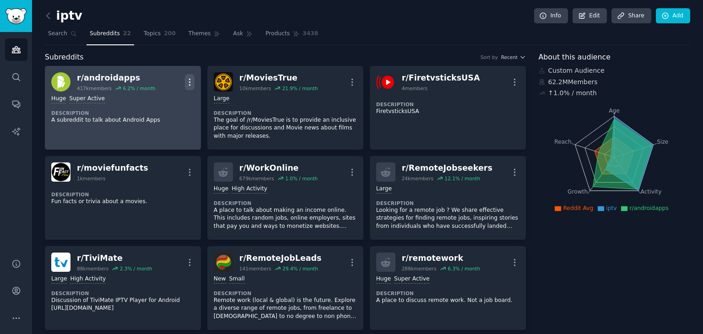
click at [187, 79] on icon "button" at bounding box center [190, 82] width 10 height 10
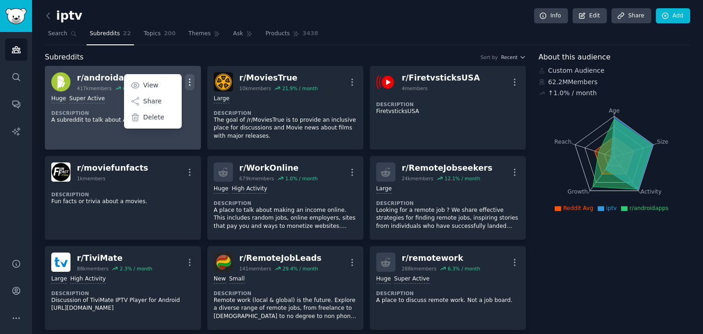
click at [187, 79] on icon "button" at bounding box center [190, 82] width 10 height 10
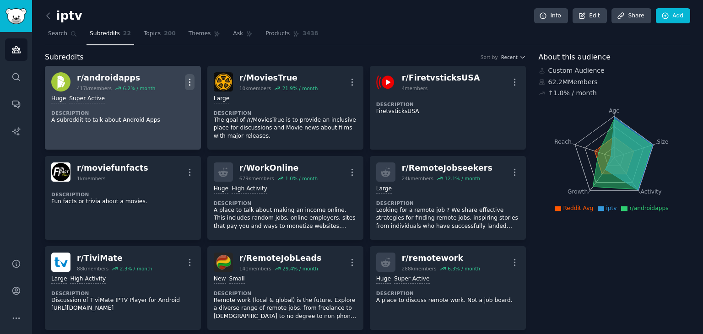
click at [185, 81] on icon "button" at bounding box center [190, 82] width 10 height 10
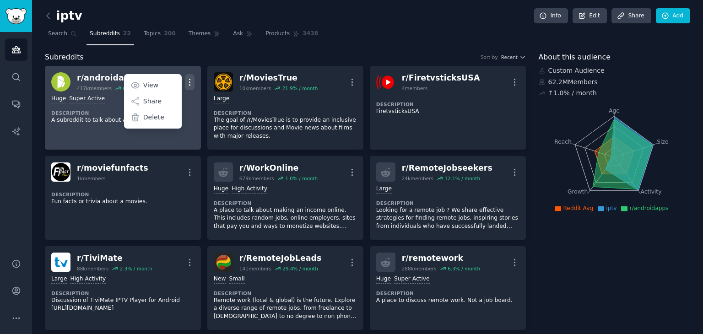
click at [185, 81] on icon "button" at bounding box center [190, 82] width 10 height 10
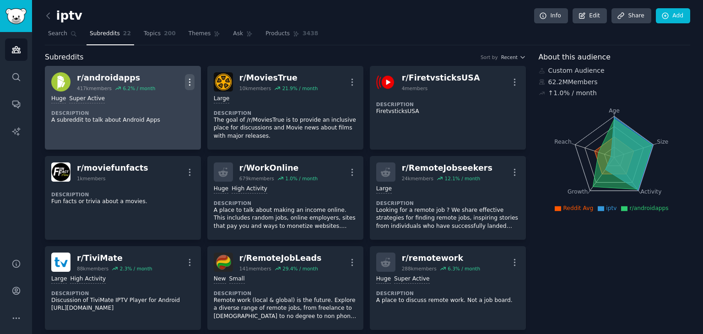
click at [189, 82] on icon "button" at bounding box center [190, 82] width 10 height 10
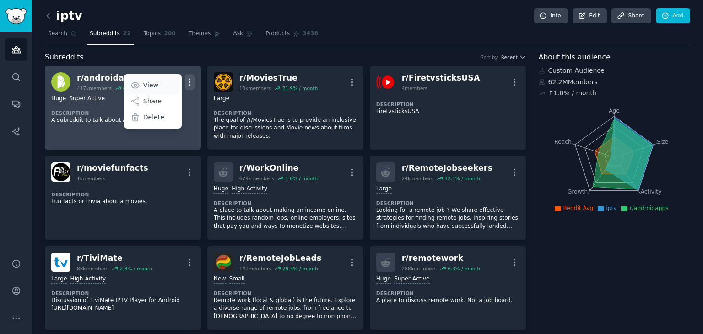
click at [163, 86] on link "View" at bounding box center [152, 85] width 54 height 19
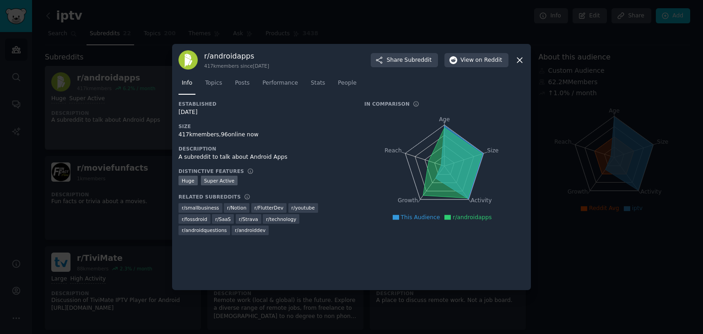
click at [520, 59] on icon at bounding box center [519, 60] width 5 height 5
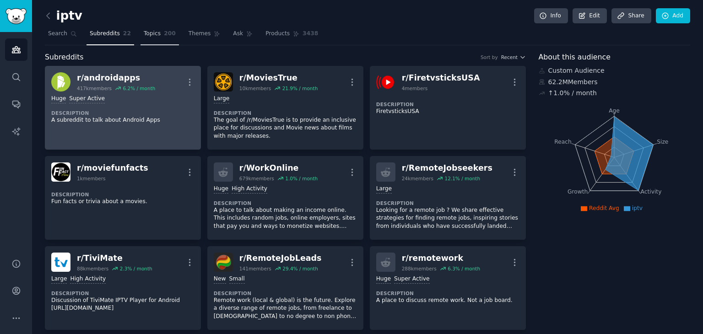
click at [150, 30] on span "Topics" at bounding box center [152, 34] width 17 height 8
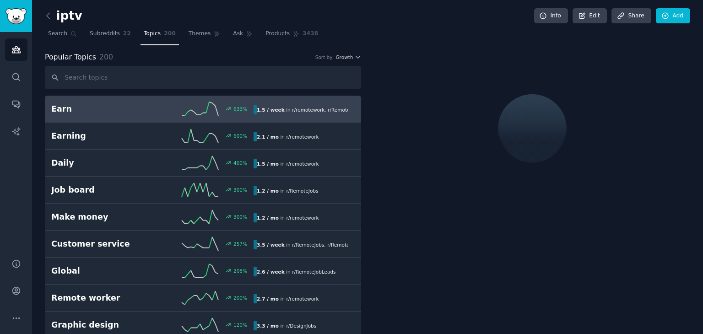
click at [137, 77] on input "text" at bounding box center [203, 77] width 316 height 23
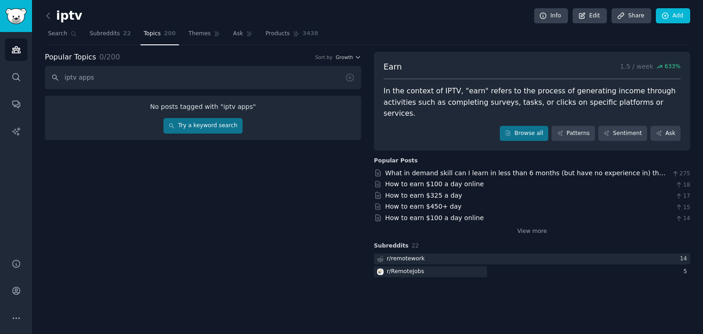
drag, startPoint x: 266, startPoint y: 88, endPoint x: 185, endPoint y: 84, distance: 81.1
click at [185, 84] on input "iptv apps" at bounding box center [203, 77] width 316 height 23
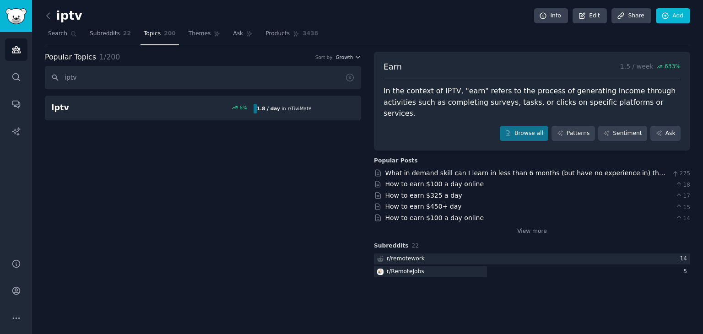
type input "iptv"
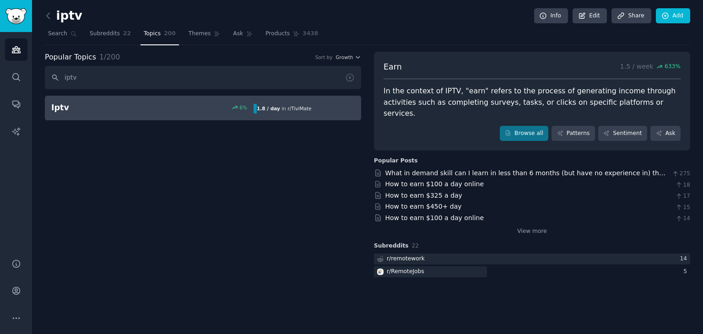
click at [268, 112] on div "1.8 / day in r/ TiviMate" at bounding box center [284, 109] width 61 height 10
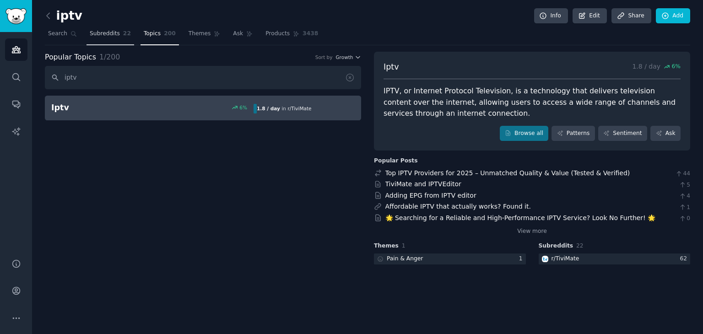
click at [98, 28] on link "Subreddits 22" at bounding box center [110, 36] width 48 height 19
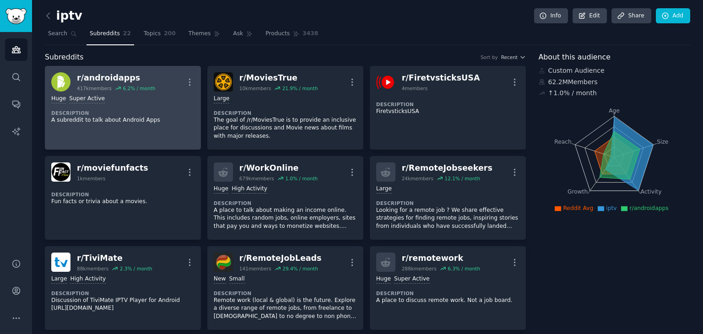
click at [127, 120] on p "A subreddit to talk about Android Apps" at bounding box center [122, 120] width 143 height 8
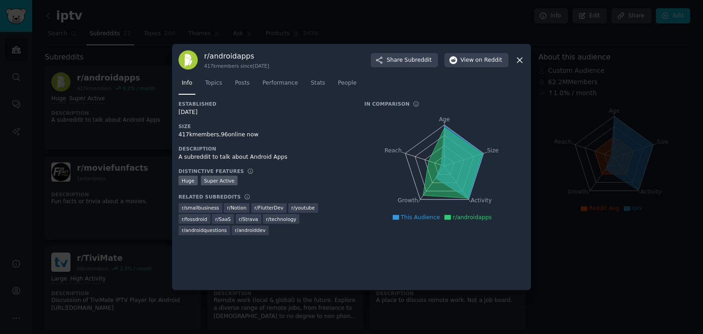
click at [518, 58] on icon at bounding box center [520, 60] width 10 height 10
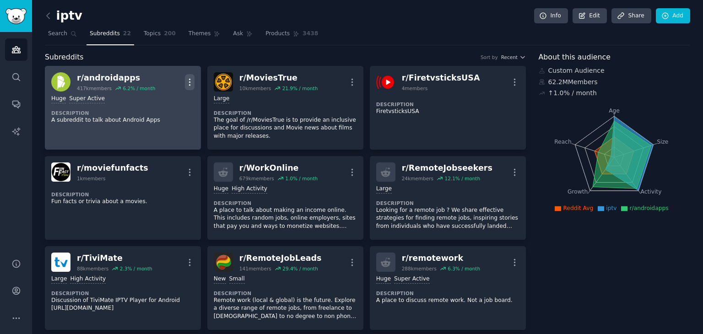
click at [189, 80] on icon "button" at bounding box center [190, 82] width 10 height 10
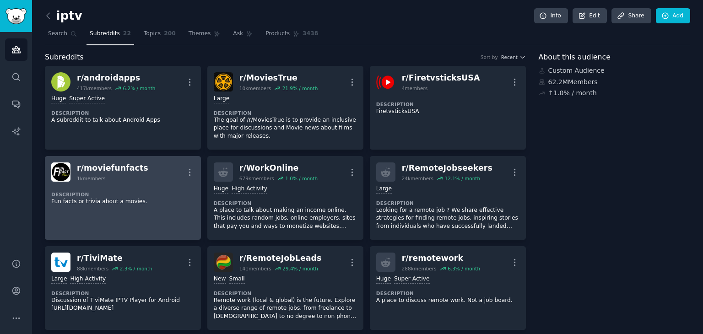
click at [138, 173] on div "r/ moviefunfacts 1k members More" at bounding box center [122, 171] width 143 height 19
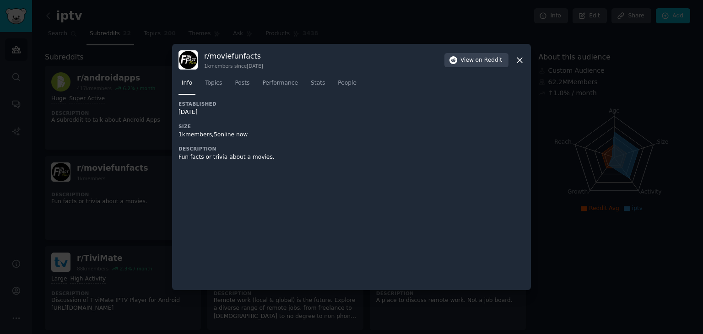
click at [124, 116] on div at bounding box center [351, 167] width 703 height 334
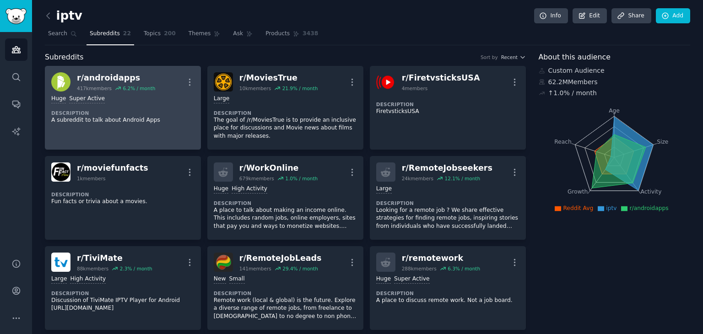
click at [113, 76] on div "r/ androidapps" at bounding box center [116, 77] width 78 height 11
